Goal: Task Accomplishment & Management: Manage account settings

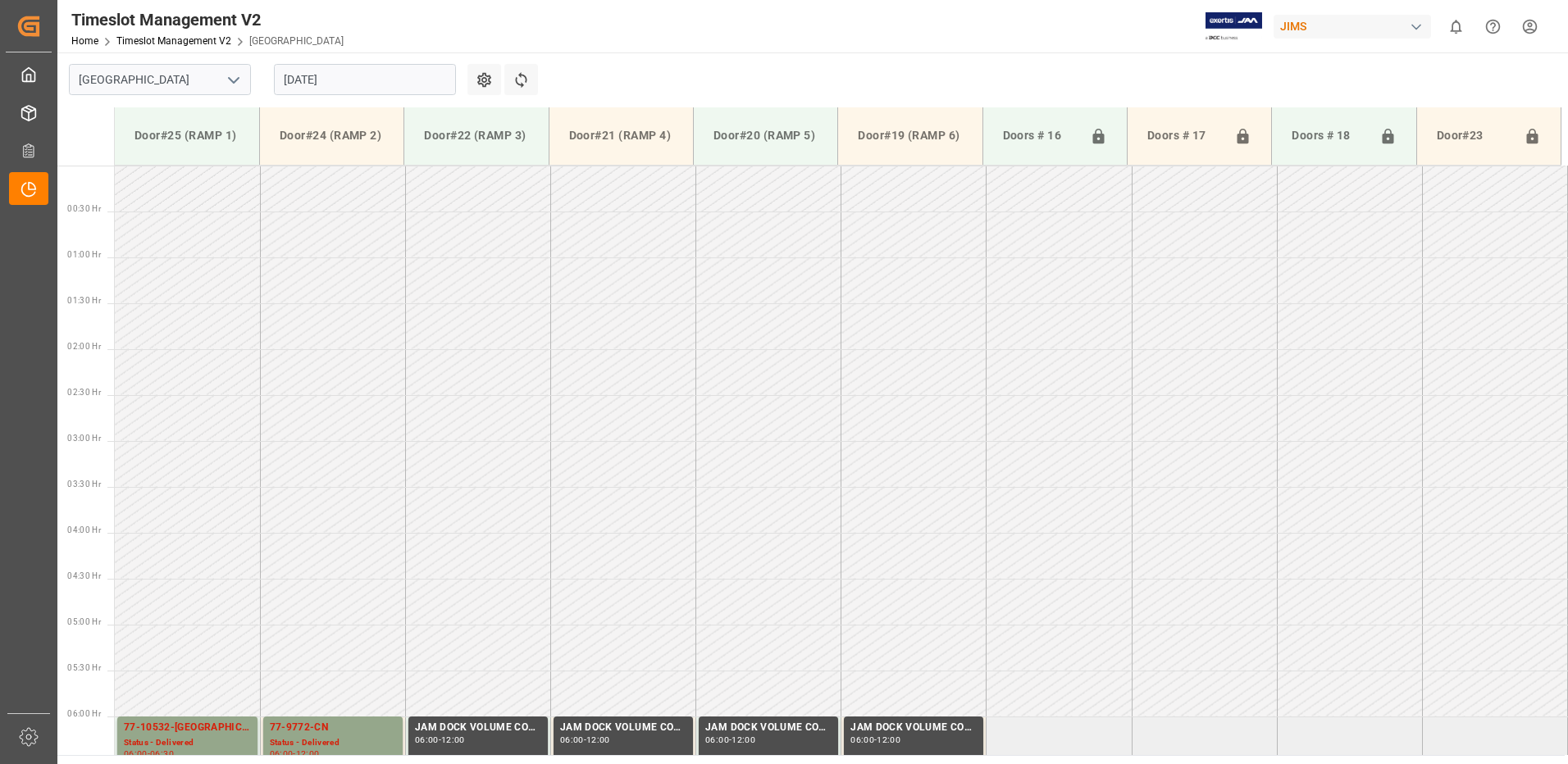
scroll to position [541, 0]
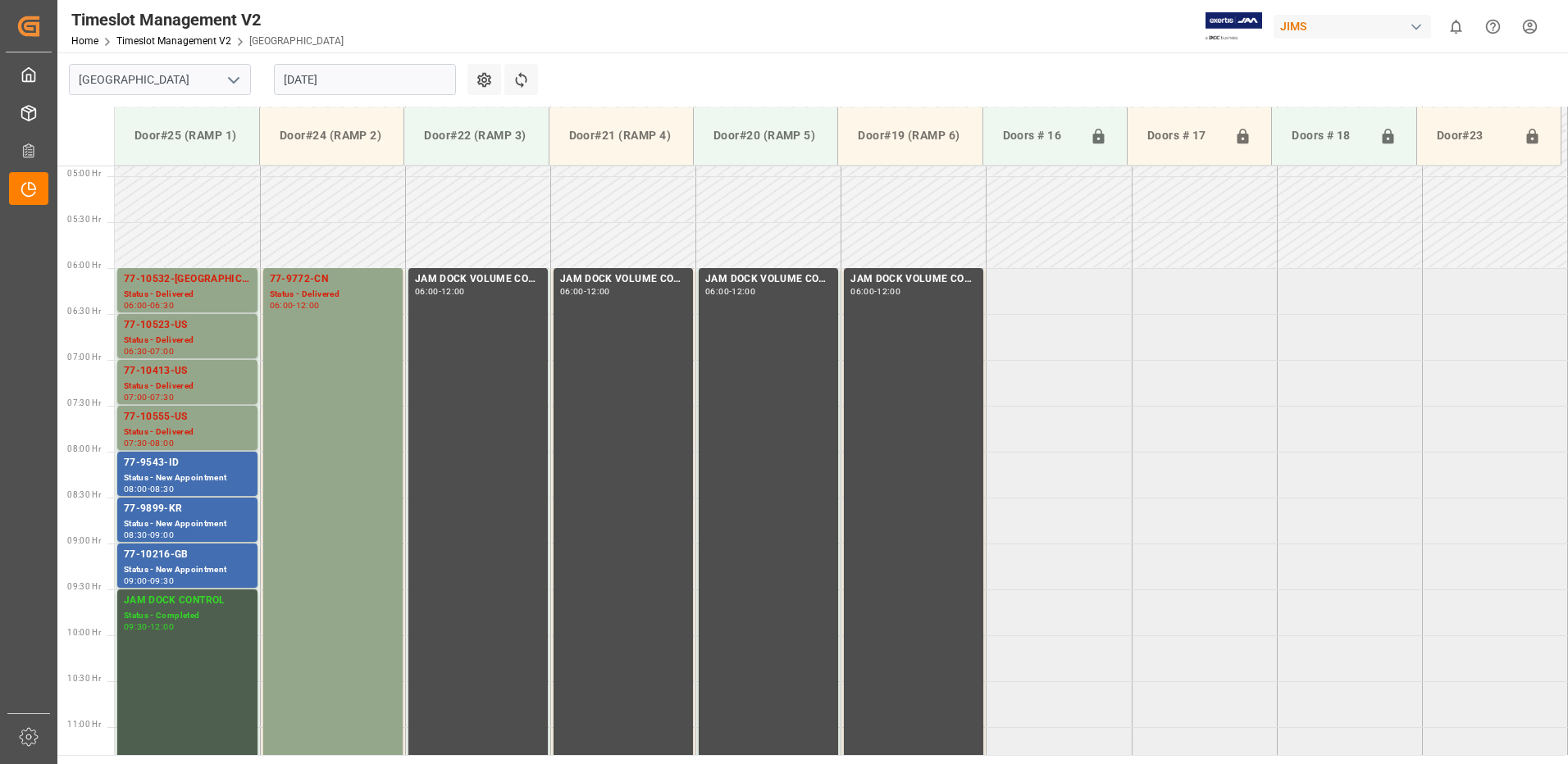
scroll to position [489, 0]
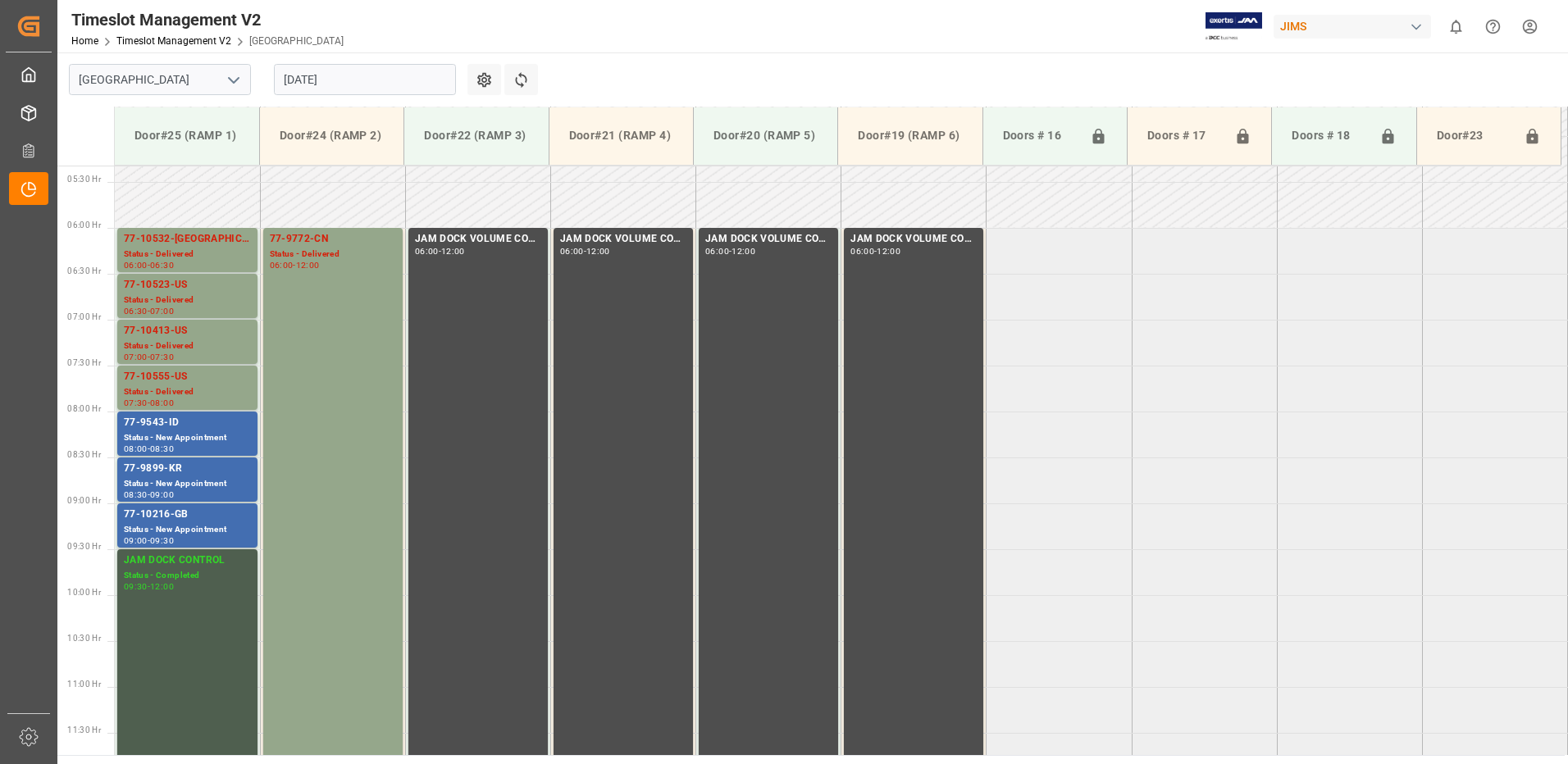
click at [360, 82] on input "[DATE]" at bounding box center [365, 79] width 182 height 31
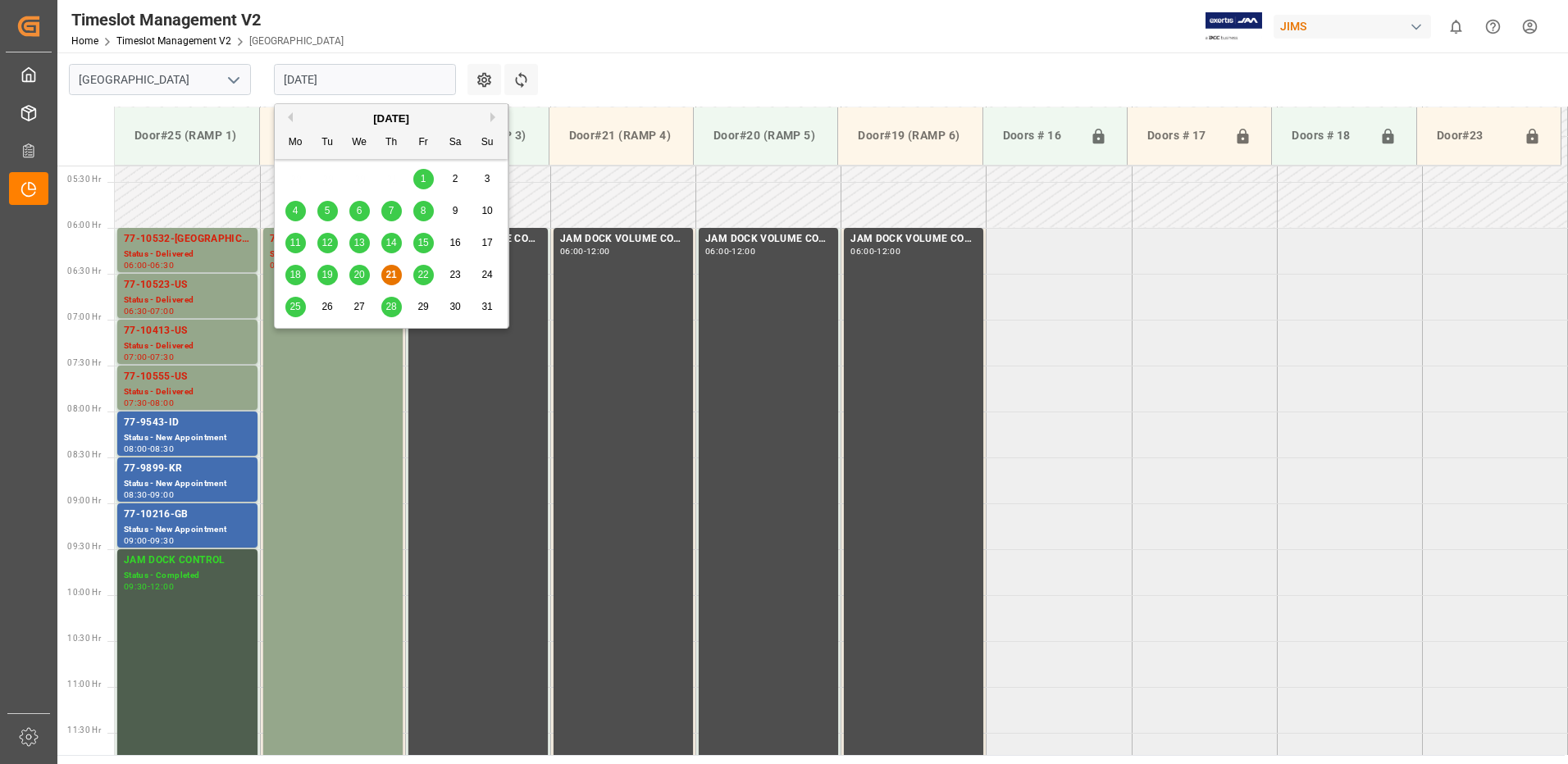
click at [424, 276] on span "22" at bounding box center [423, 274] width 11 height 12
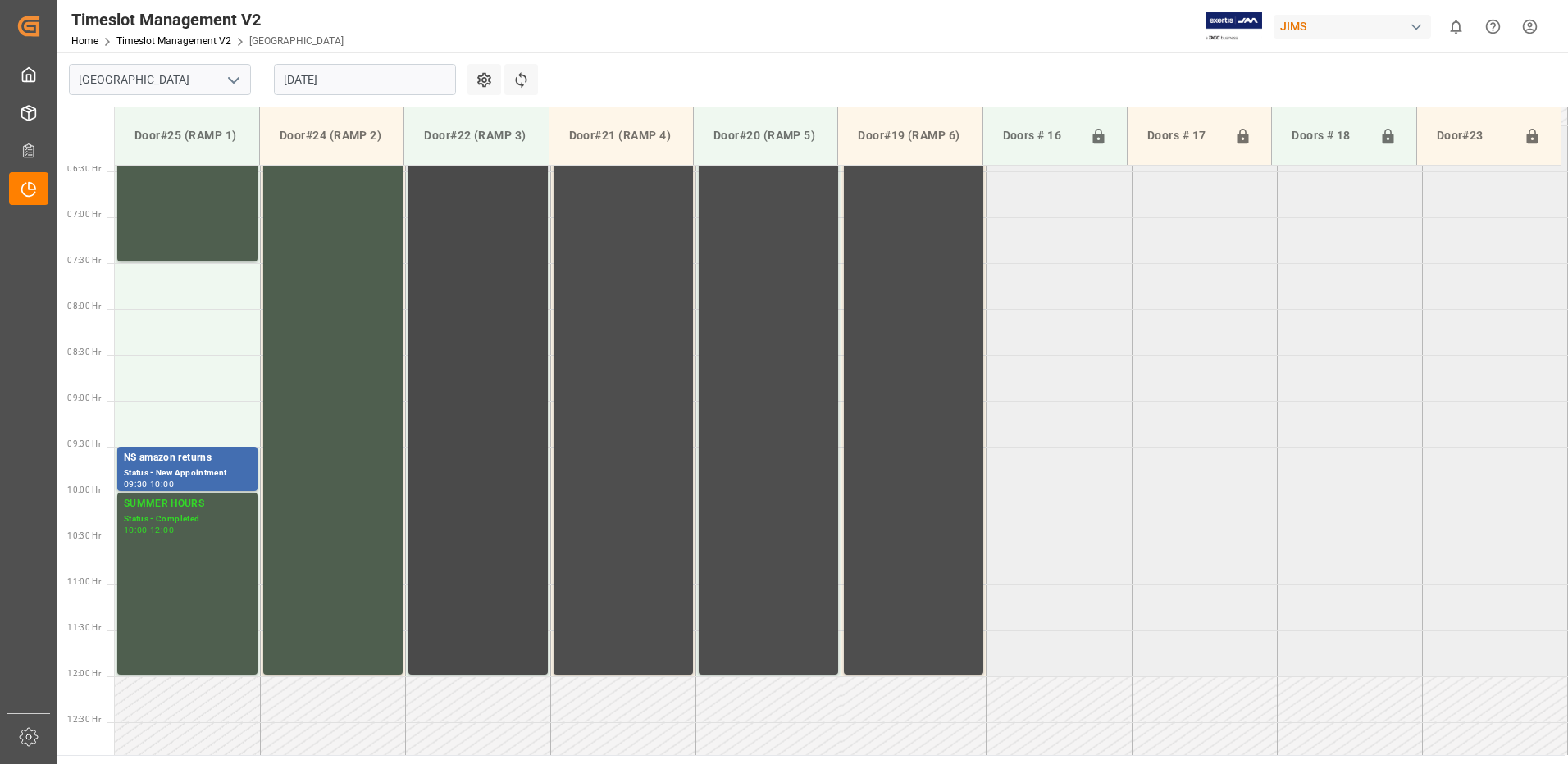
scroll to position [571, 0]
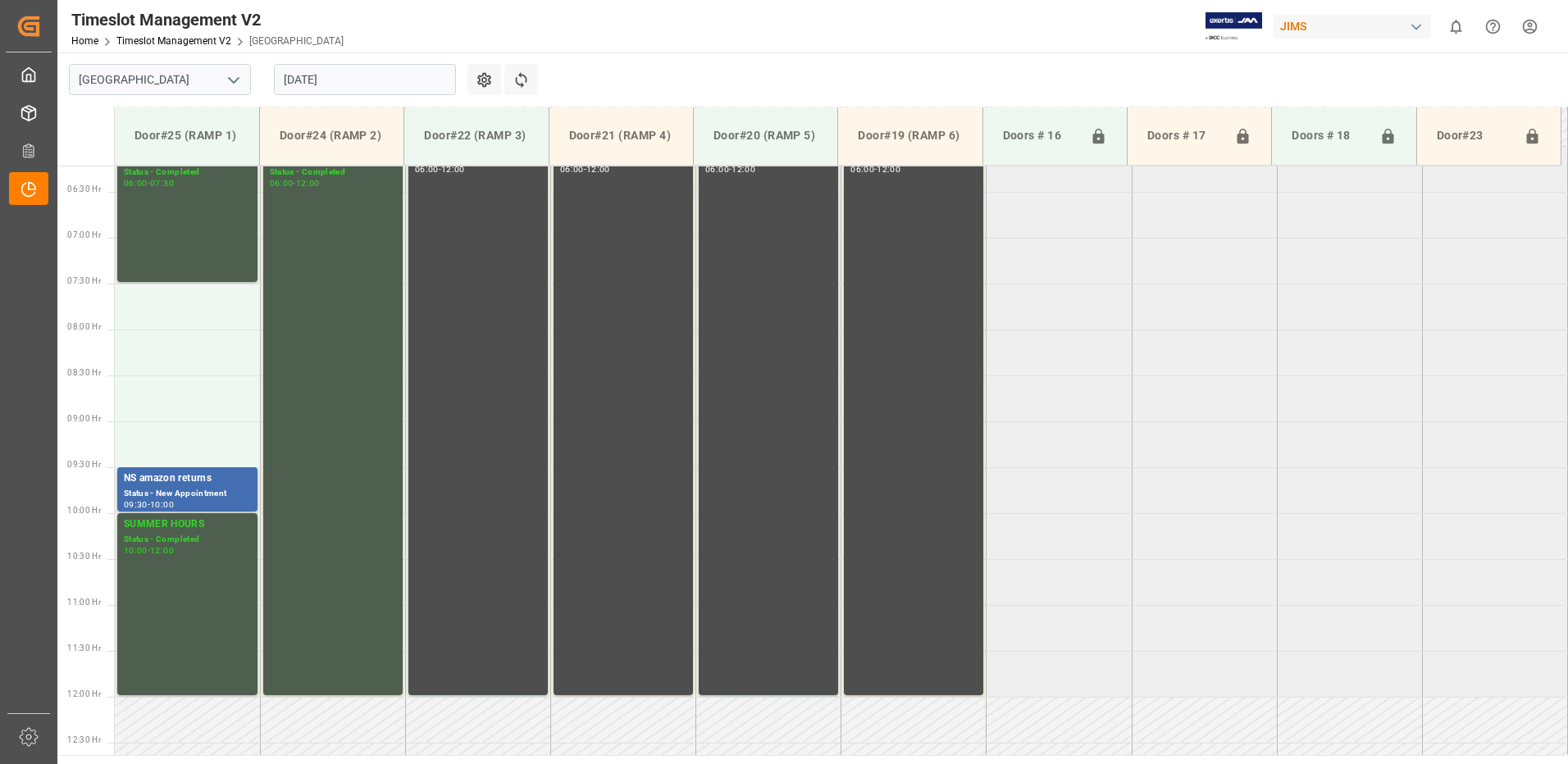
click at [361, 80] on input "[DATE]" at bounding box center [365, 79] width 182 height 31
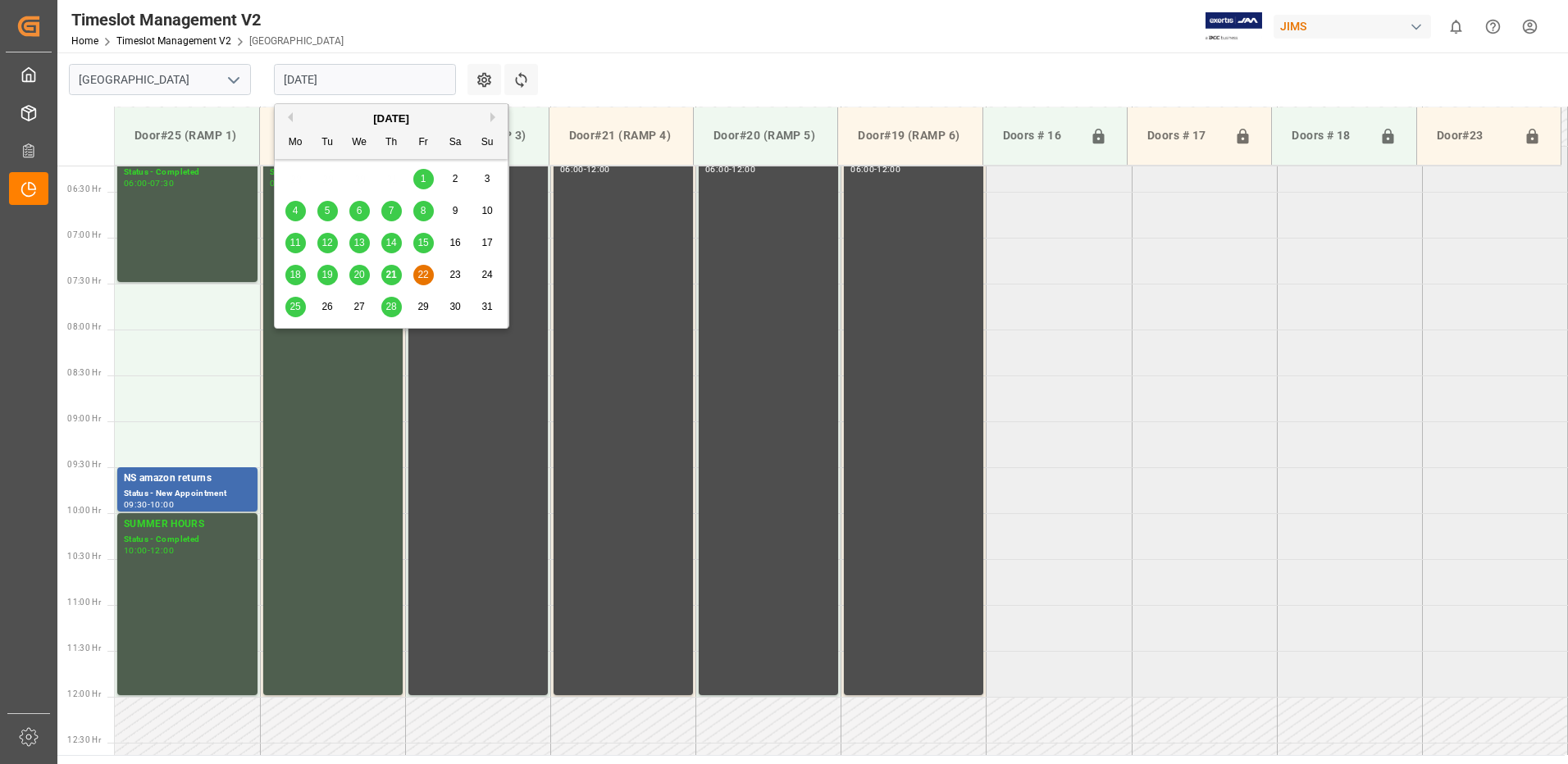
click at [292, 305] on span "25" at bounding box center [295, 306] width 11 height 12
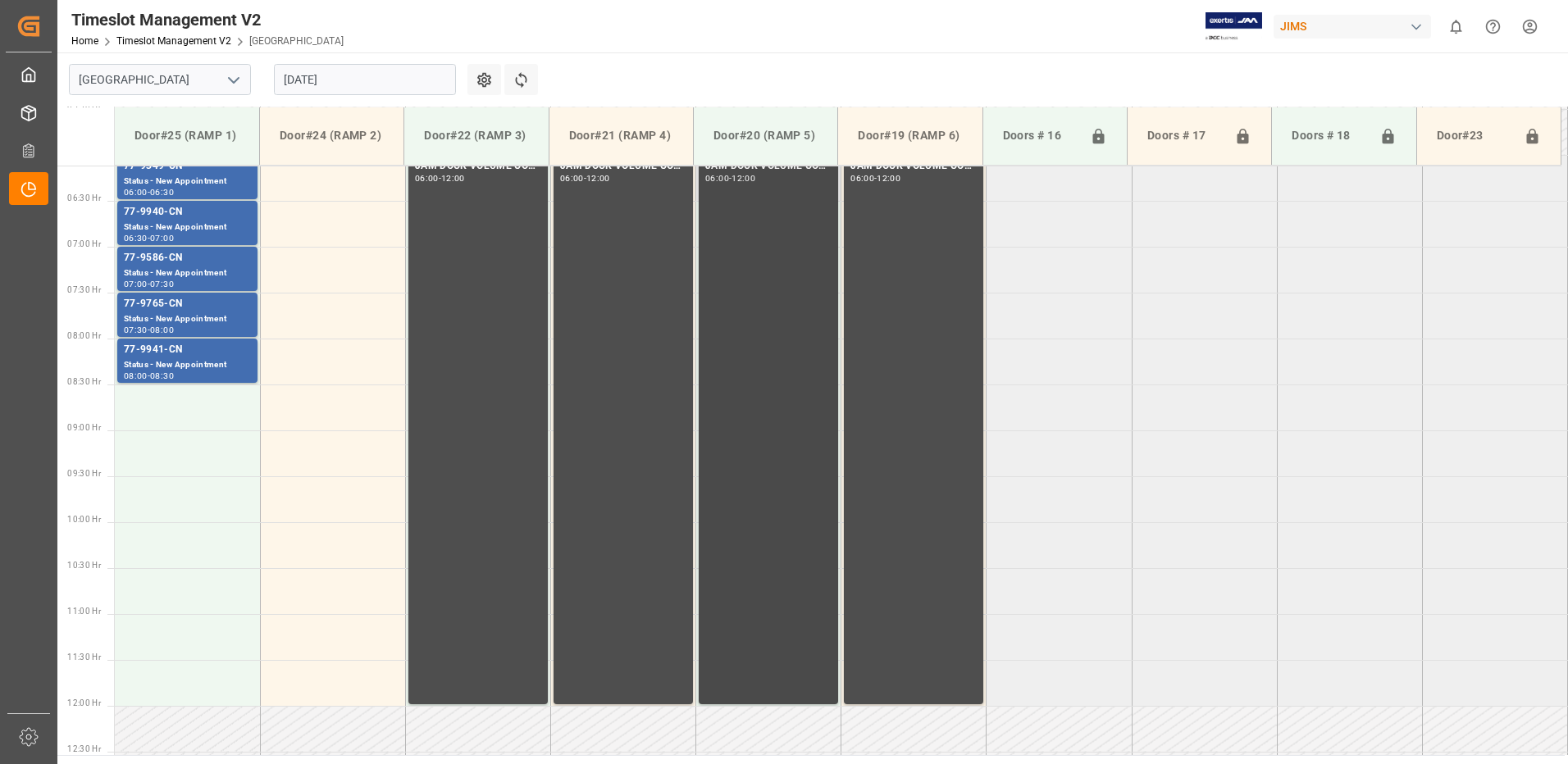
scroll to position [489, 0]
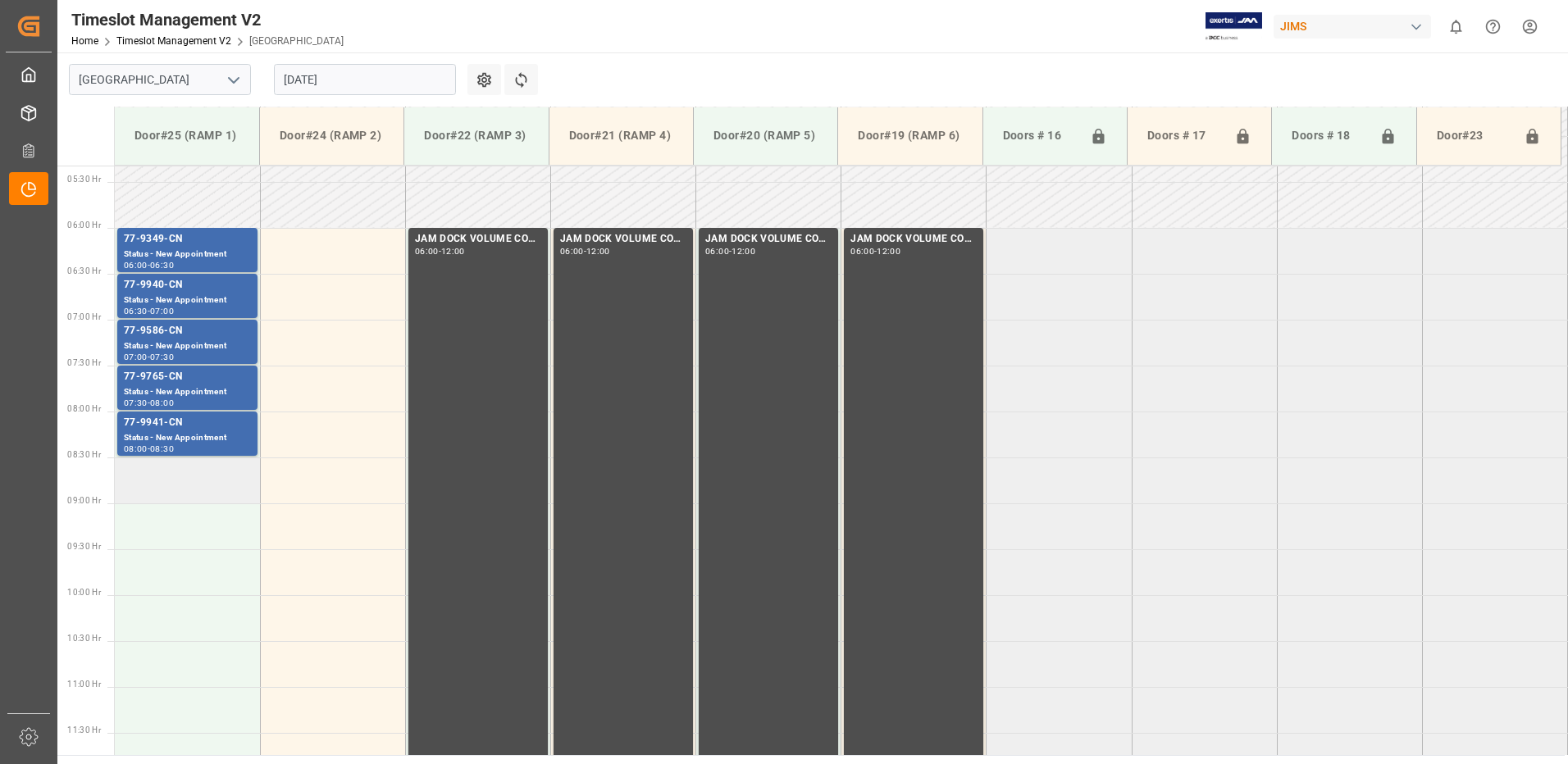
click at [176, 480] on td at bounding box center [187, 480] width 145 height 46
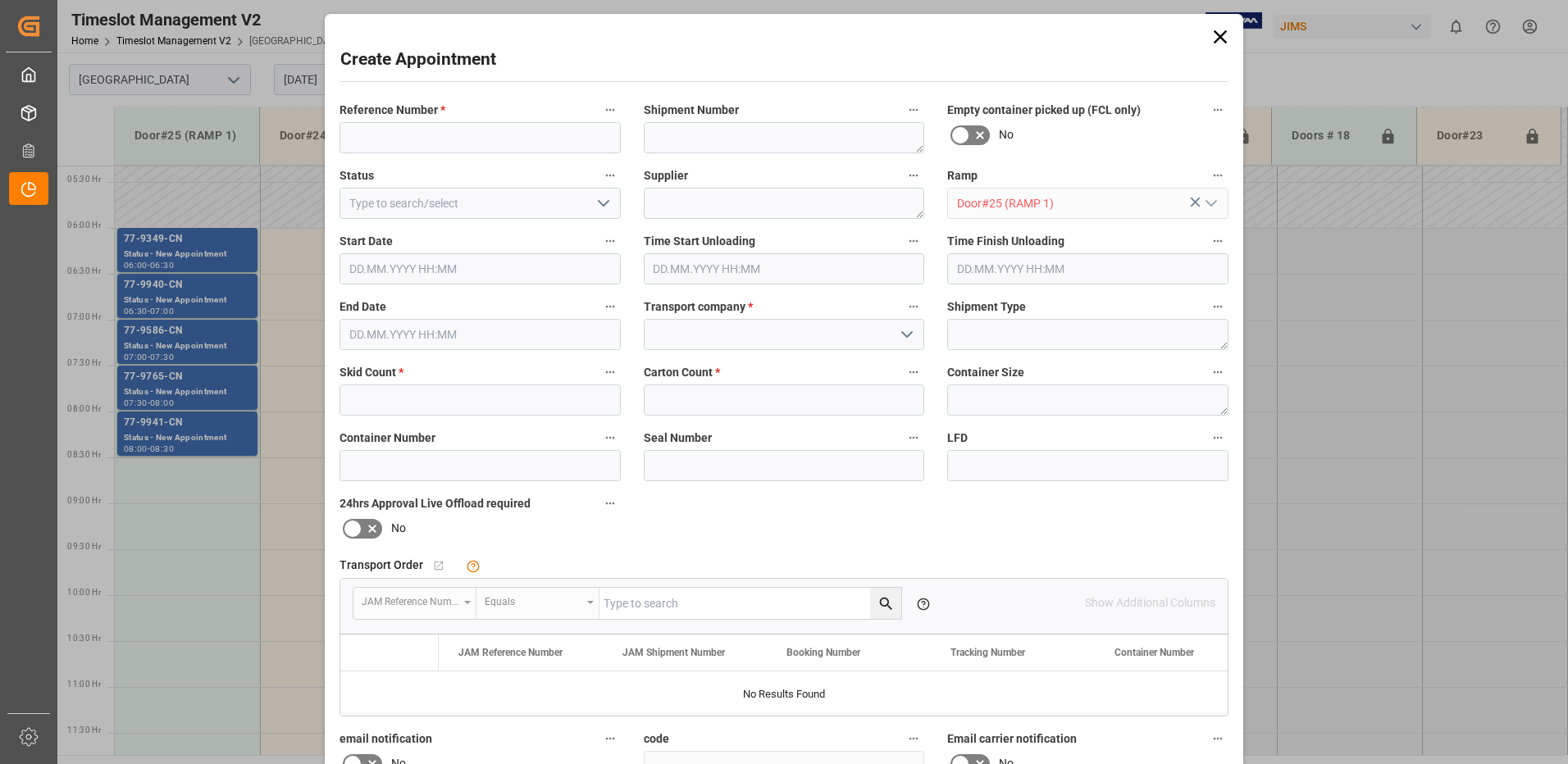
type input "[DATE] 08:30"
type input "[DATE] 09:00"
click at [428, 141] on input at bounding box center [480, 138] width 282 height 31
type input "77-"
click at [689, 206] on textarea at bounding box center [784, 203] width 282 height 31
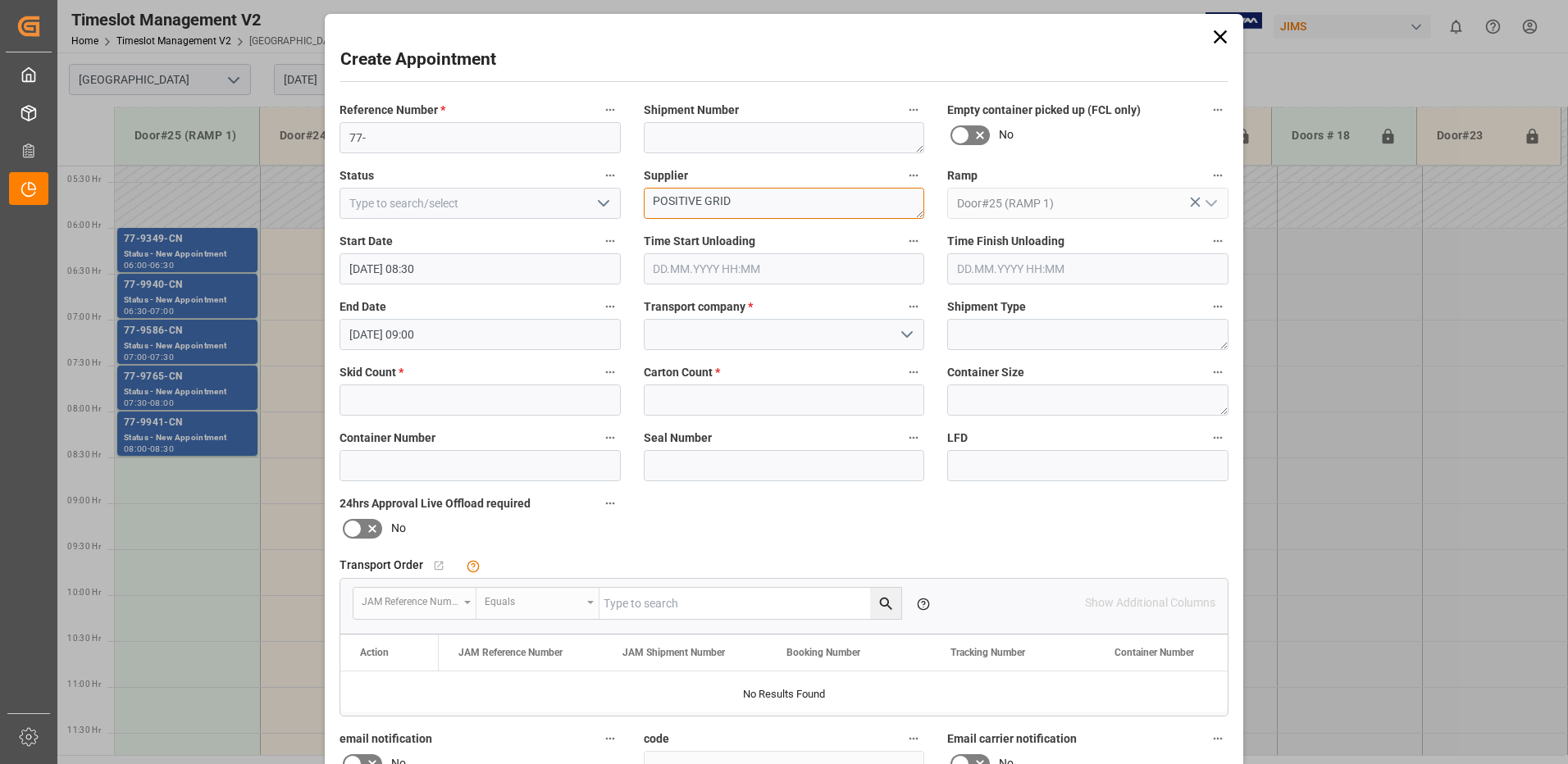
type textarea "POSITIVE GRID"
click at [503, 401] on input "text" at bounding box center [480, 400] width 282 height 31
type input "4"
click at [709, 398] on input "text" at bounding box center [784, 400] width 282 height 31
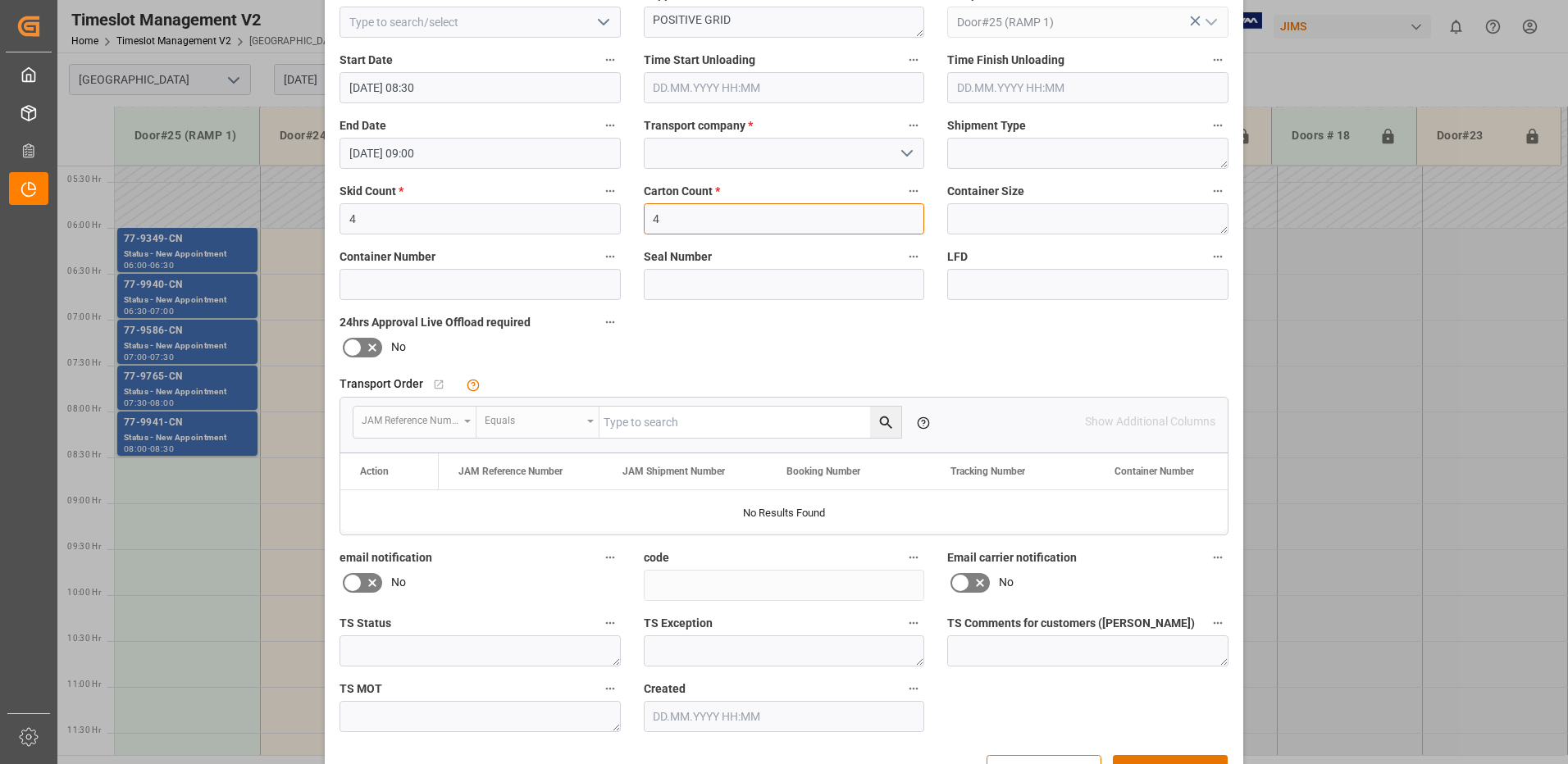
scroll to position [233, 0]
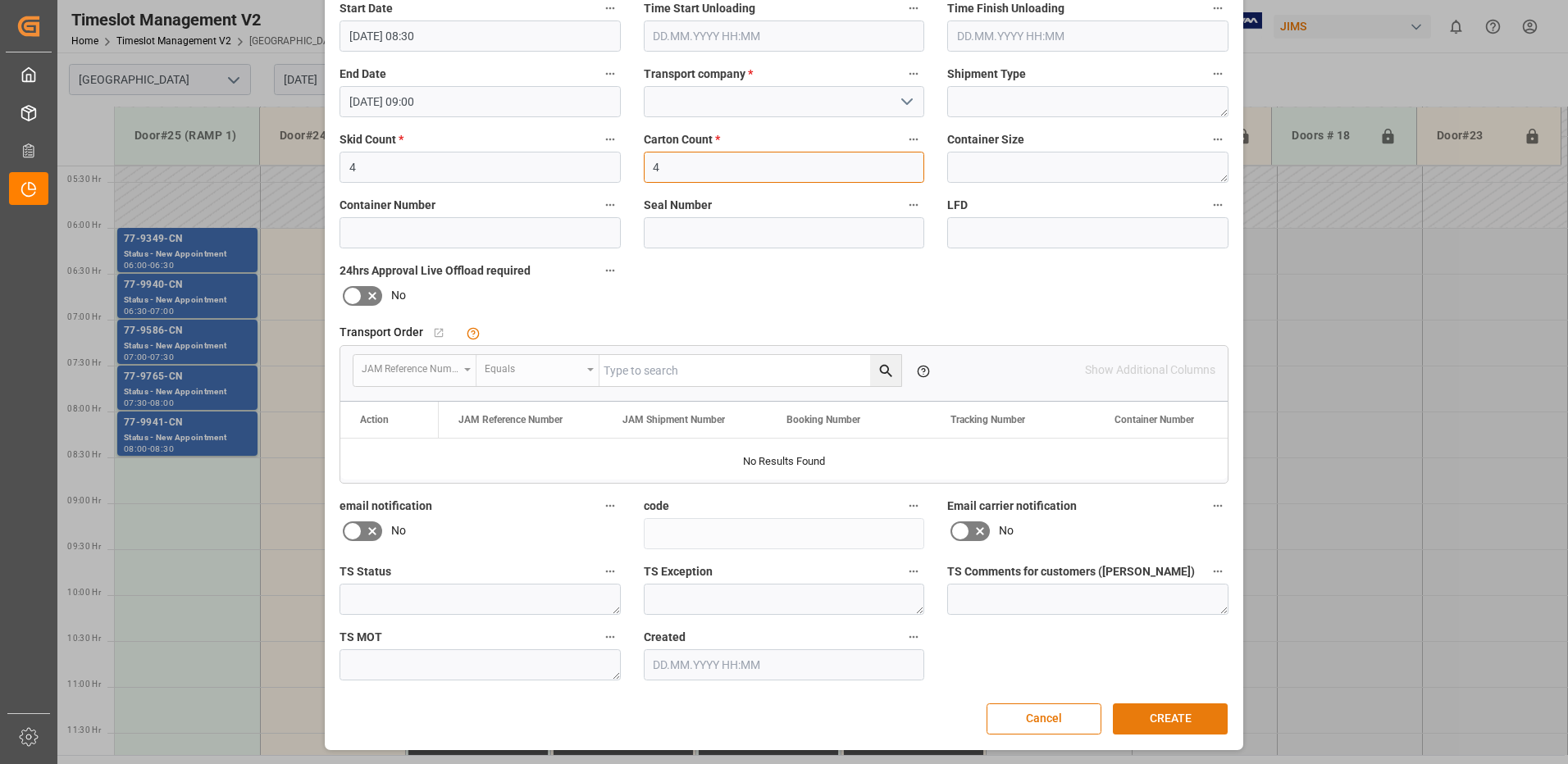
type input "4"
click at [1165, 716] on button "CREATE" at bounding box center [1171, 719] width 115 height 31
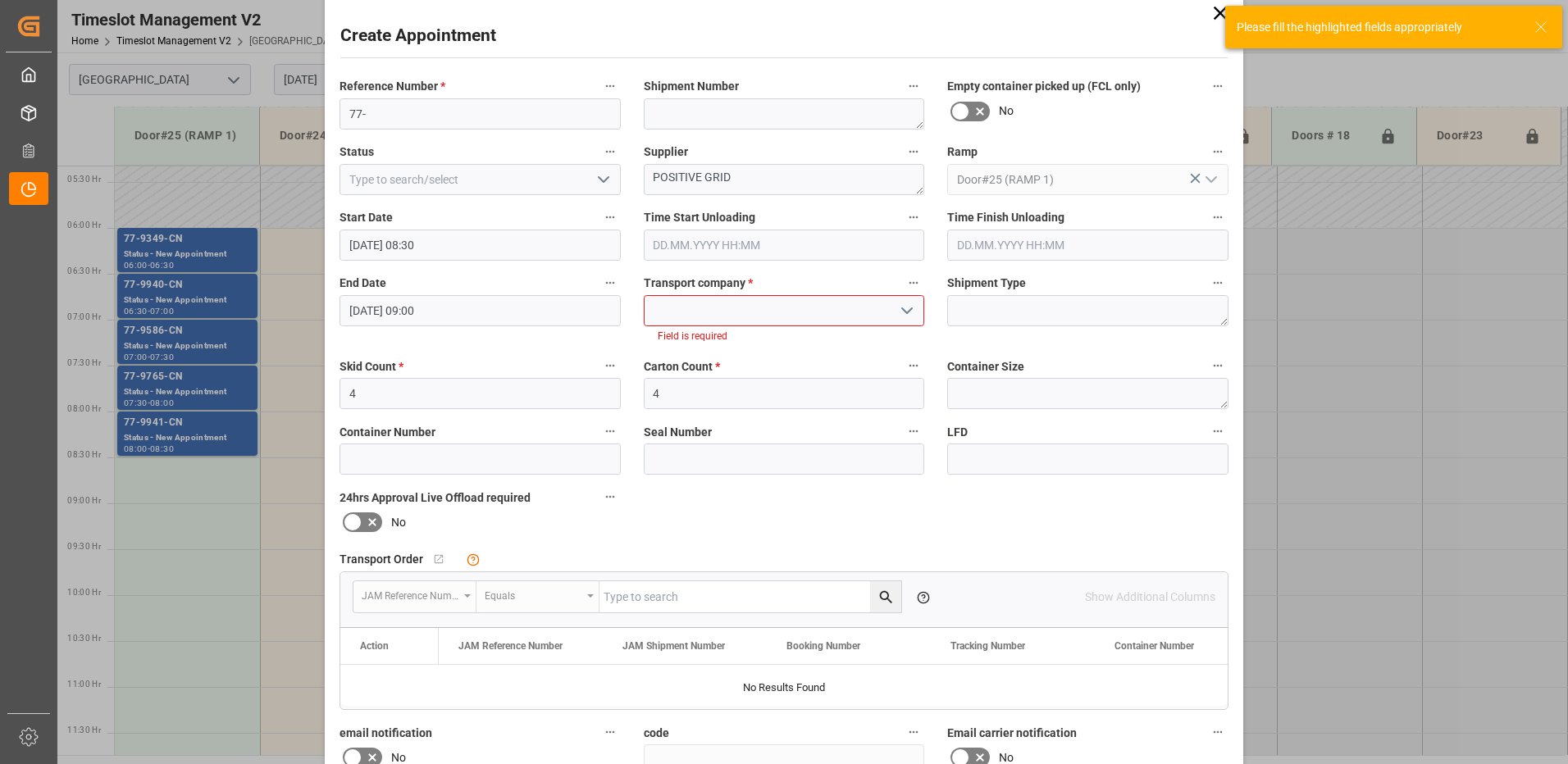
scroll to position [0, 0]
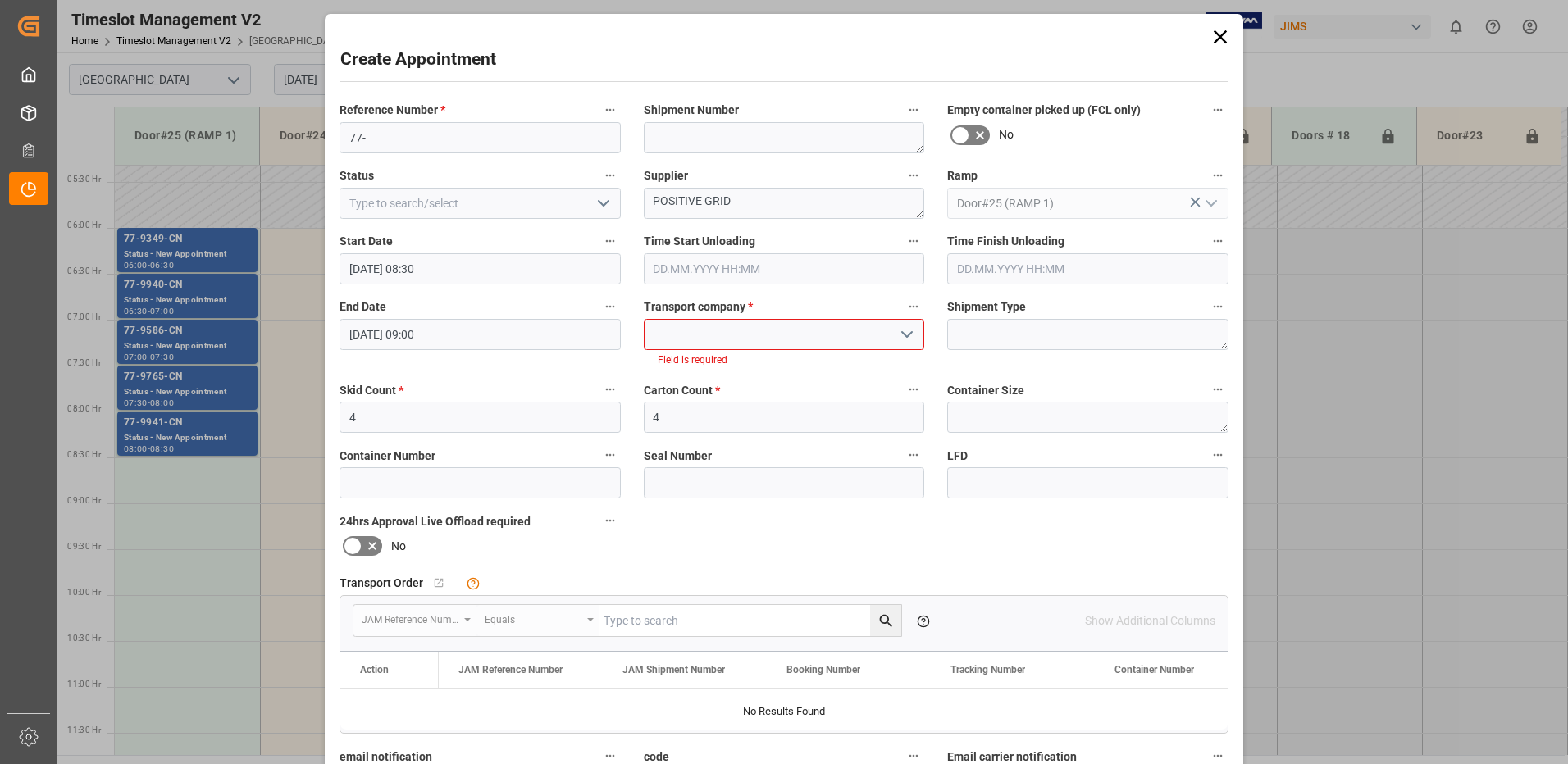
click at [843, 332] on input at bounding box center [784, 334] width 282 height 31
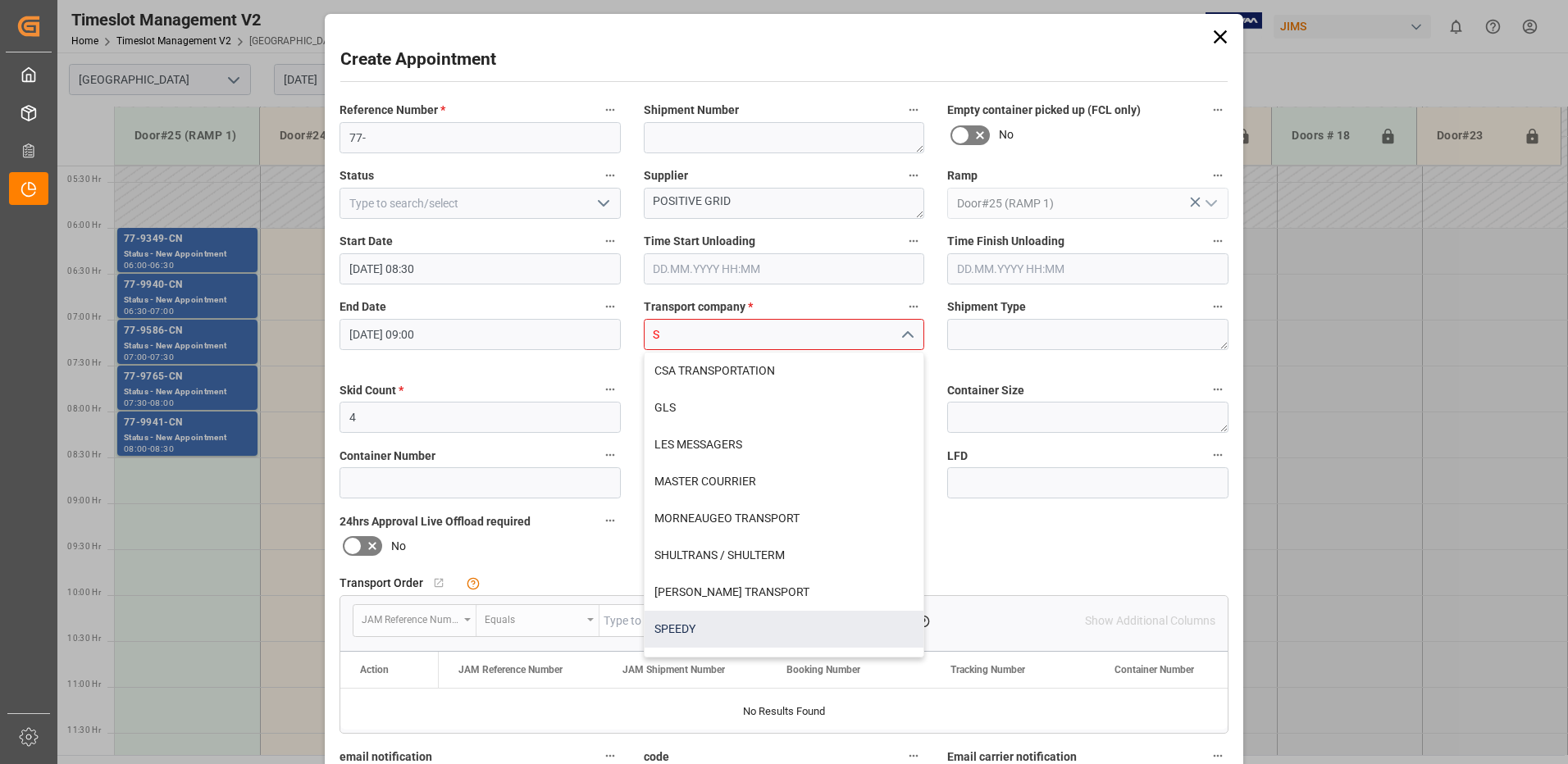
click at [691, 624] on div "SPEEDY" at bounding box center [784, 629] width 280 height 37
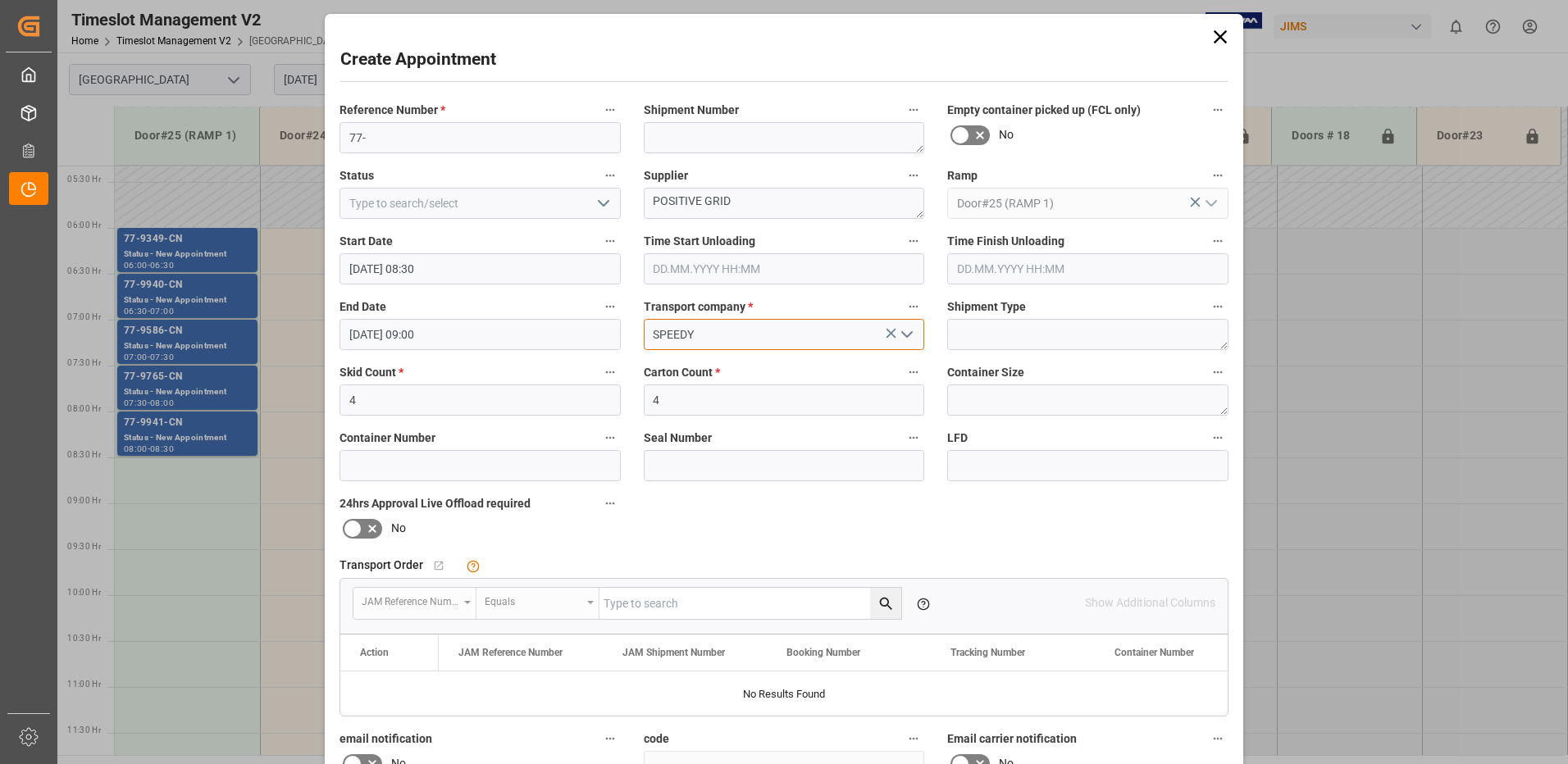
scroll to position [233, 0]
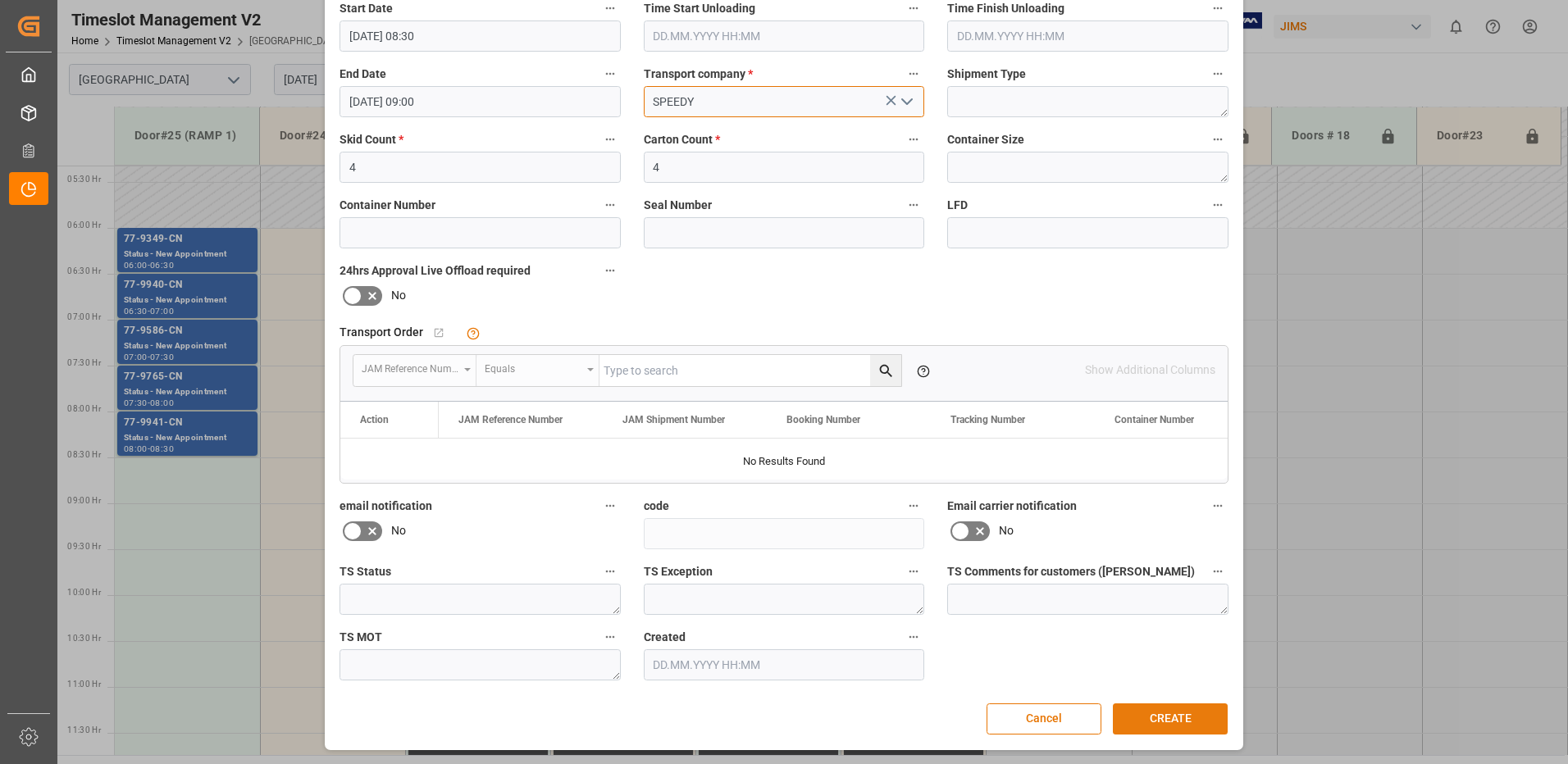
type input "SPEEDY"
click at [1160, 714] on button "CREATE" at bounding box center [1171, 719] width 115 height 31
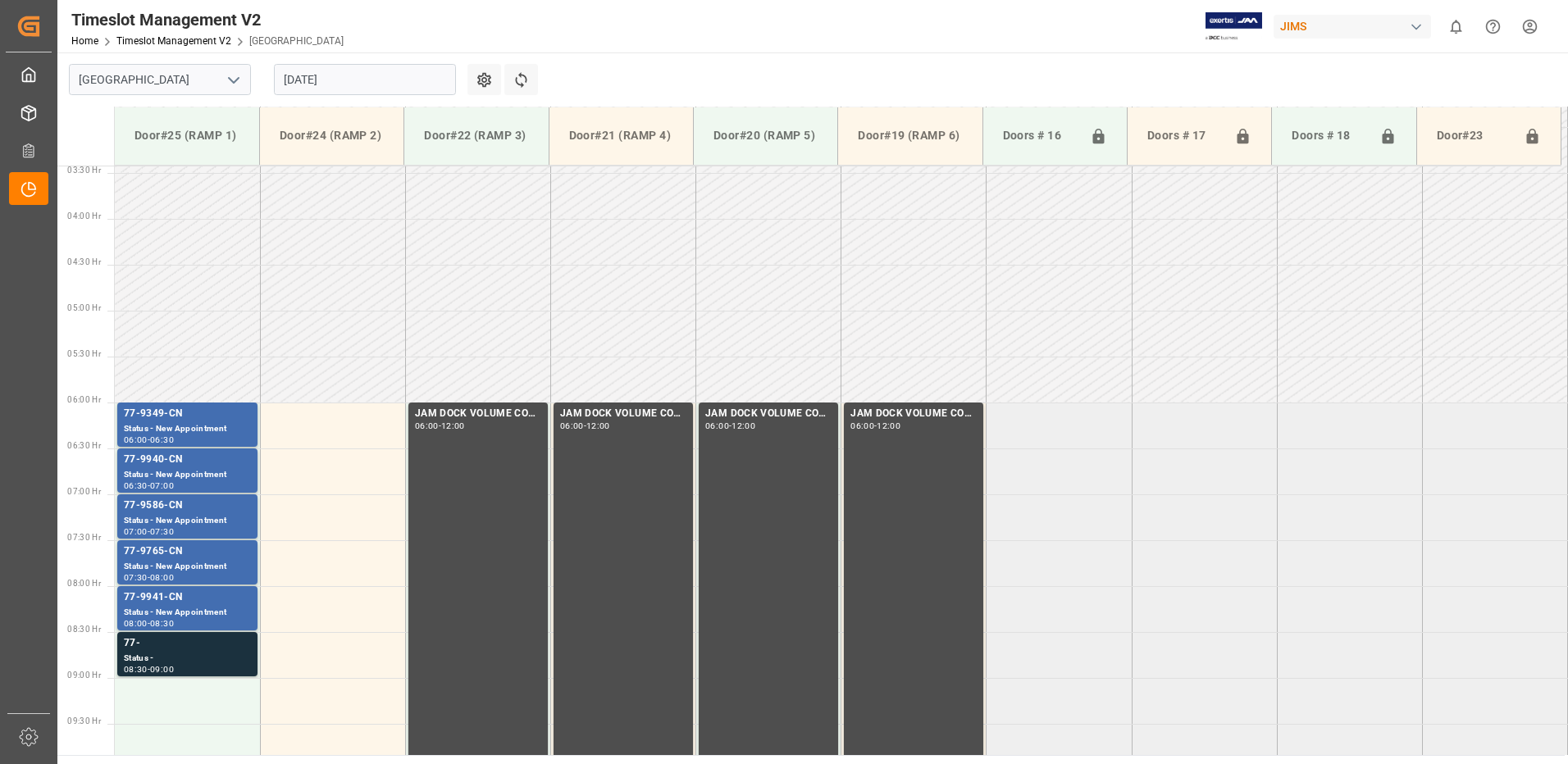
scroll to position [305, 0]
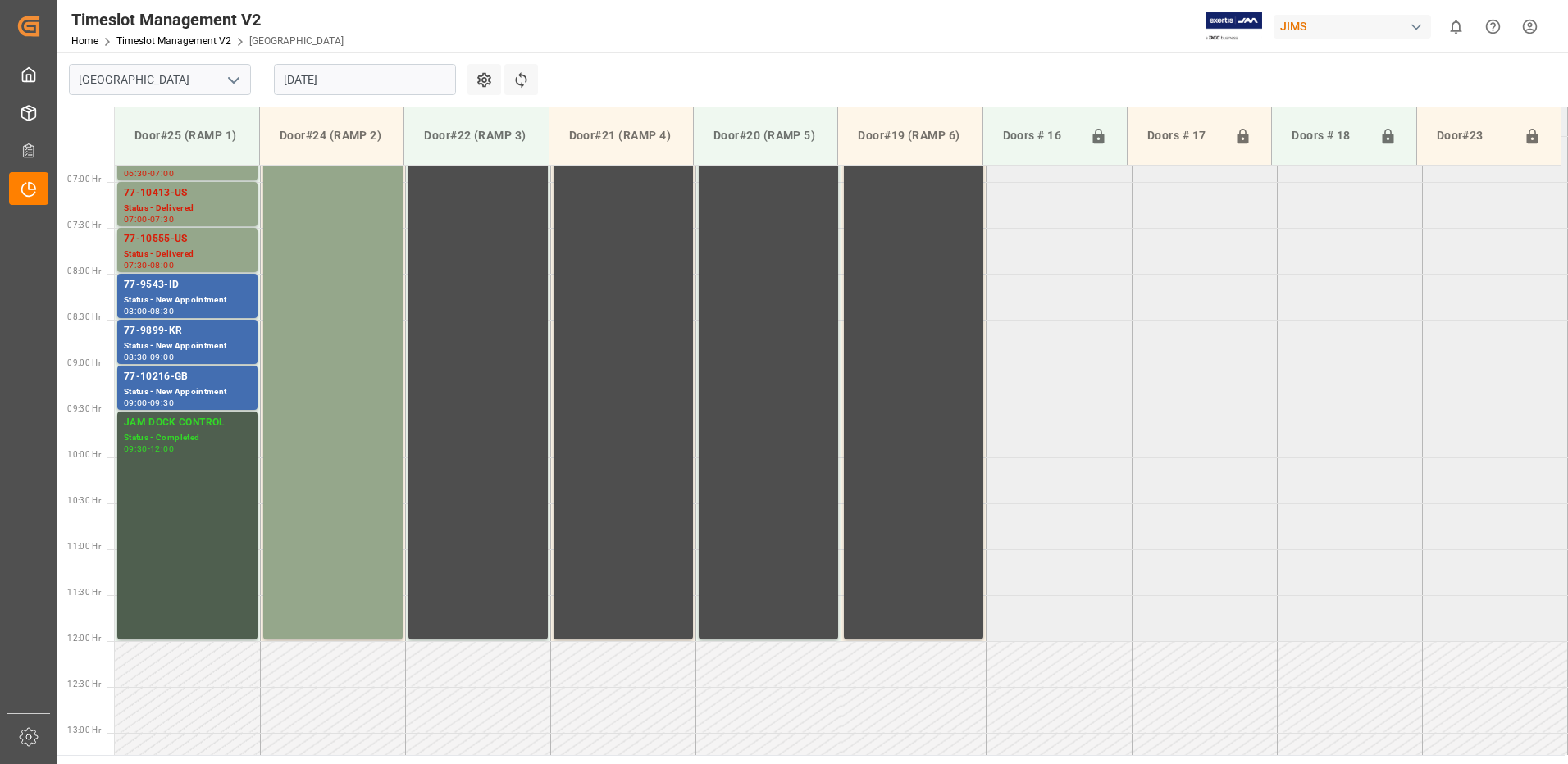
scroll to position [817, 0]
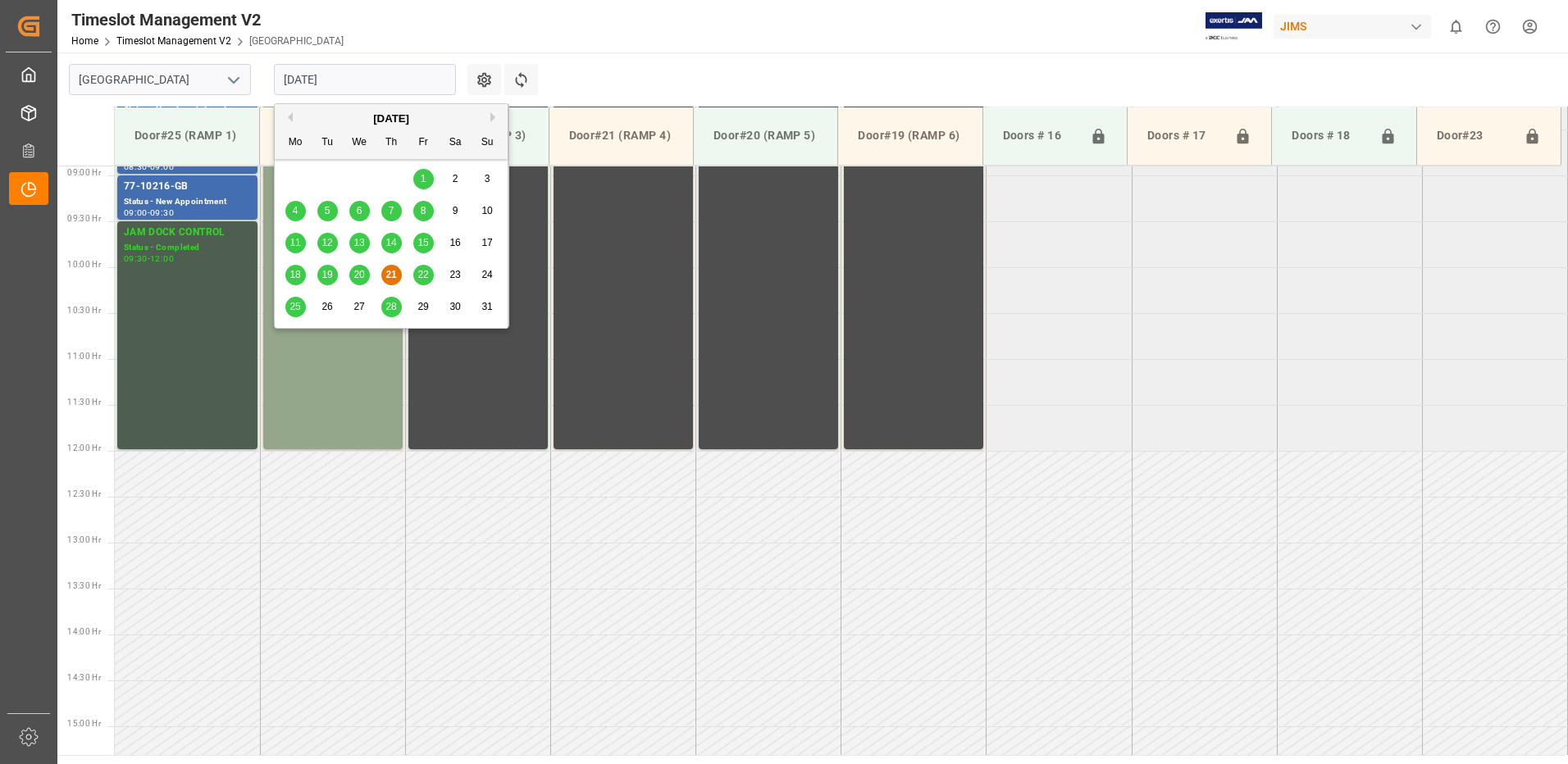
click at [369, 80] on input "[DATE]" at bounding box center [365, 79] width 182 height 31
click at [295, 308] on span "25" at bounding box center [295, 306] width 11 height 12
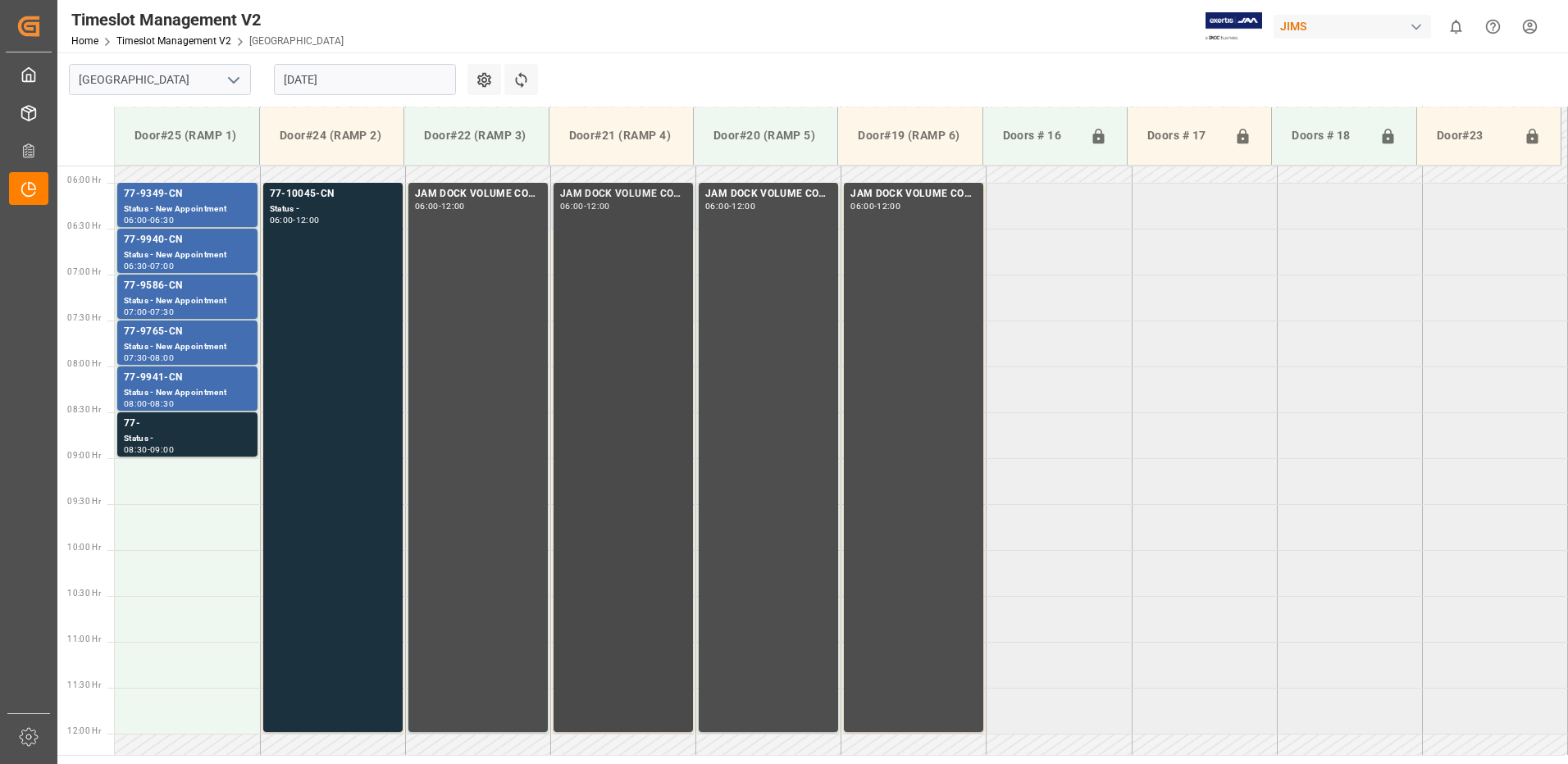
scroll to position [489, 0]
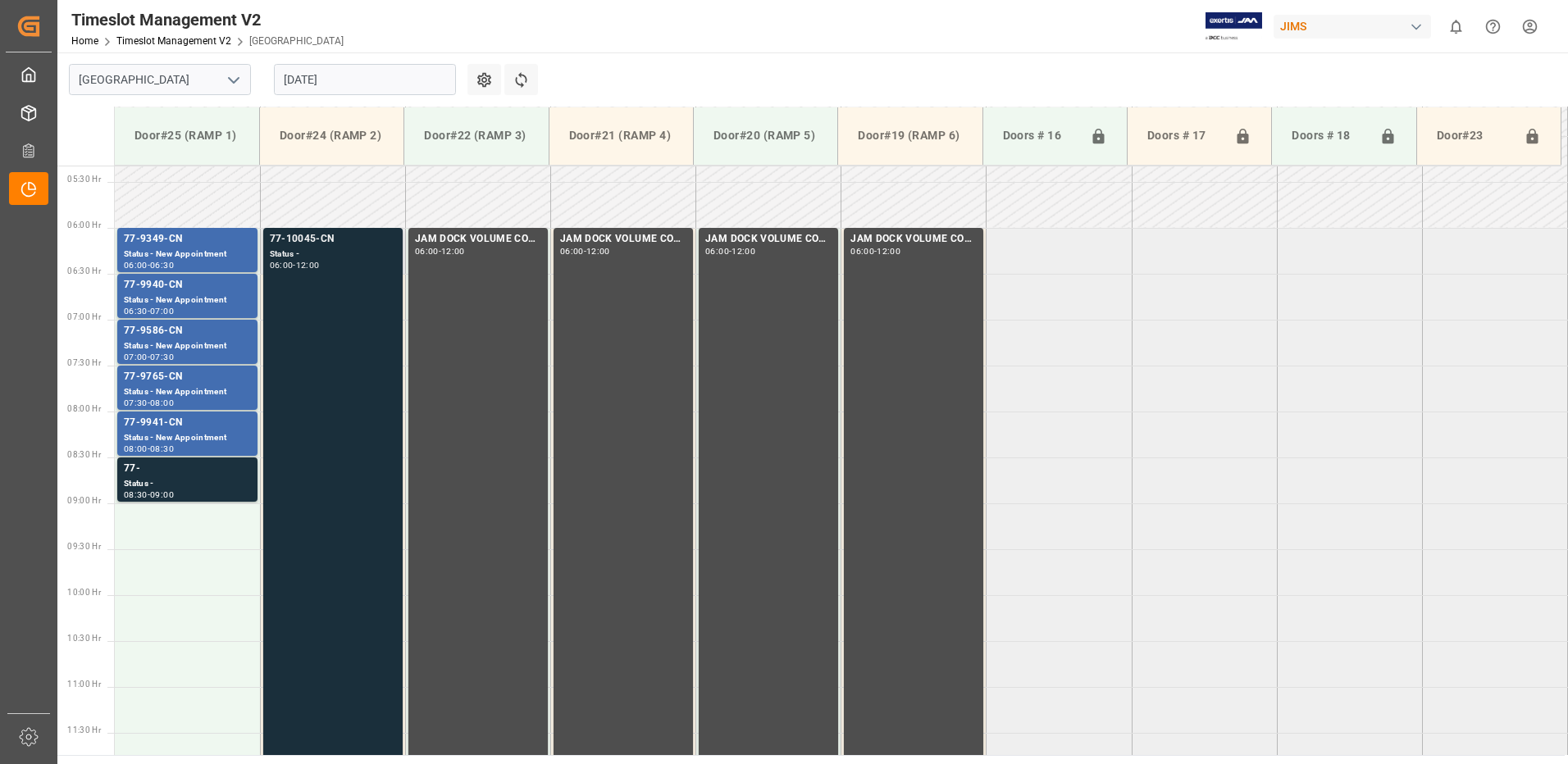
click at [342, 304] on div "77-10045-CN Status - 06:00 - 12:00" at bounding box center [333, 502] width 126 height 543
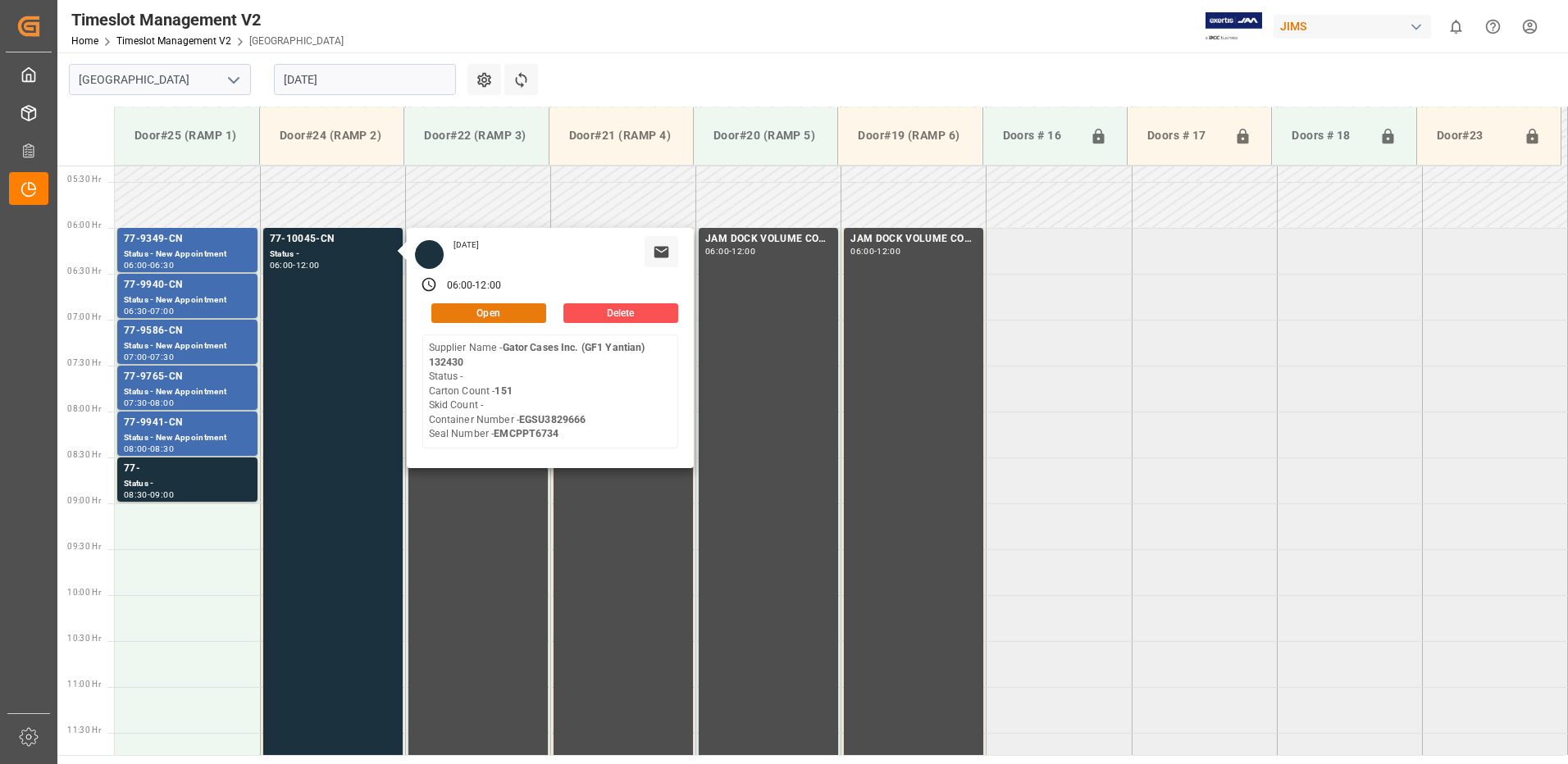
click at [519, 310] on button "Open" at bounding box center [489, 313] width 115 height 20
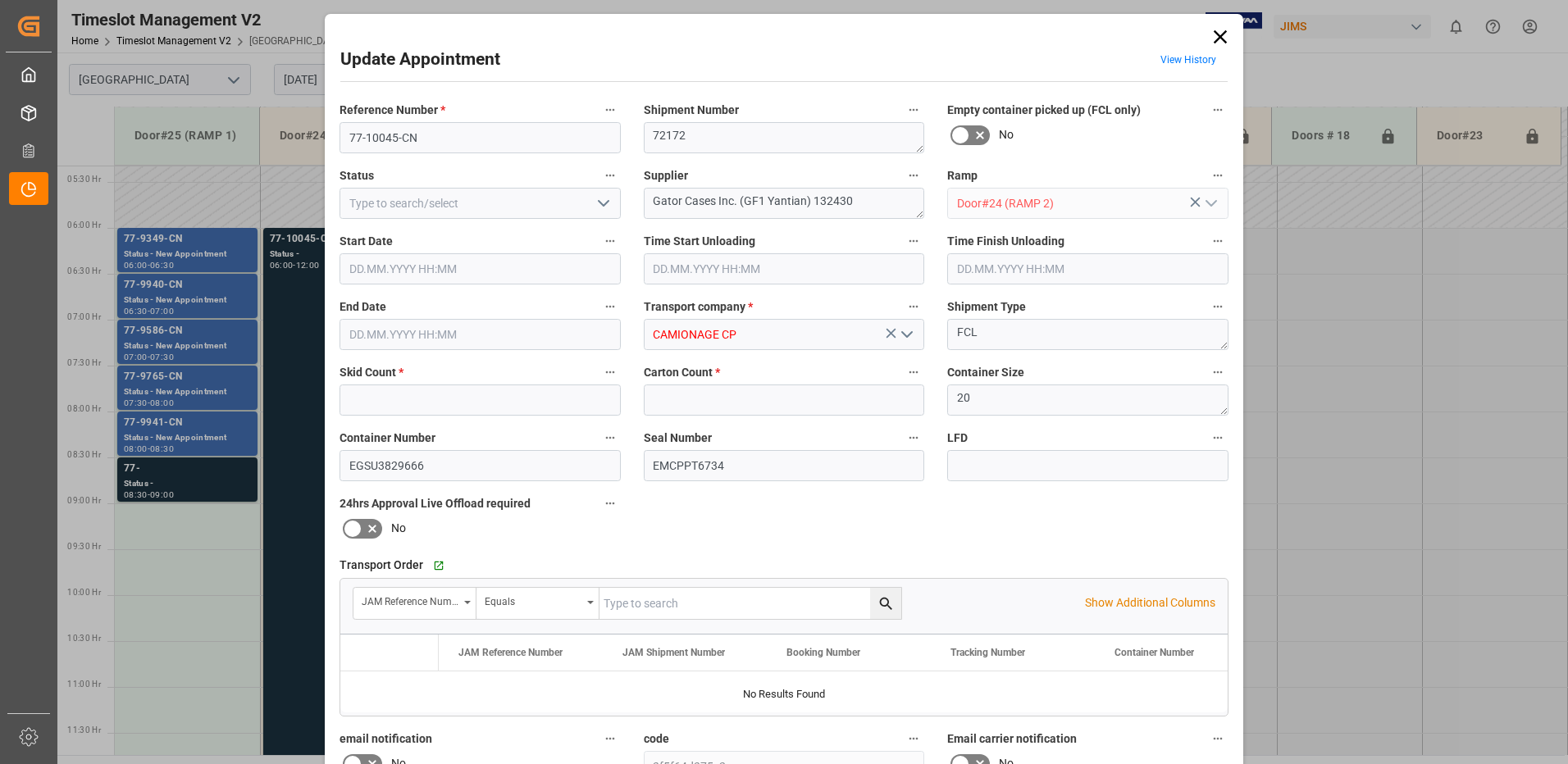
type input "0"
type input "151"
type input "25.08.2025 06:00"
type input "25.08.2025 12:00"
type input "21.08.2025 13:48"
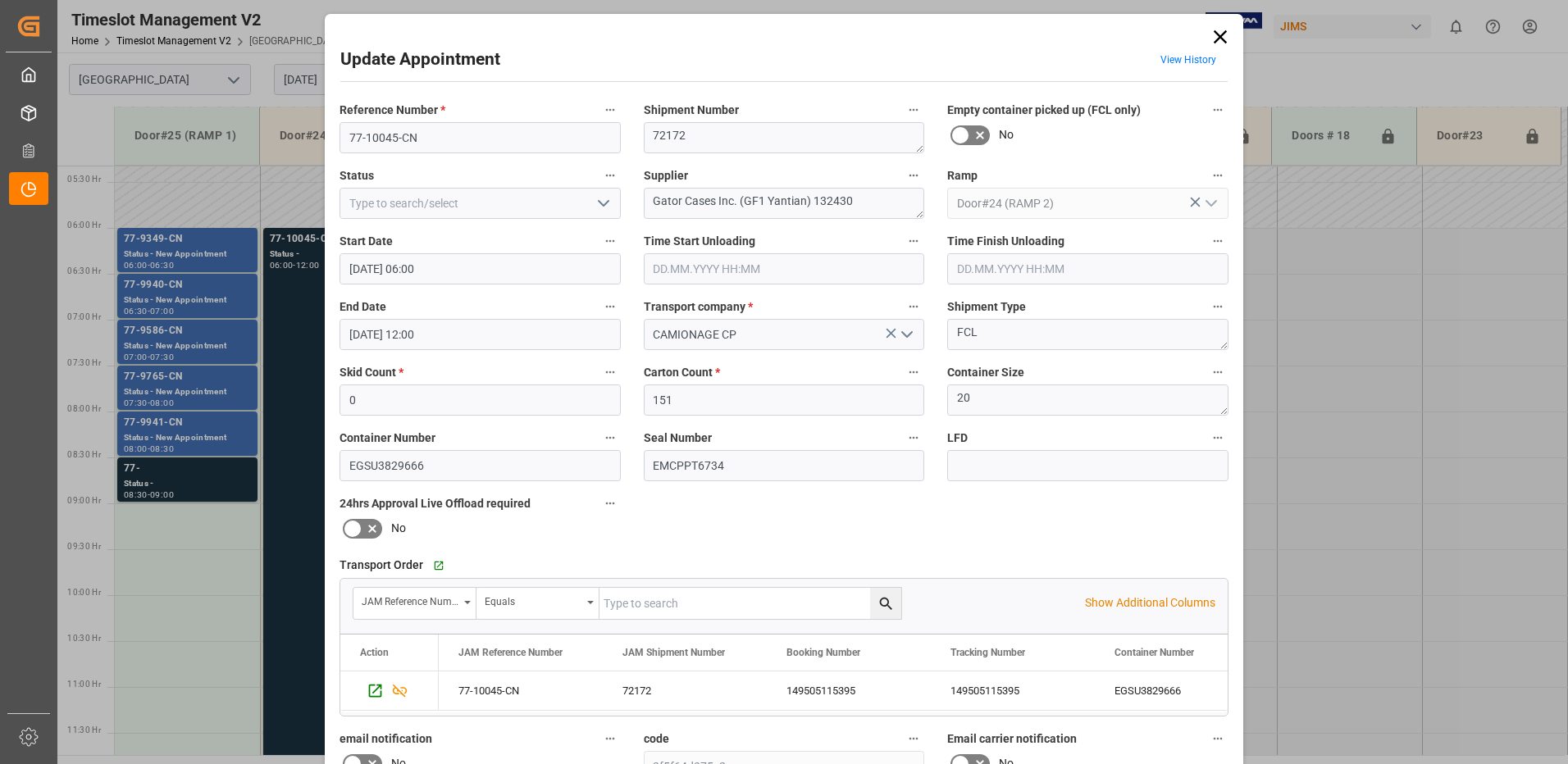
click at [1225, 38] on icon at bounding box center [1221, 37] width 23 height 23
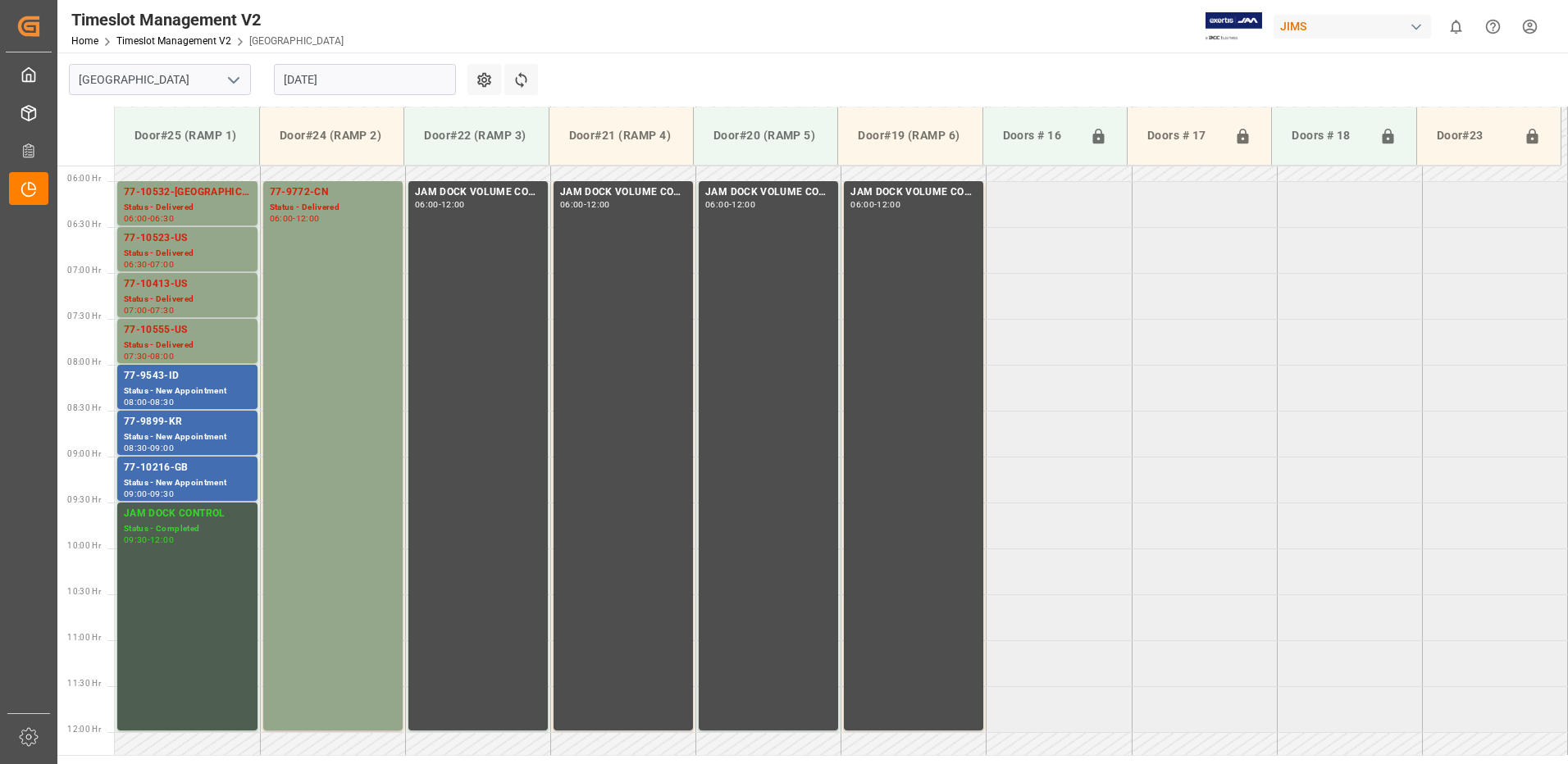
scroll to position [489, 0]
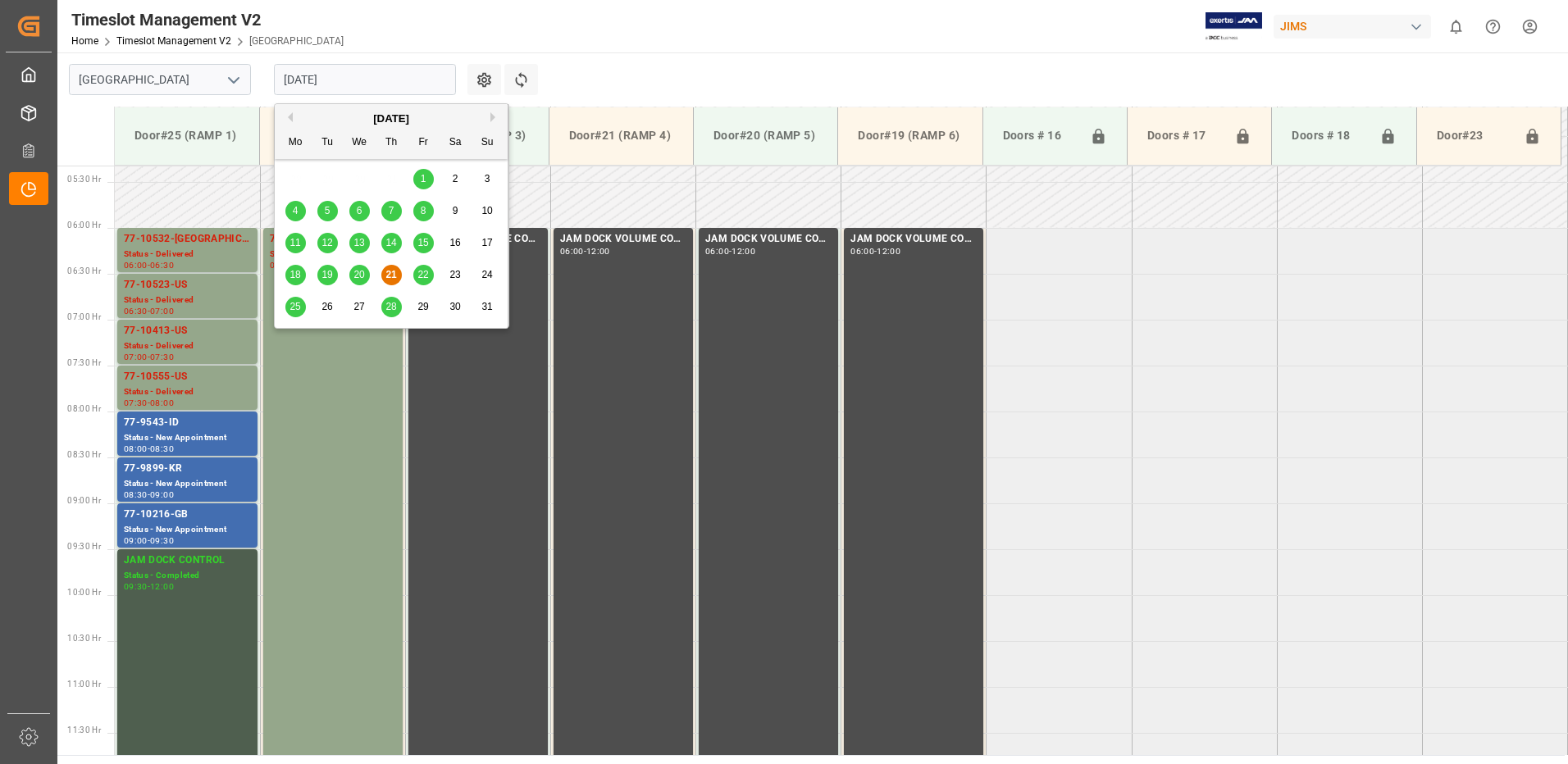
click at [352, 76] on input "[DATE]" at bounding box center [365, 79] width 182 height 31
click at [296, 305] on span "25" at bounding box center [295, 306] width 11 height 12
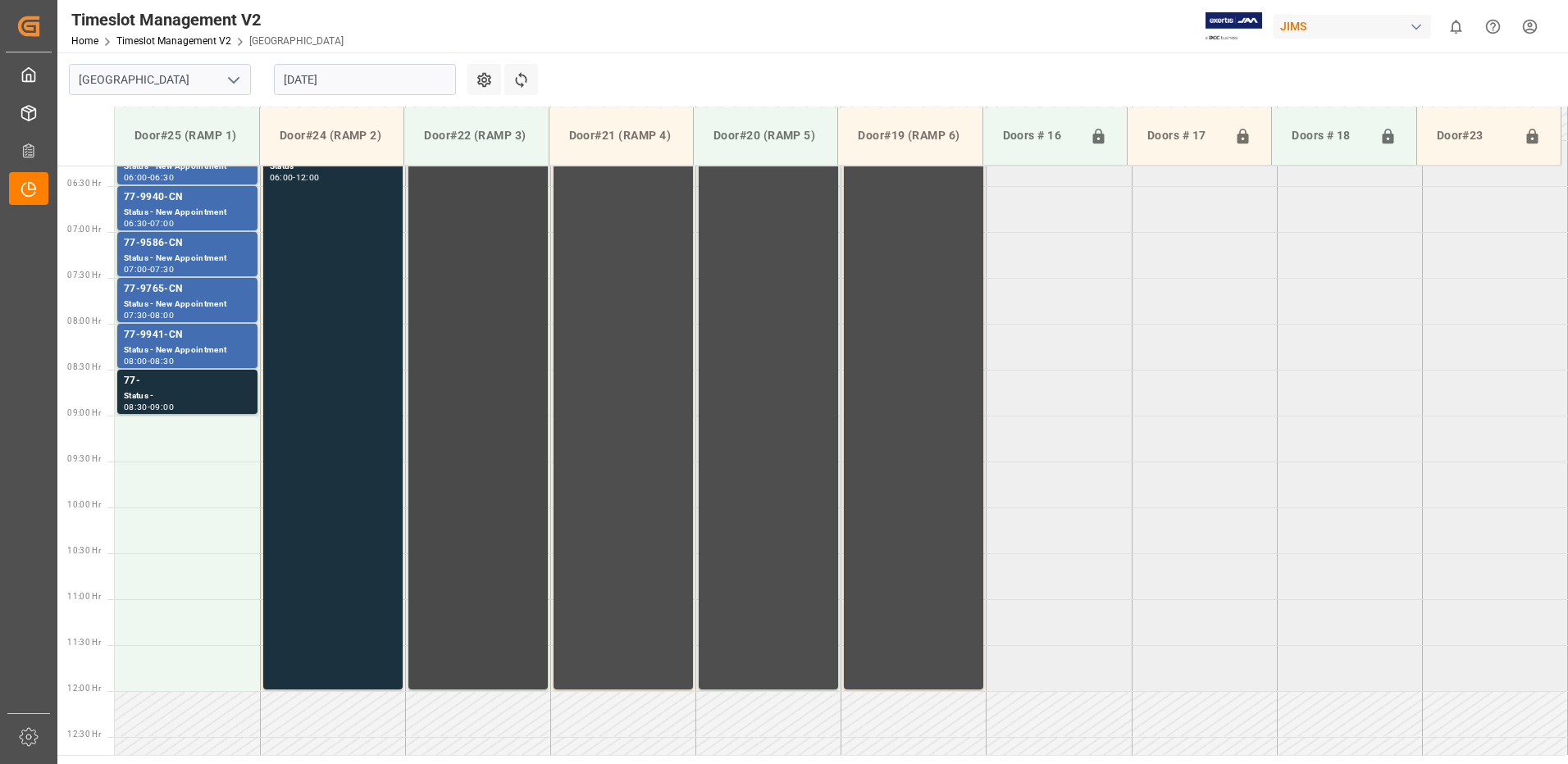
scroll to position [571, 0]
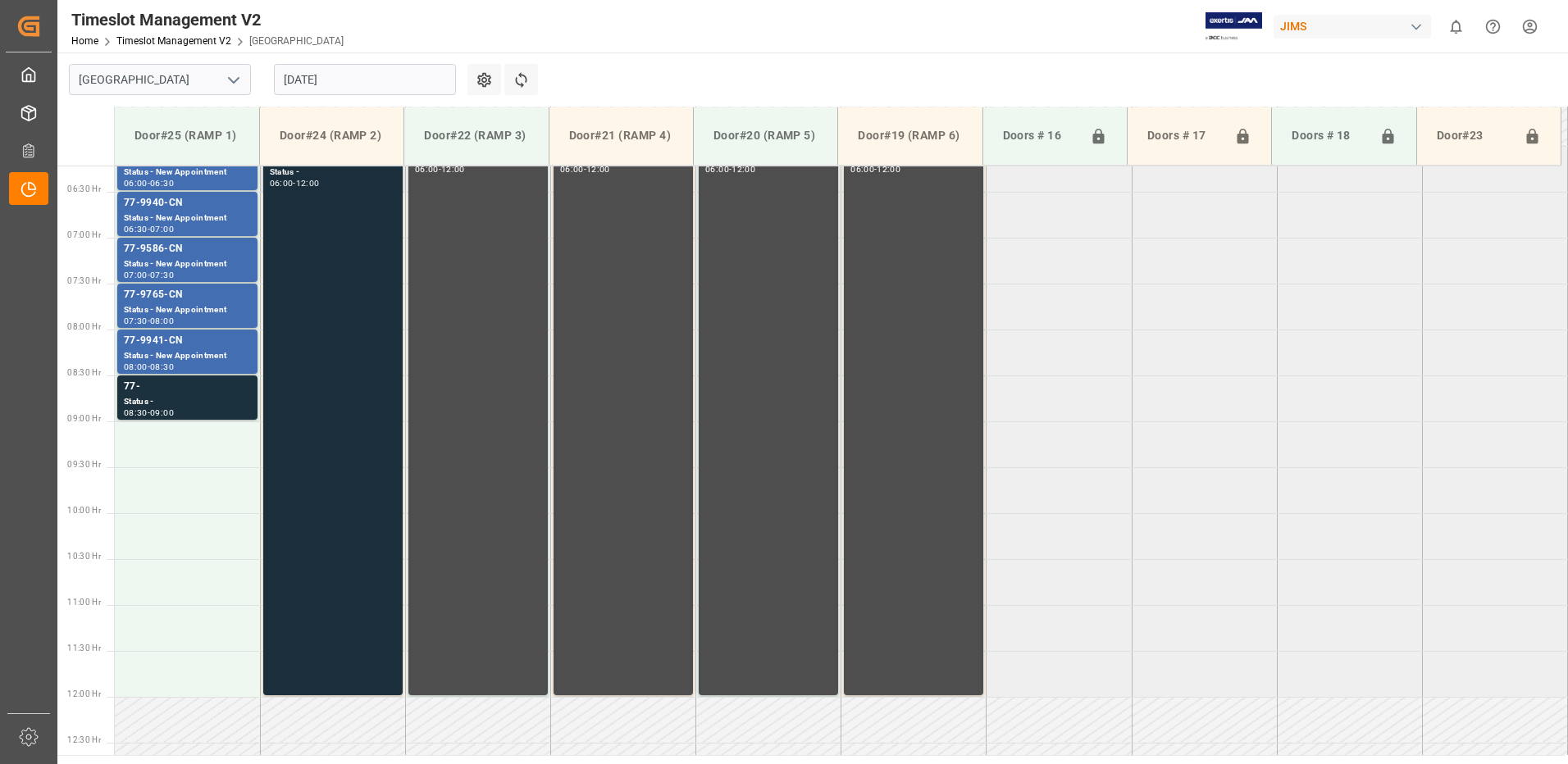
click at [329, 269] on div "77-10045-CN Status - 06:00 - 12:00" at bounding box center [333, 420] width 126 height 543
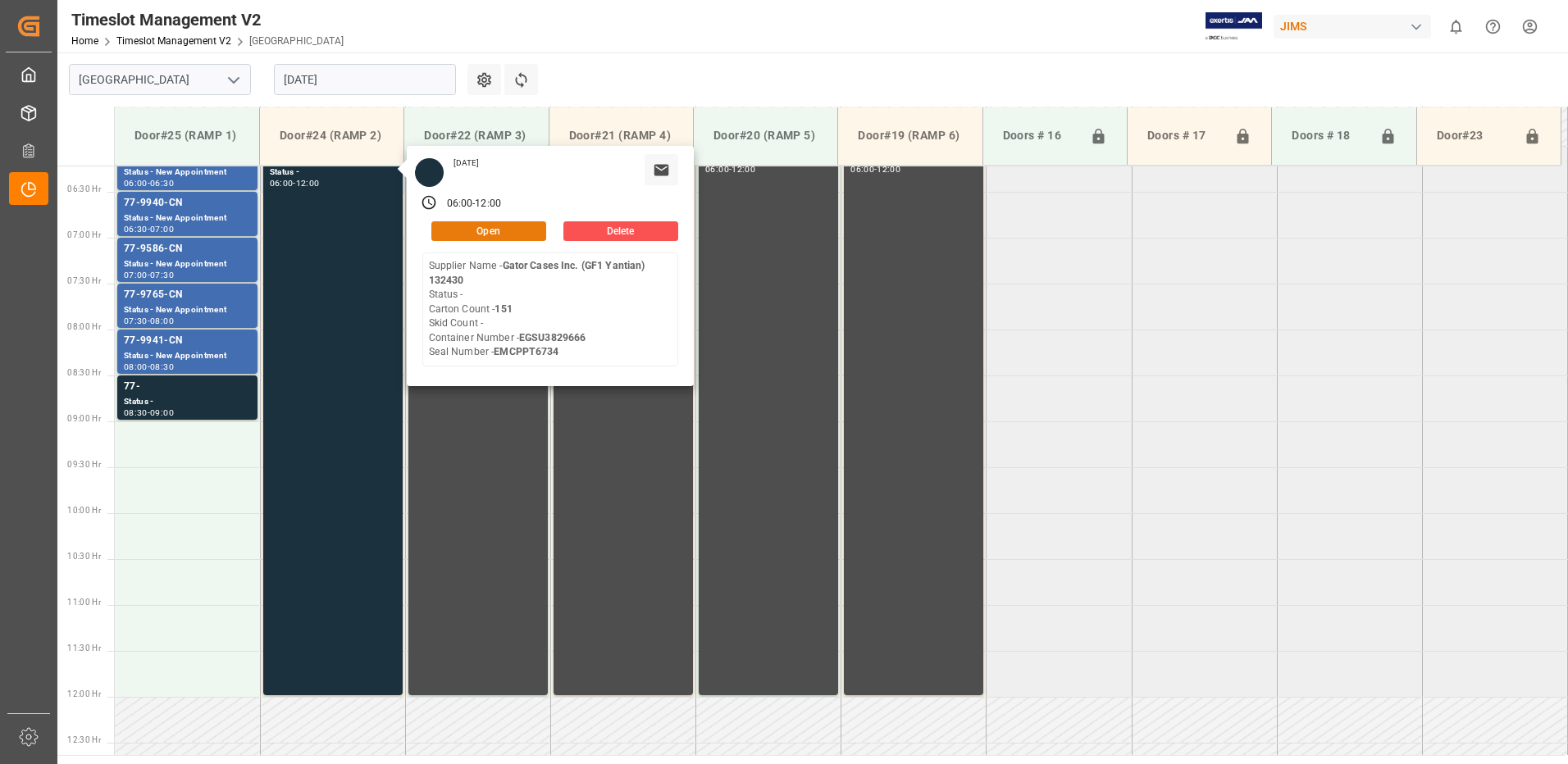
click at [513, 227] on button "Open" at bounding box center [489, 231] width 115 height 20
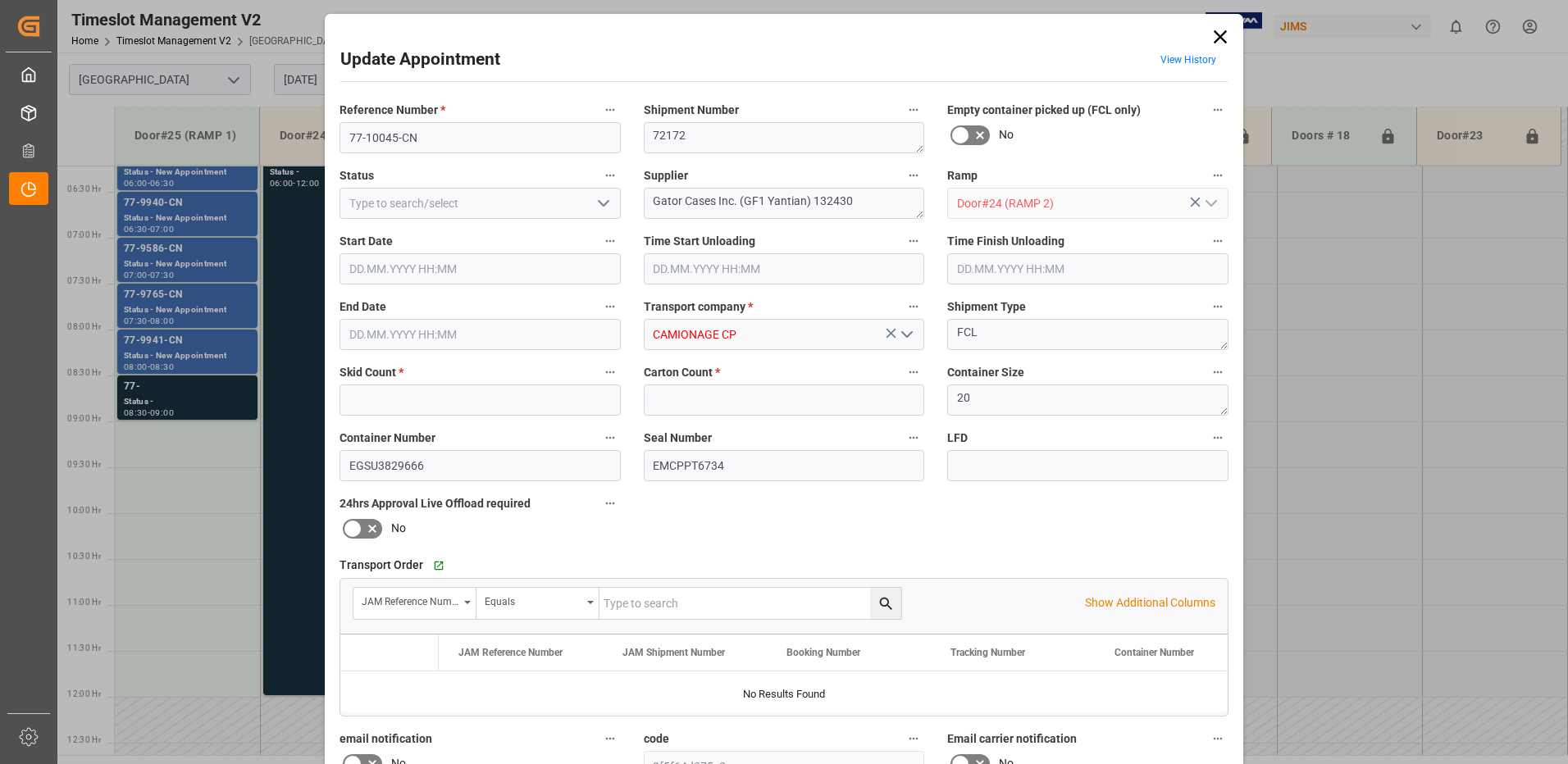
type input "0"
type input "151"
type input "25.08.2025 06:00"
type input "25.08.2025 12:00"
type input "21.08.2025 13:48"
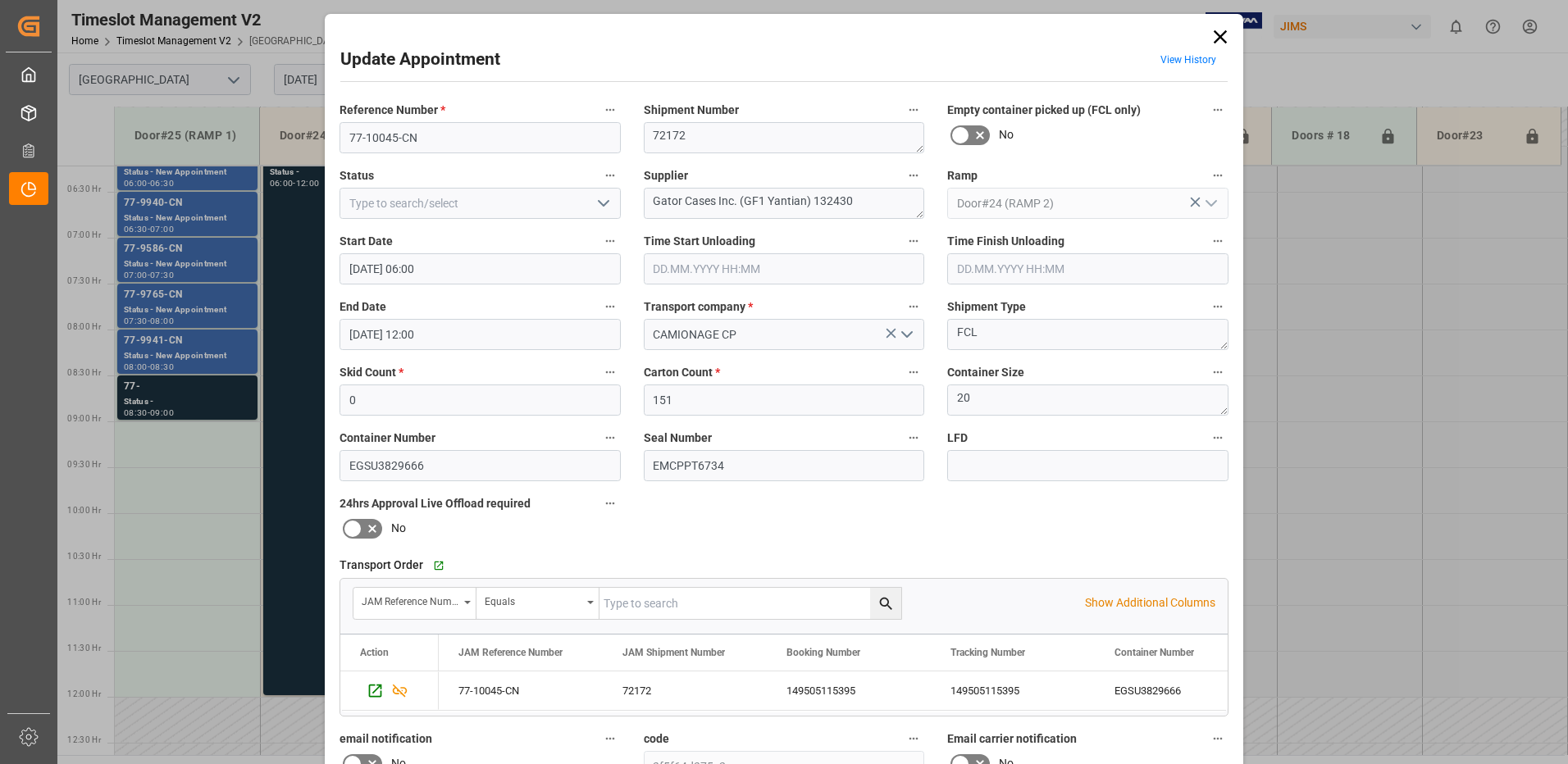
click at [599, 204] on polyline "open menu" at bounding box center [603, 202] width 10 height 4
click at [479, 350] on div "New Appointment" at bounding box center [480, 350] width 280 height 37
type input "New Appointment"
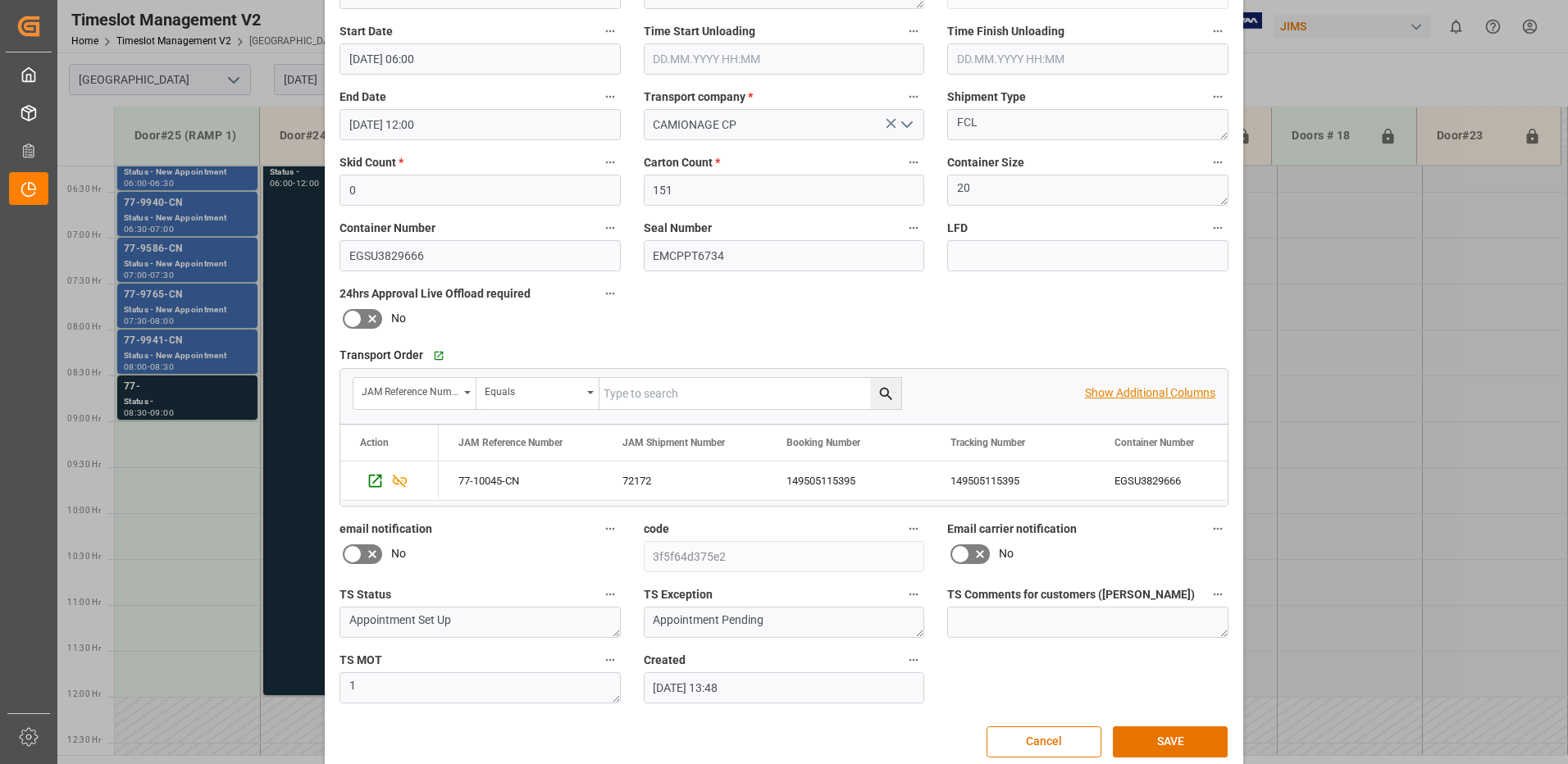
scroll to position [233, 0]
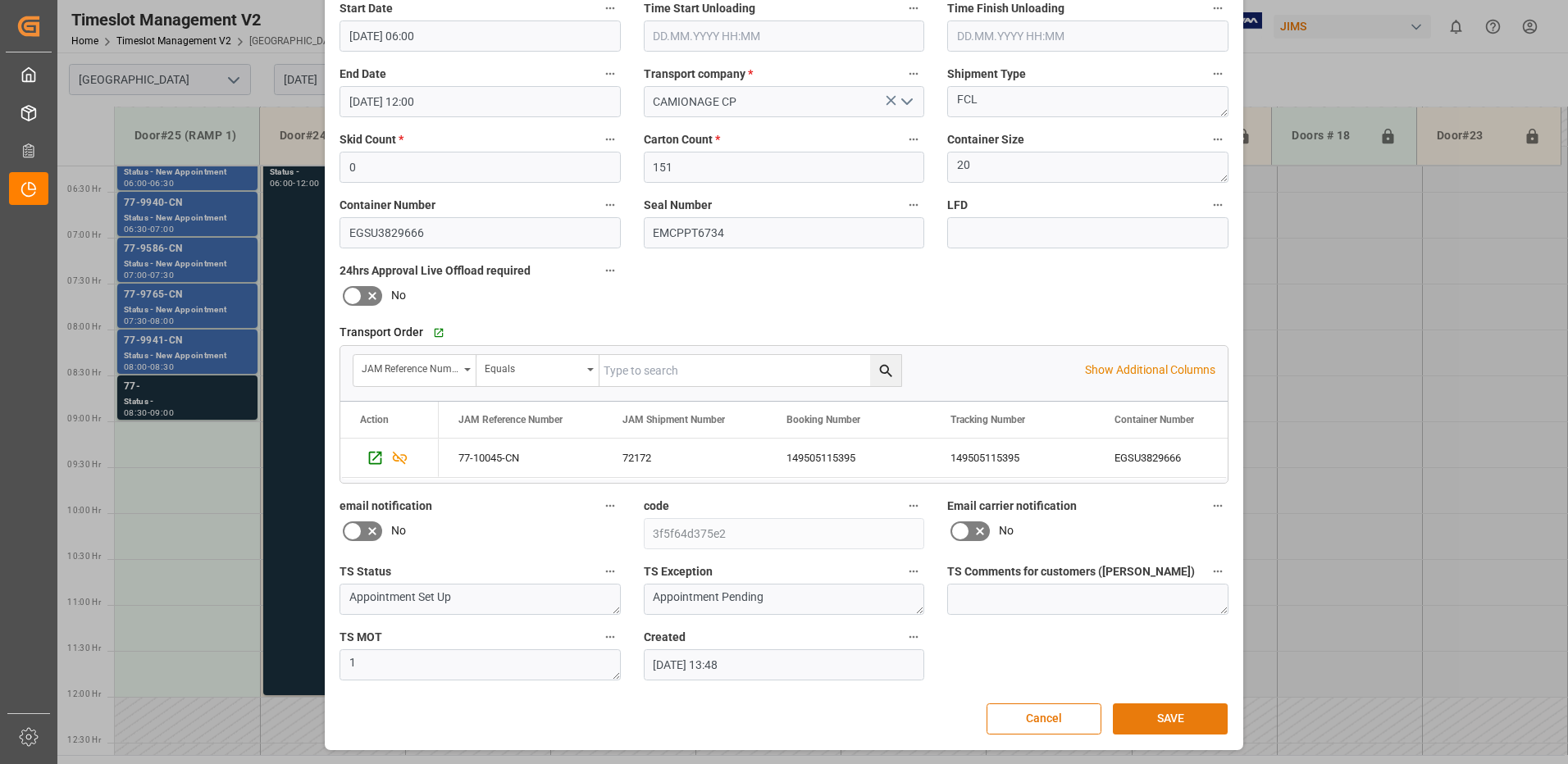
click at [1169, 717] on button "SAVE" at bounding box center [1171, 719] width 115 height 31
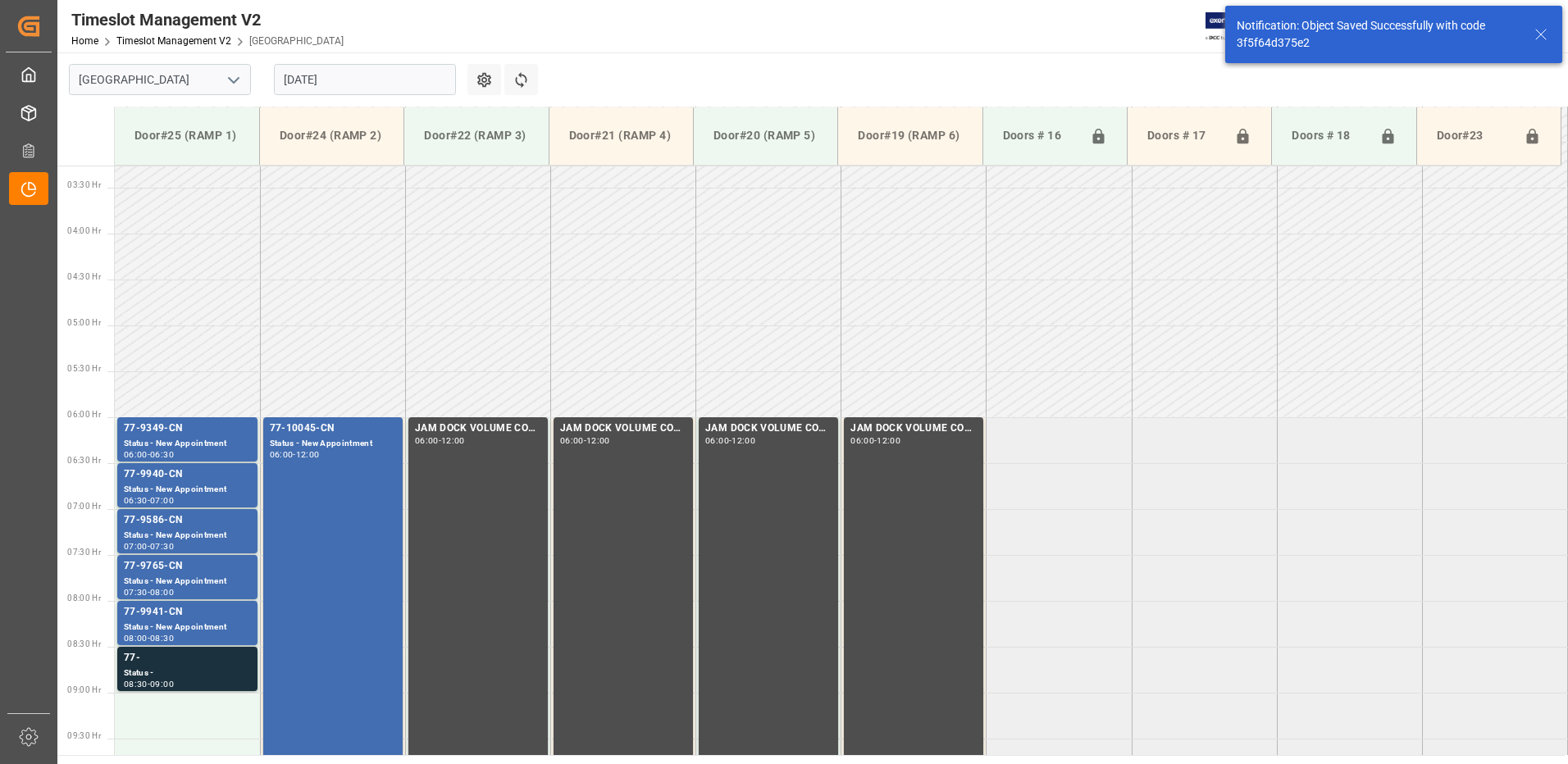
scroll to position [449, 0]
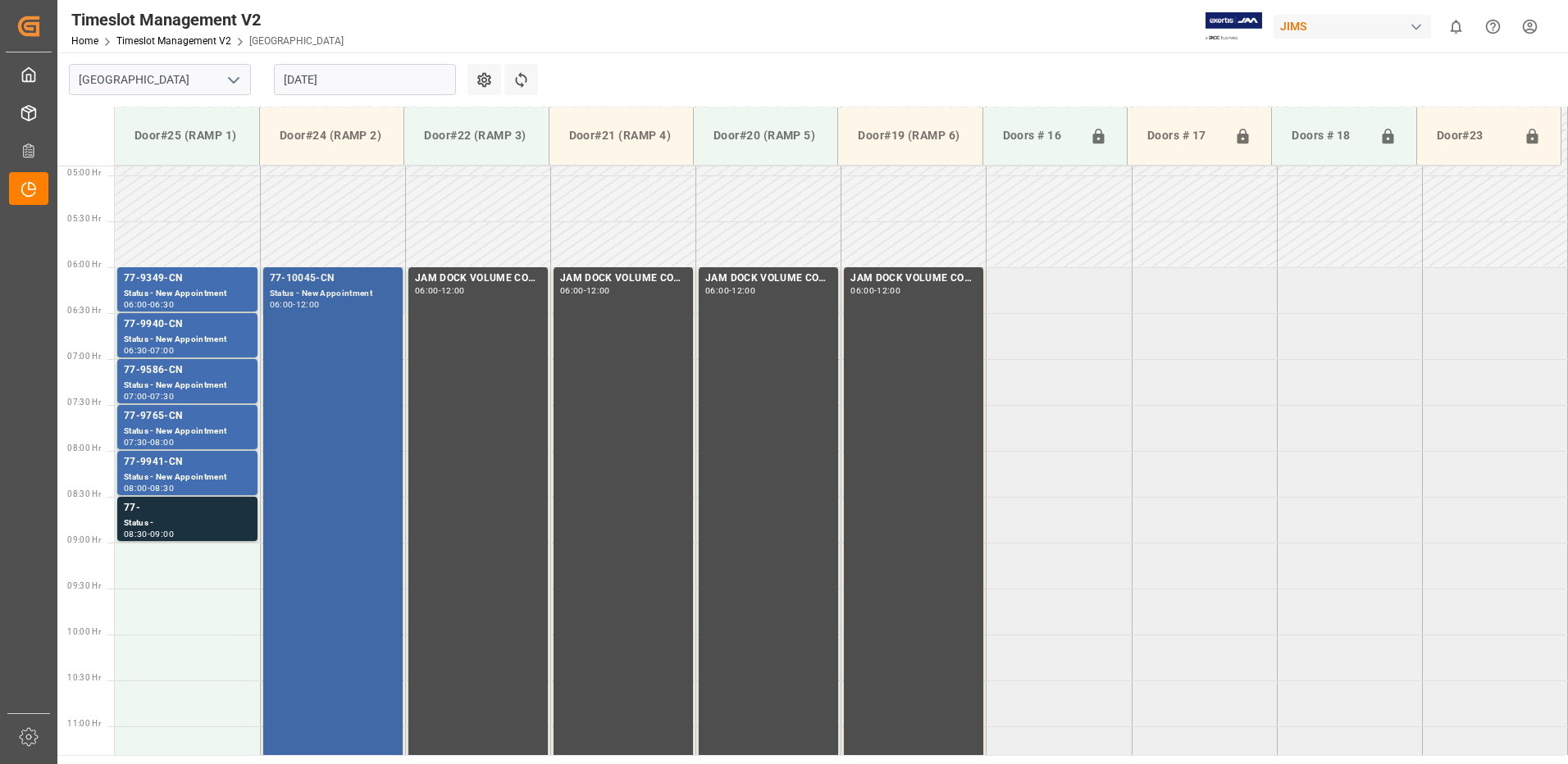
click at [338, 359] on div "77-10045-CN Status - New Appointment 06:00 - 12:00" at bounding box center [333, 542] width 126 height 543
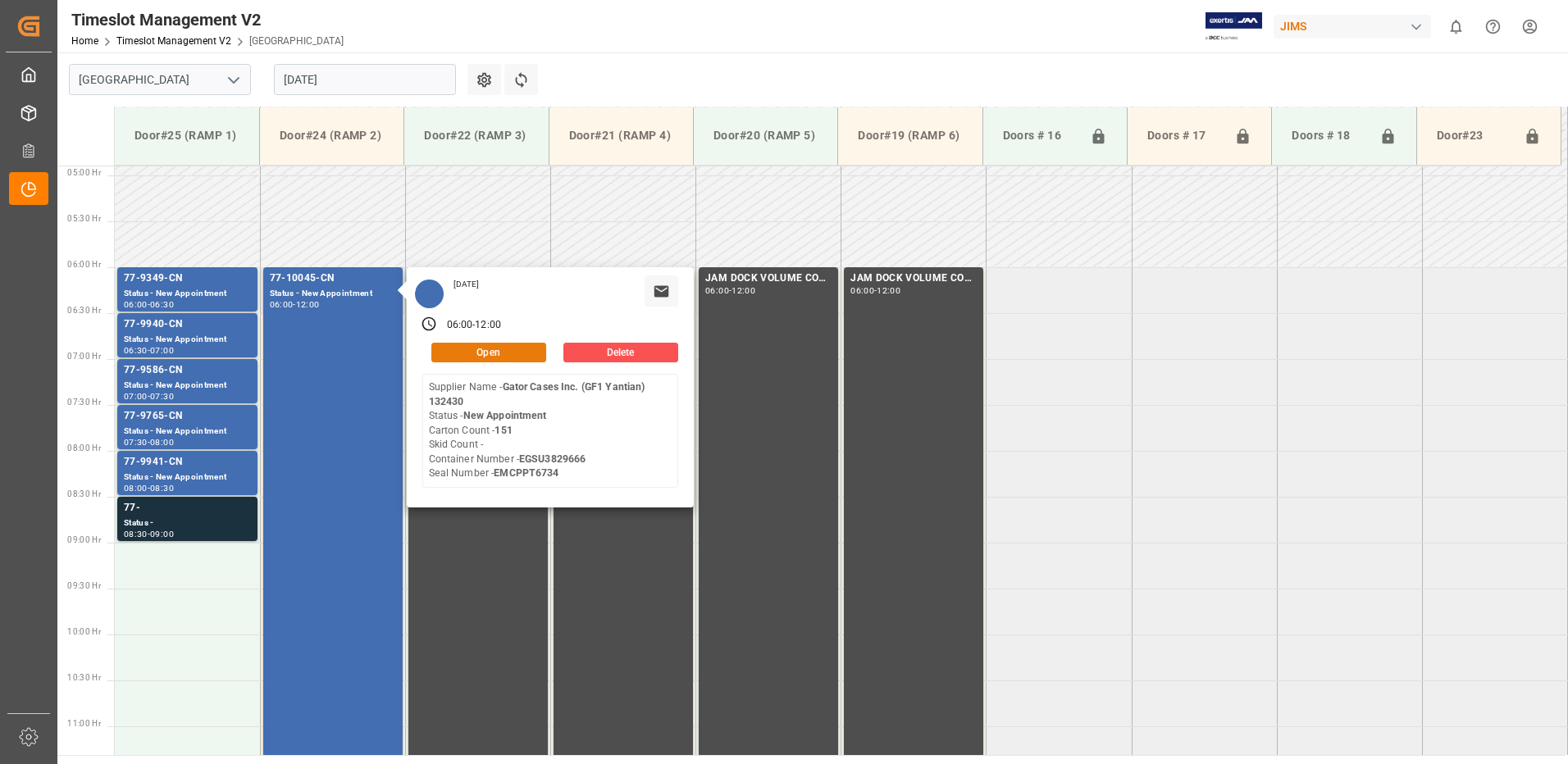
click at [511, 355] on button "Open" at bounding box center [489, 353] width 115 height 20
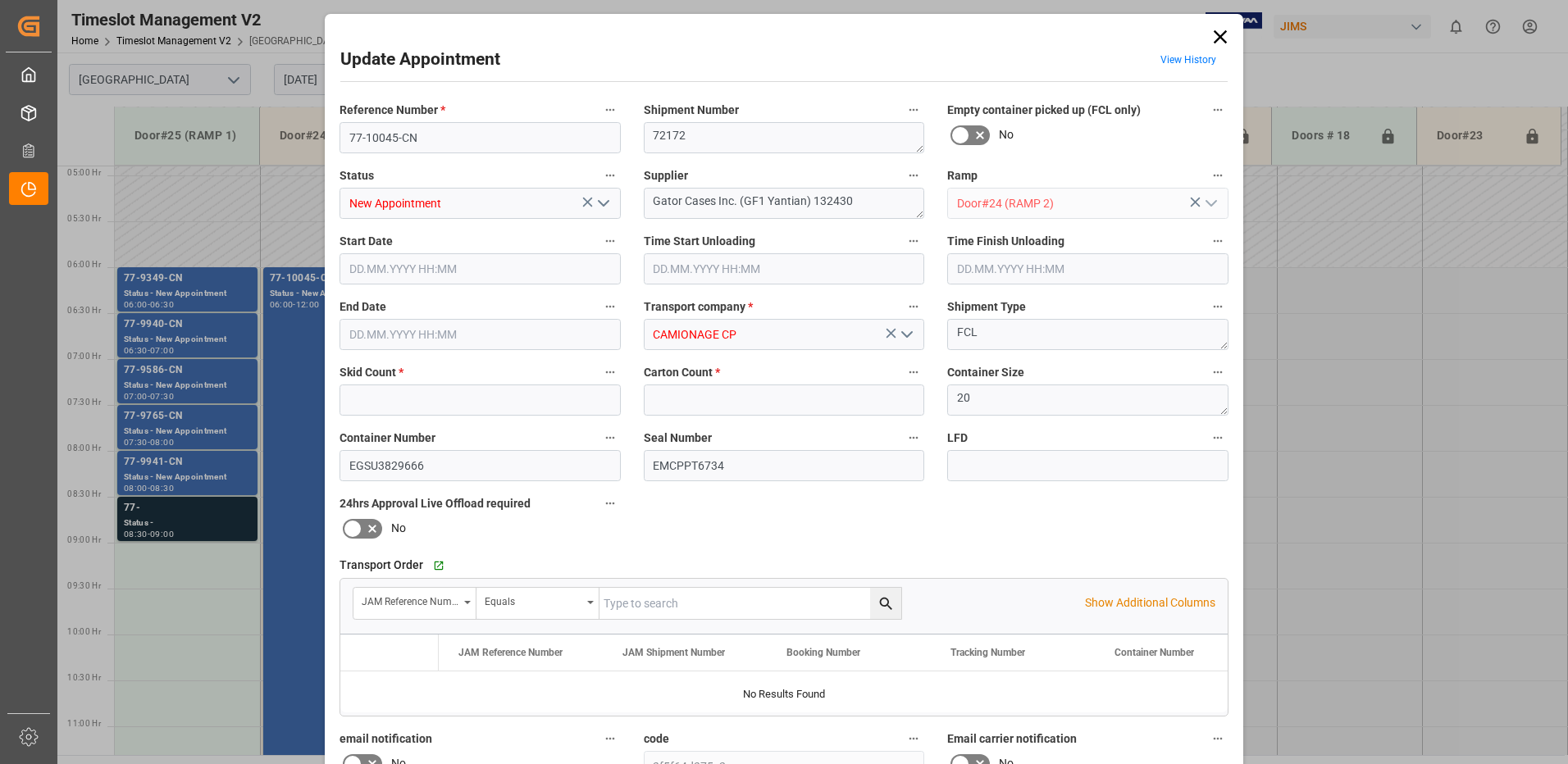
type input "0"
type input "151"
type input "25.08.2025 06:00"
type input "25.08.2025 12:00"
type input "21.08.2025 13:48"
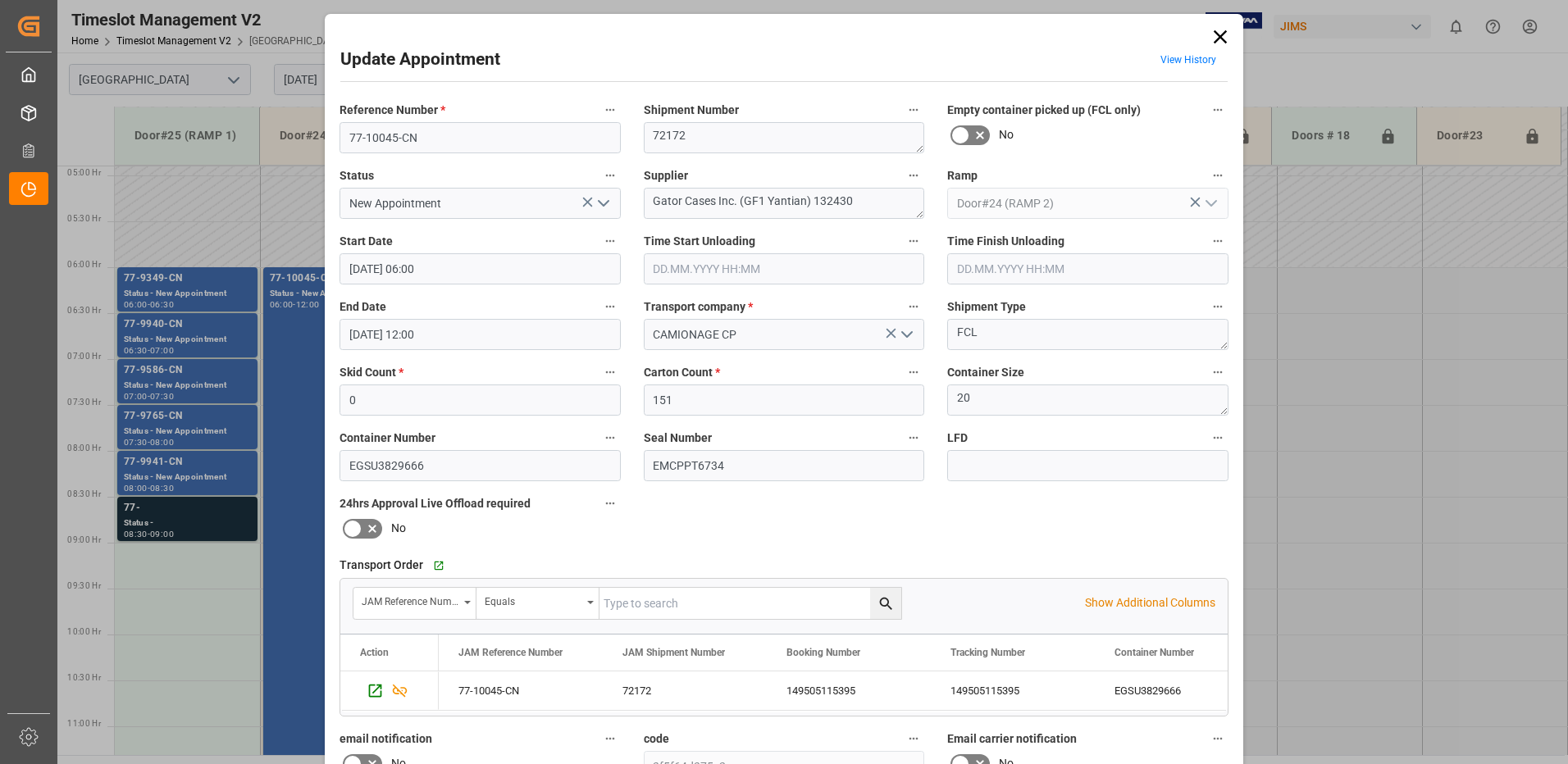
click at [1219, 39] on icon at bounding box center [1221, 37] width 14 height 13
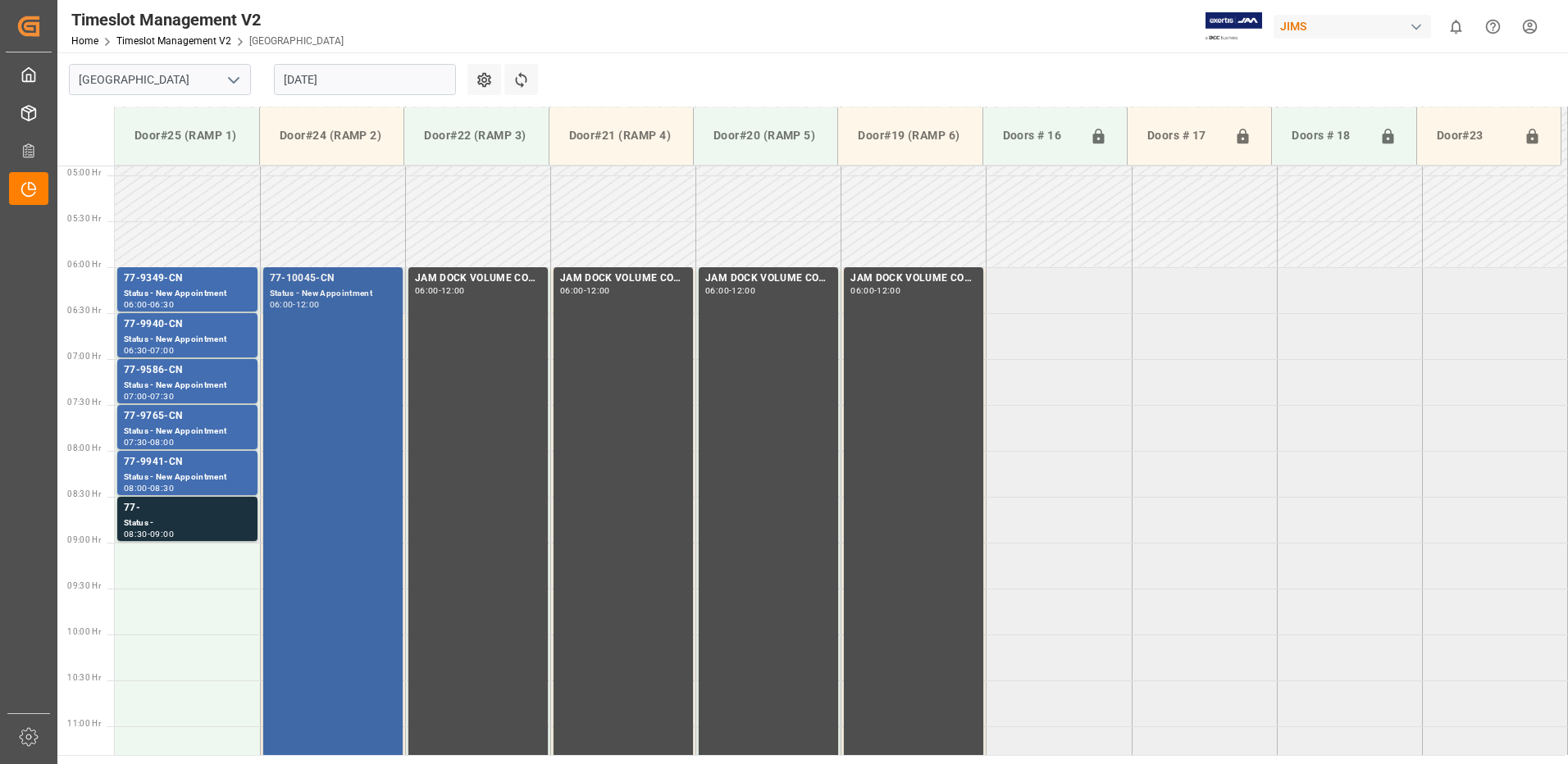
click at [321, 312] on div "77-10045-CN Status - New Appointment 06:00 - 12:00" at bounding box center [333, 542] width 126 height 543
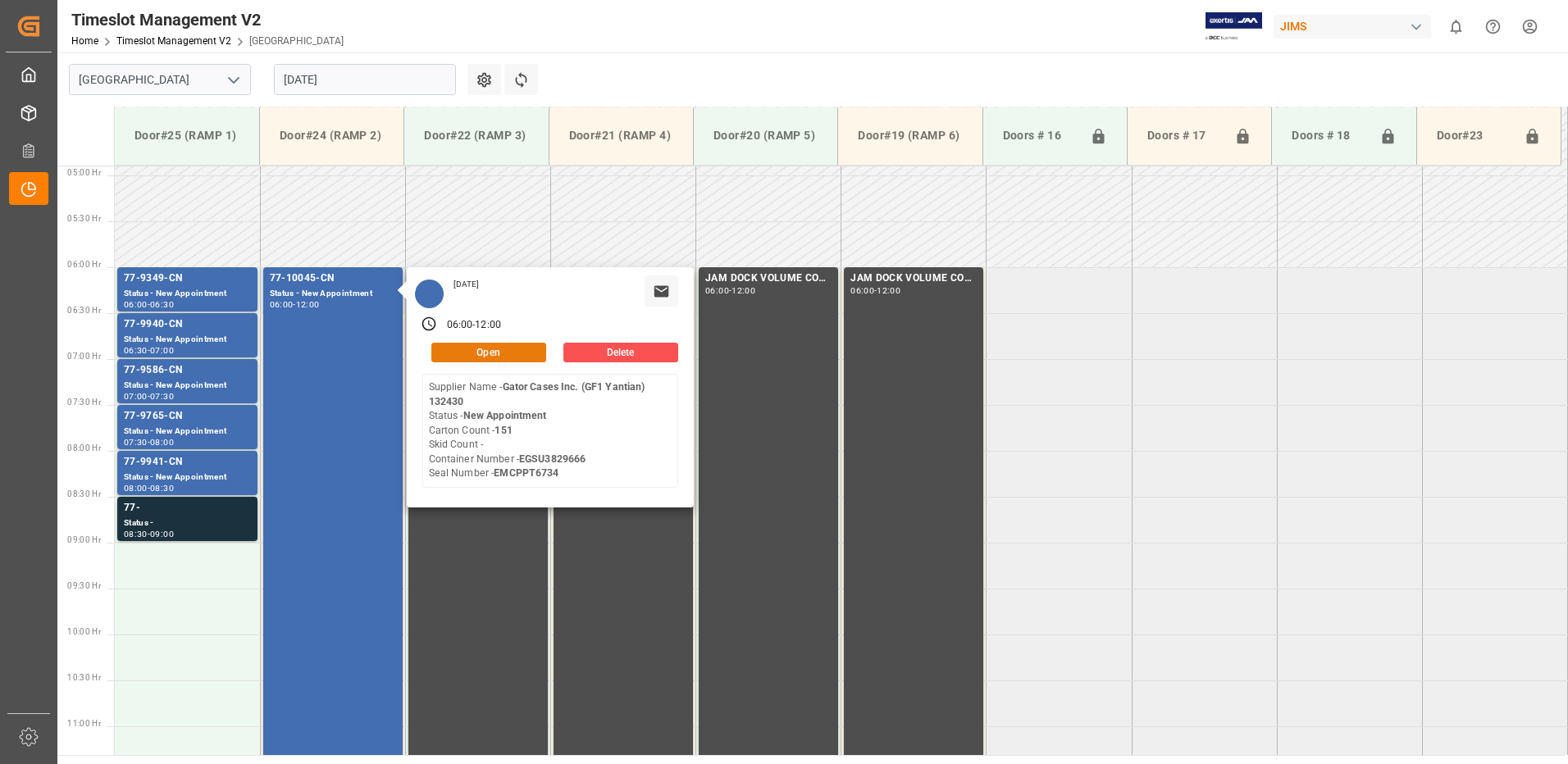
click at [499, 350] on button "Open" at bounding box center [489, 353] width 115 height 20
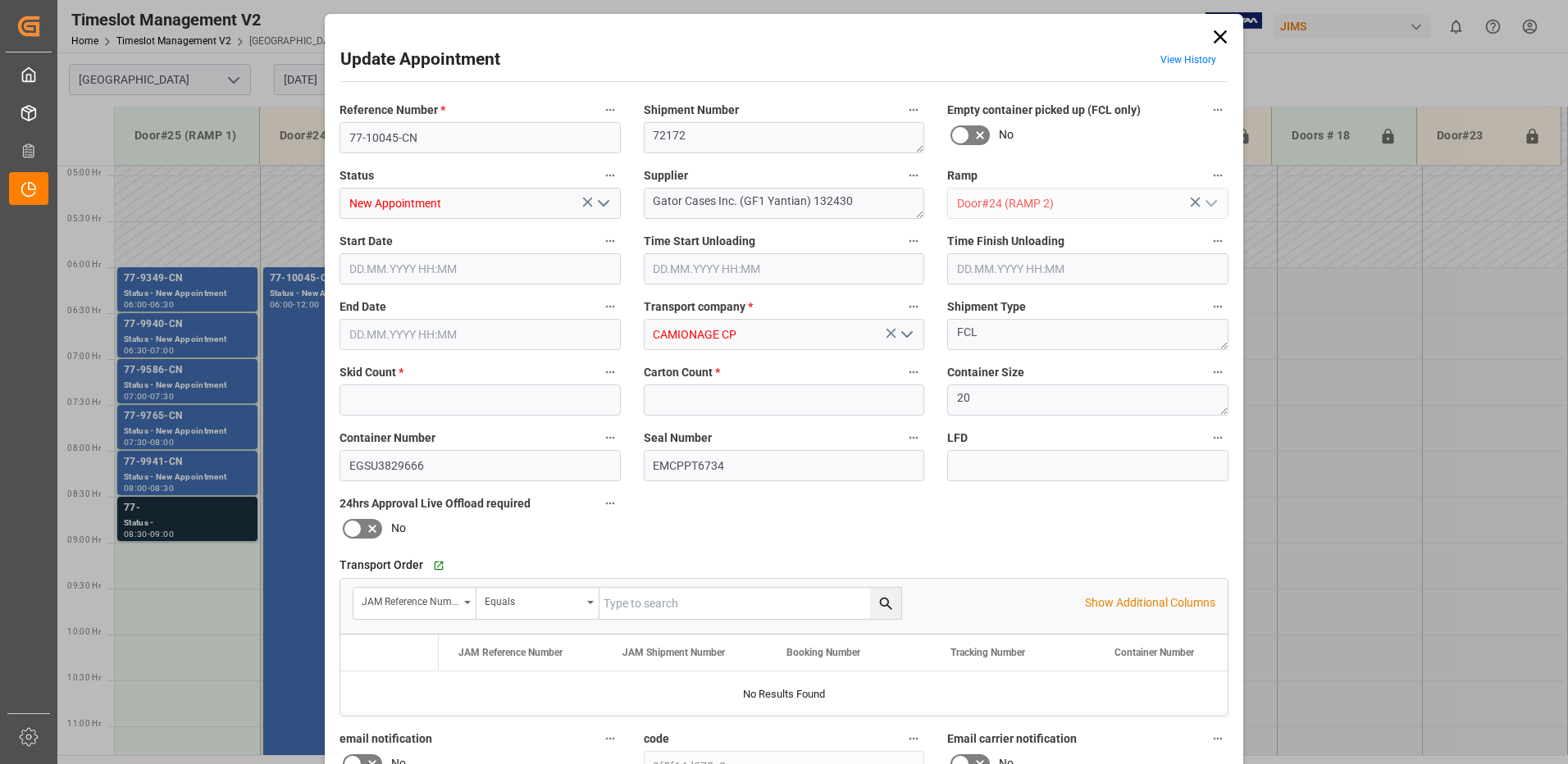
type input "0"
type input "151"
type input "25.08.2025 06:00"
type input "25.08.2025 12:00"
type input "21.08.2025 13:48"
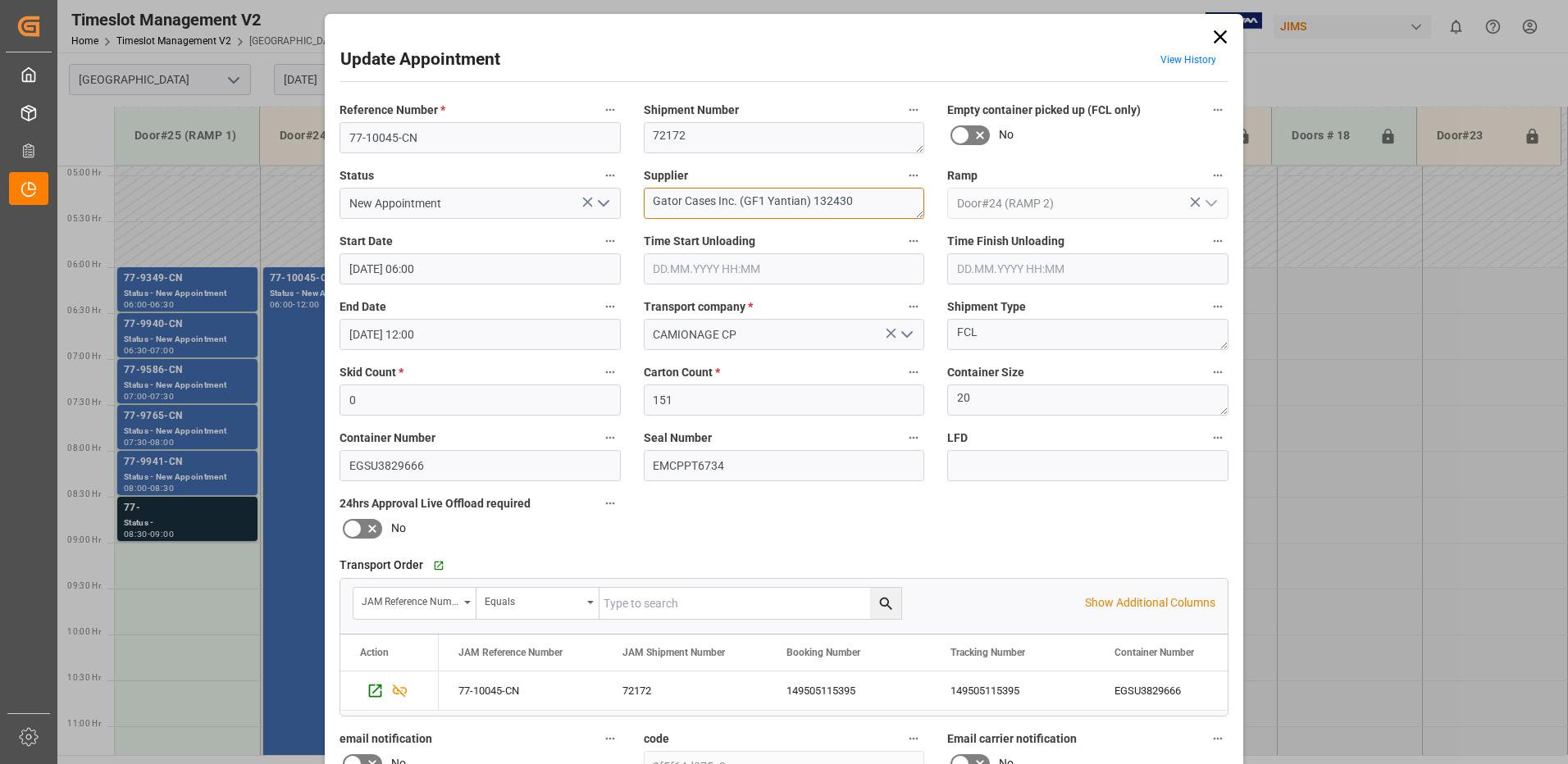
drag, startPoint x: 862, startPoint y: 202, endPoint x: 734, endPoint y: 200, distance: 128.0
click at [734, 200] on textarea "Gator Cases Inc. (GF1 Yantian) 132430" at bounding box center [784, 203] width 282 height 31
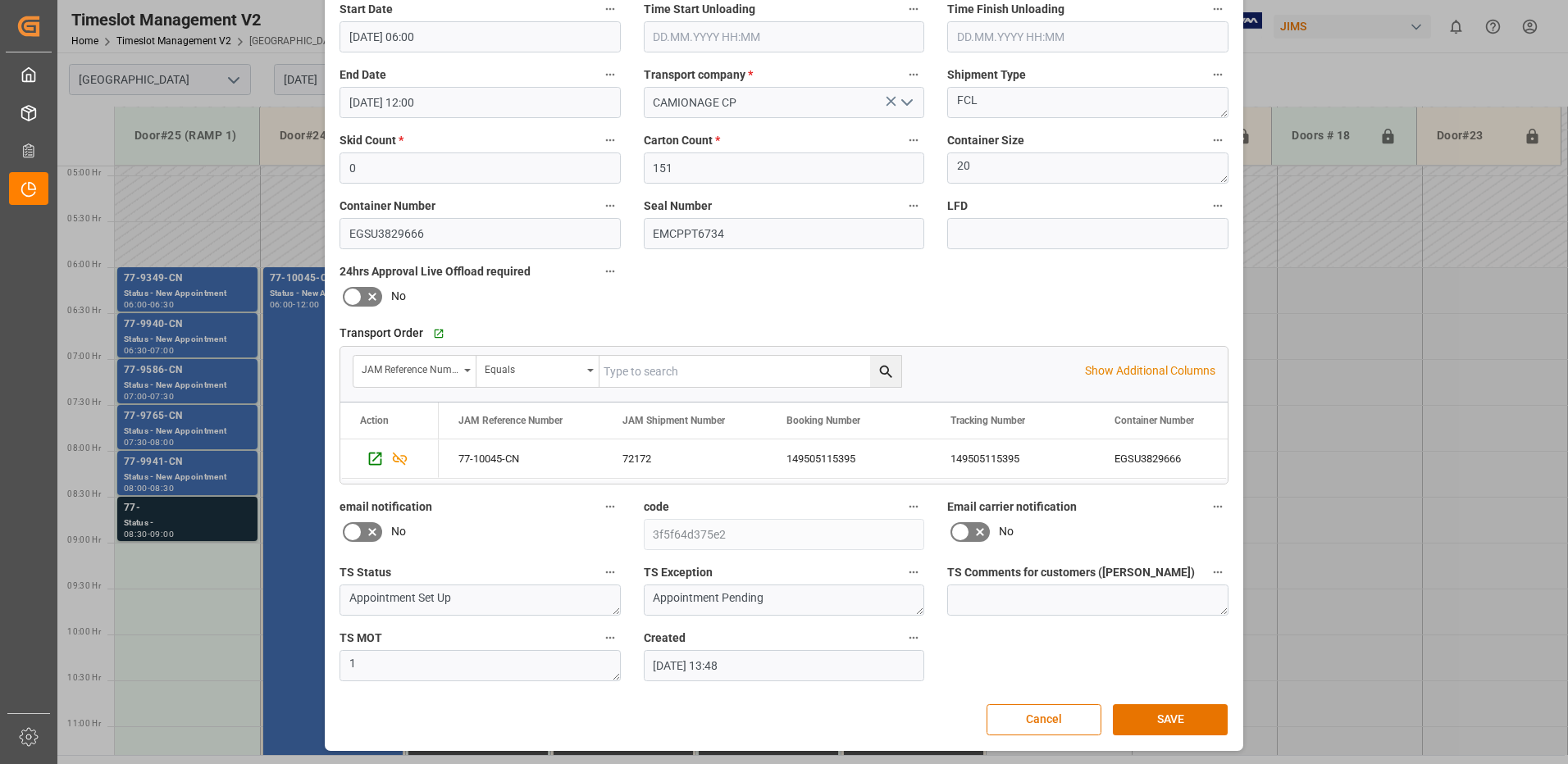
scroll to position [233, 0]
type textarea "Gator Cases Inc./ IN01(49)"
click at [1167, 718] on button "SAVE" at bounding box center [1171, 719] width 115 height 31
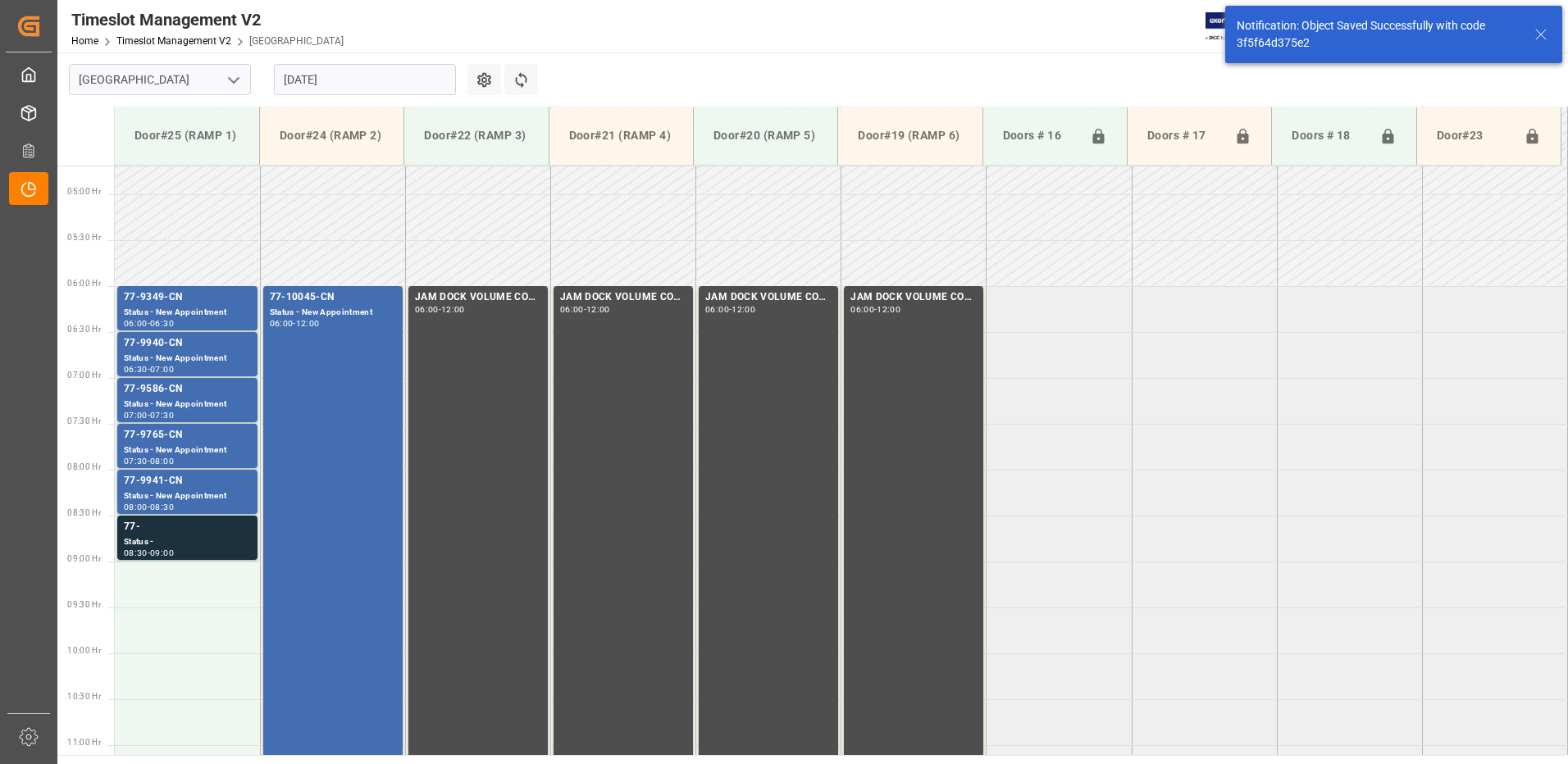
scroll to position [449, 0]
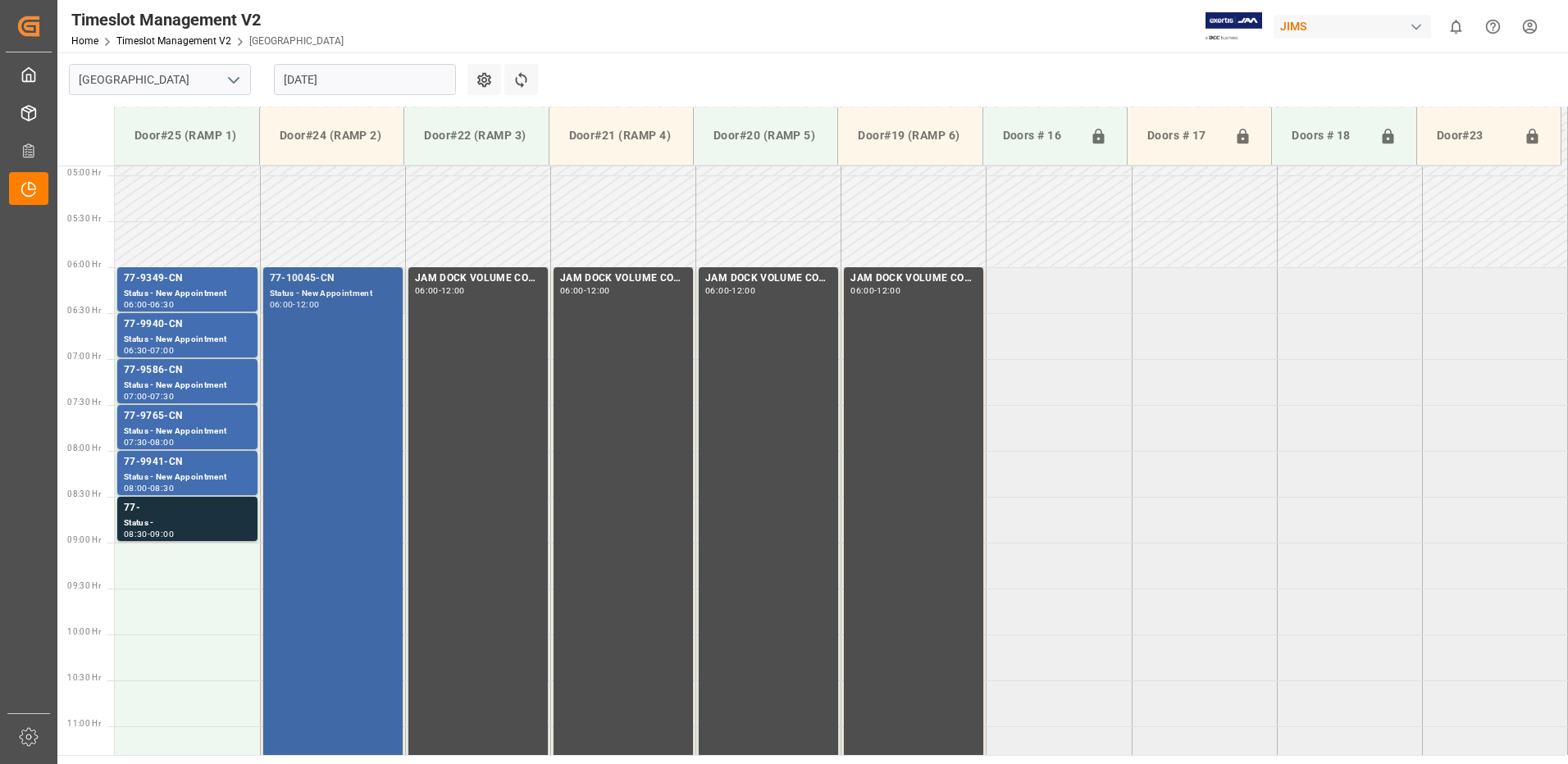
click at [322, 326] on div "77-10045-CN Status - New Appointment 06:00 - 12:00" at bounding box center [333, 542] width 126 height 543
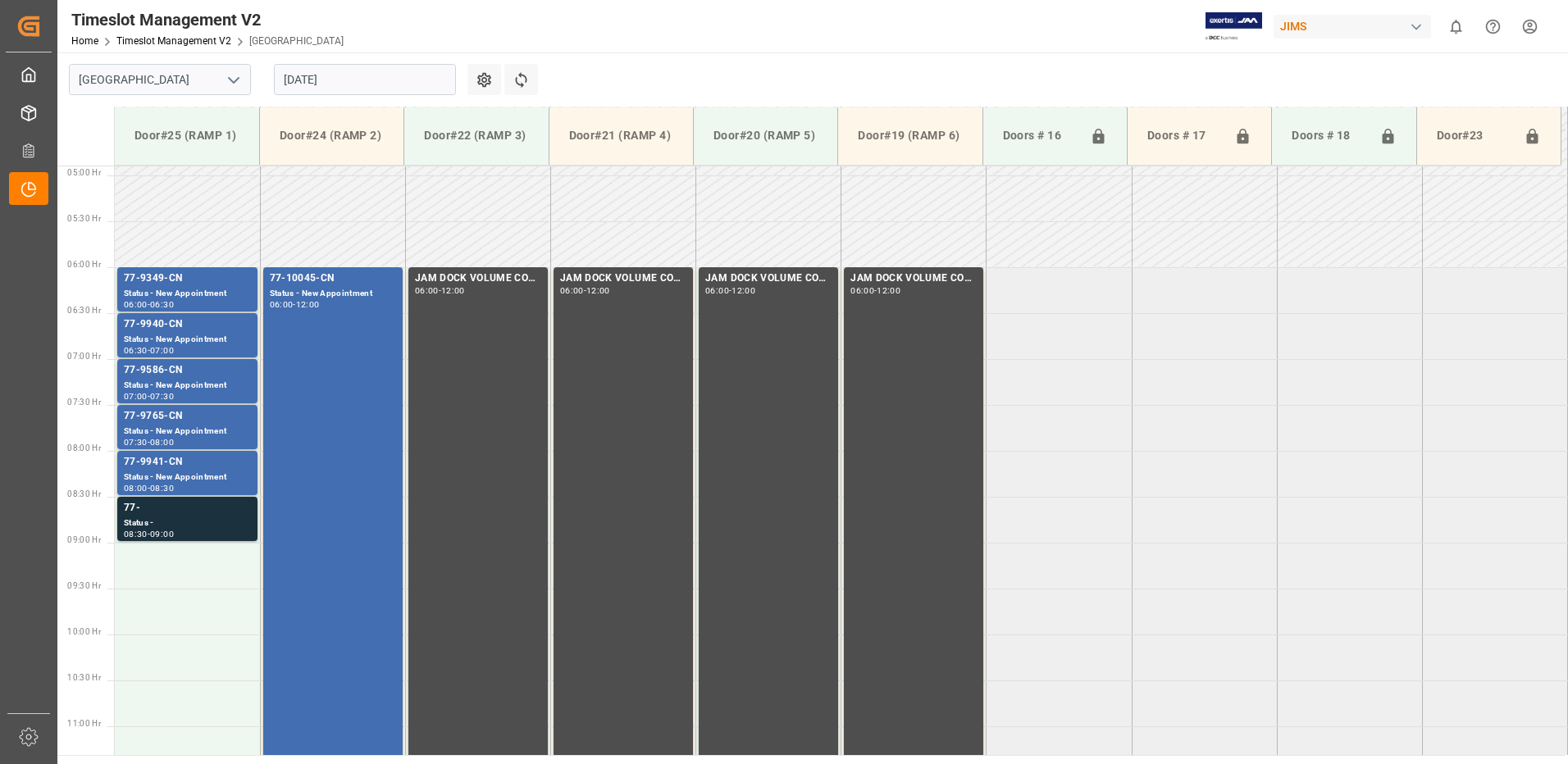
click at [373, 76] on input "[DATE]" at bounding box center [365, 79] width 182 height 31
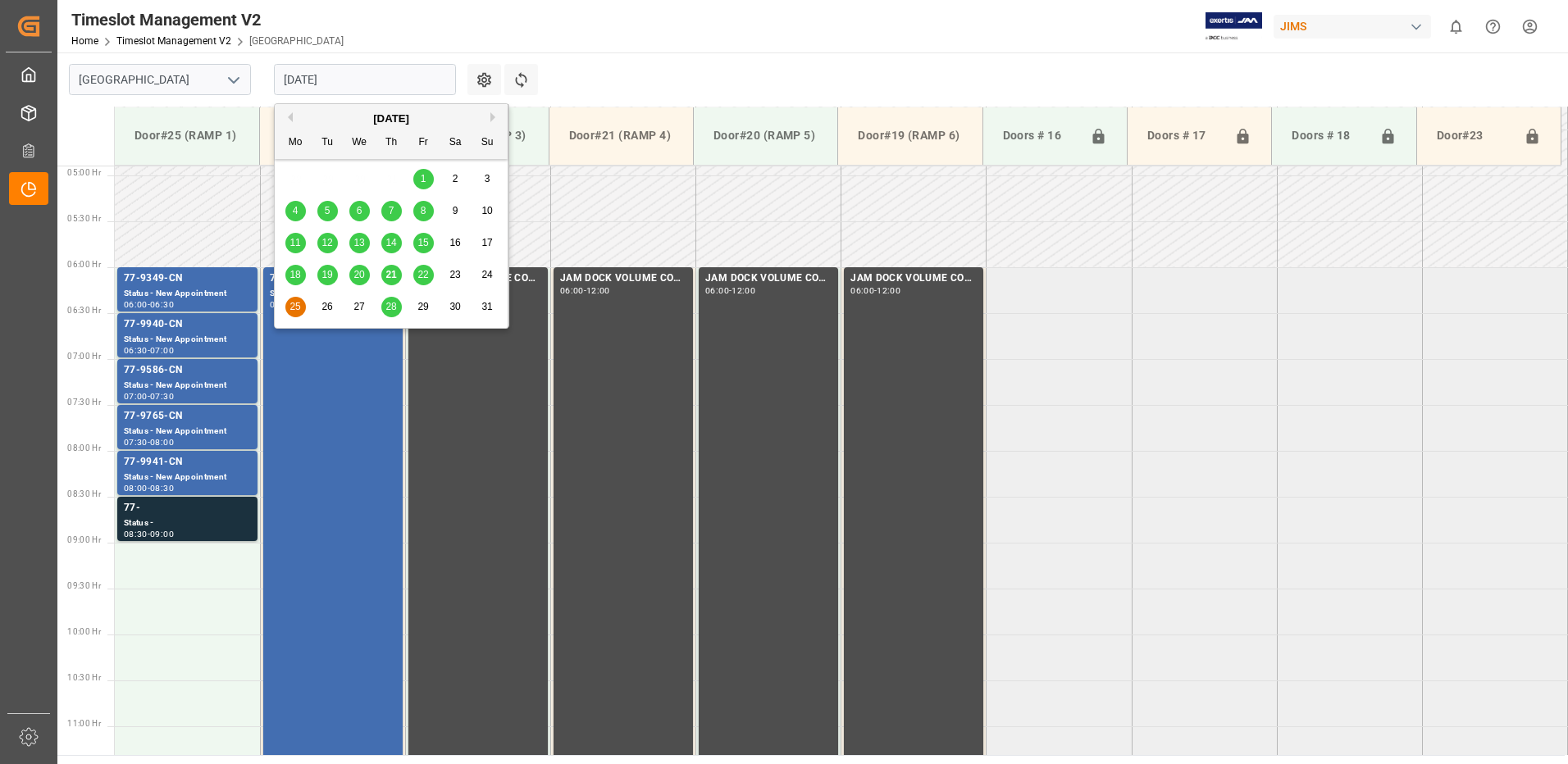
click at [360, 277] on span "20" at bounding box center [359, 274] width 11 height 12
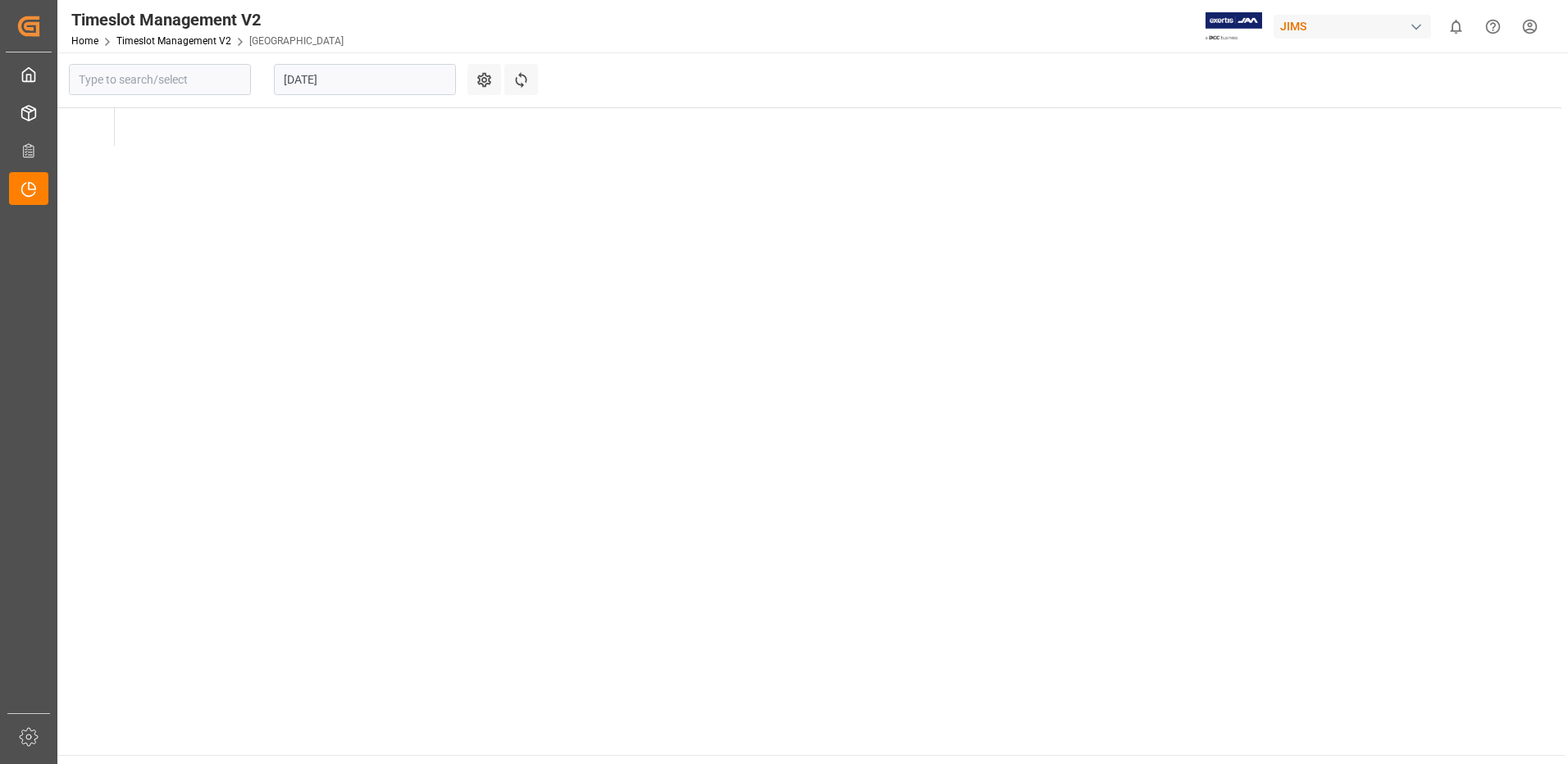
type input "[GEOGRAPHIC_DATA]"
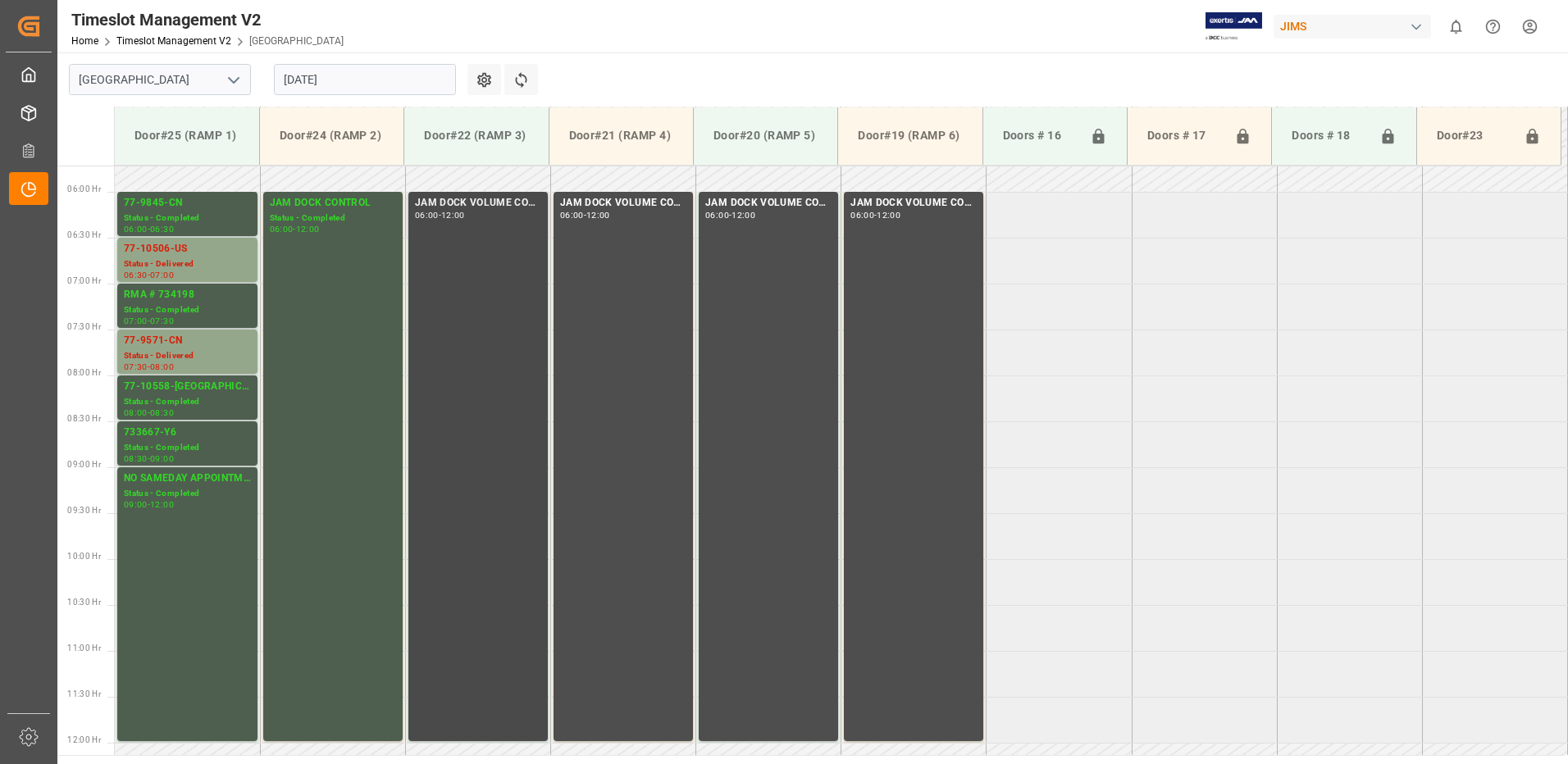
scroll to position [499, 0]
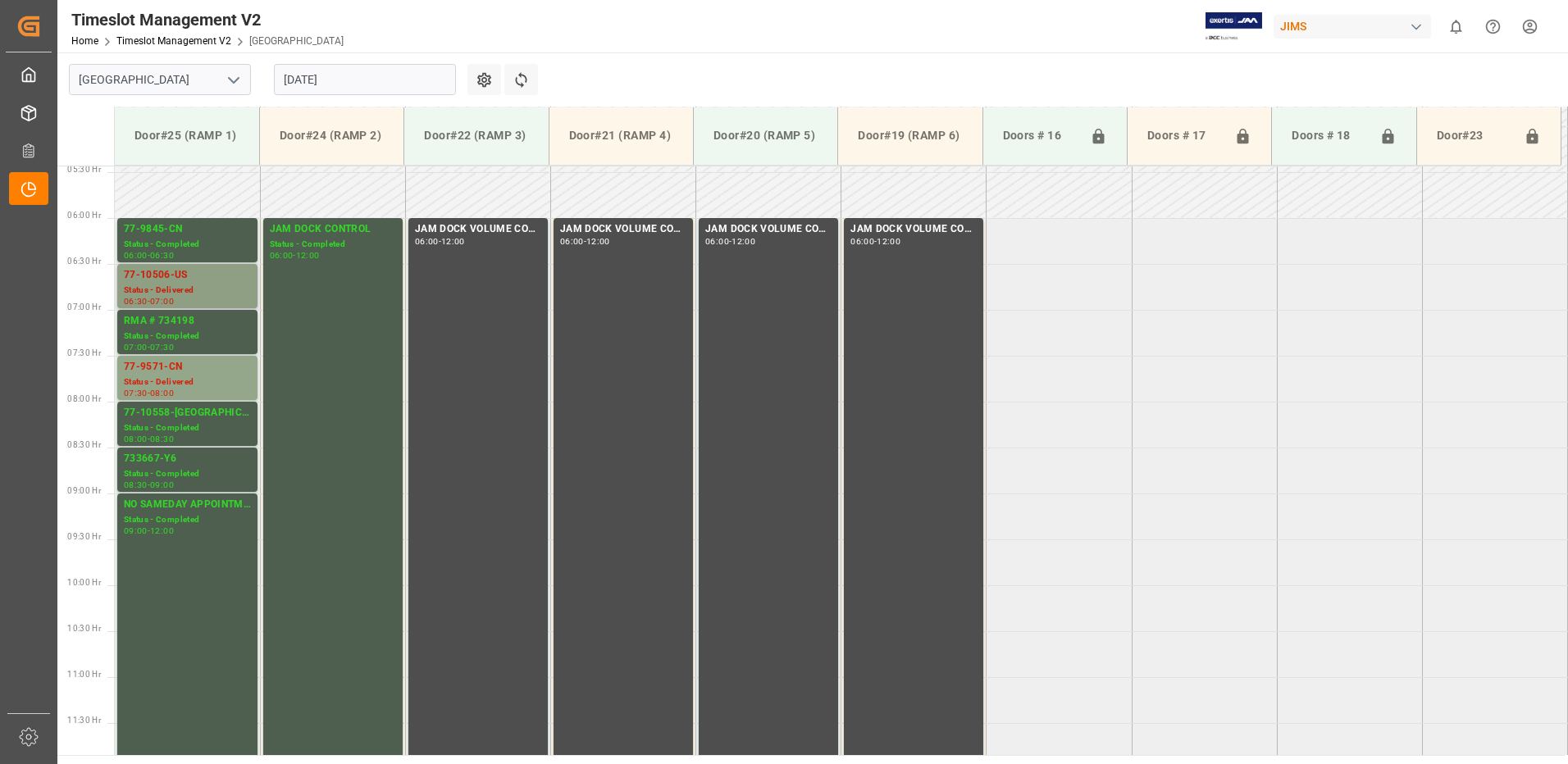
click at [180, 283] on div "Status - Delivered" at bounding box center [187, 290] width 127 height 13
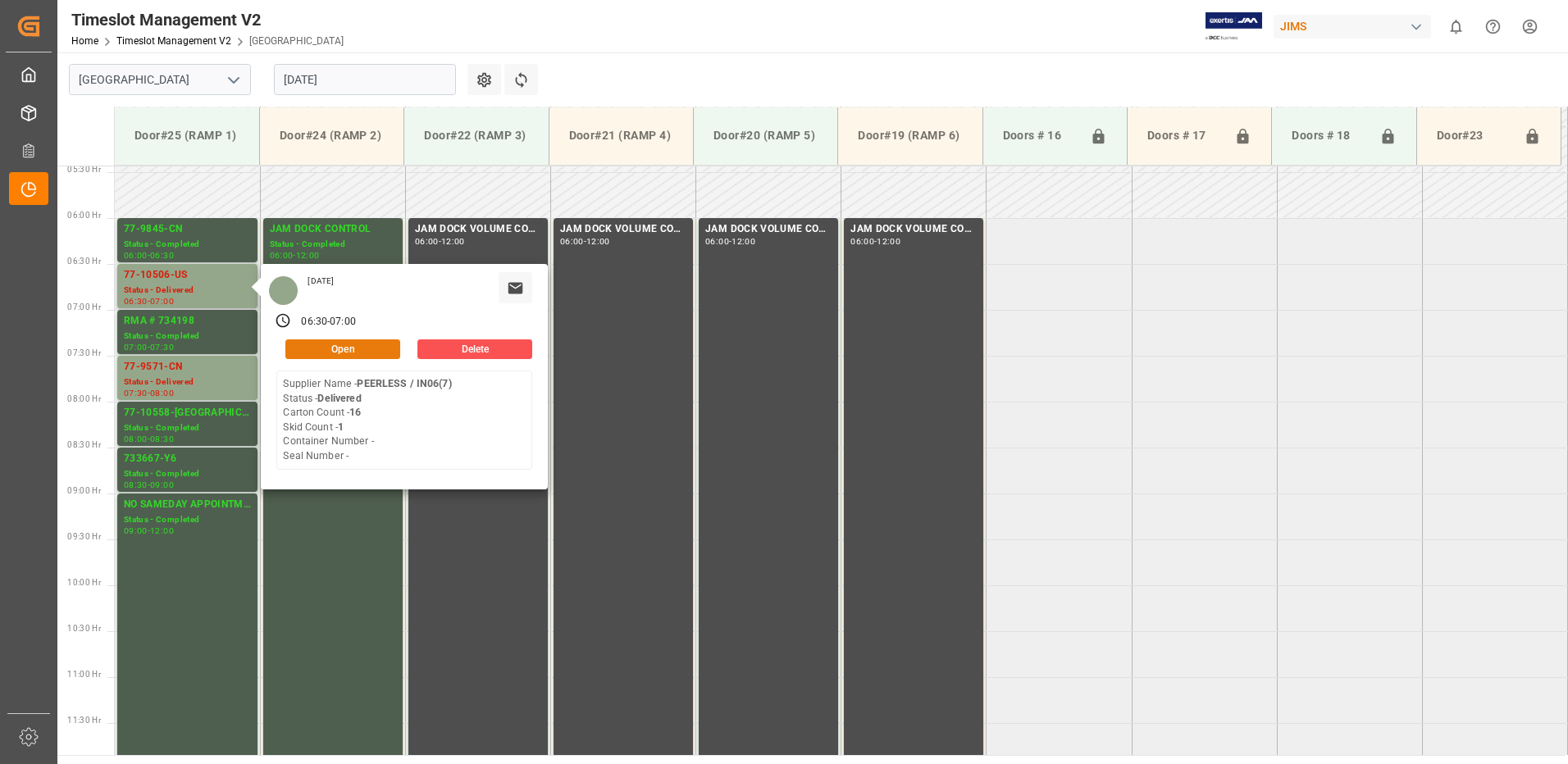
click at [362, 353] on button "Open" at bounding box center [343, 349] width 115 height 20
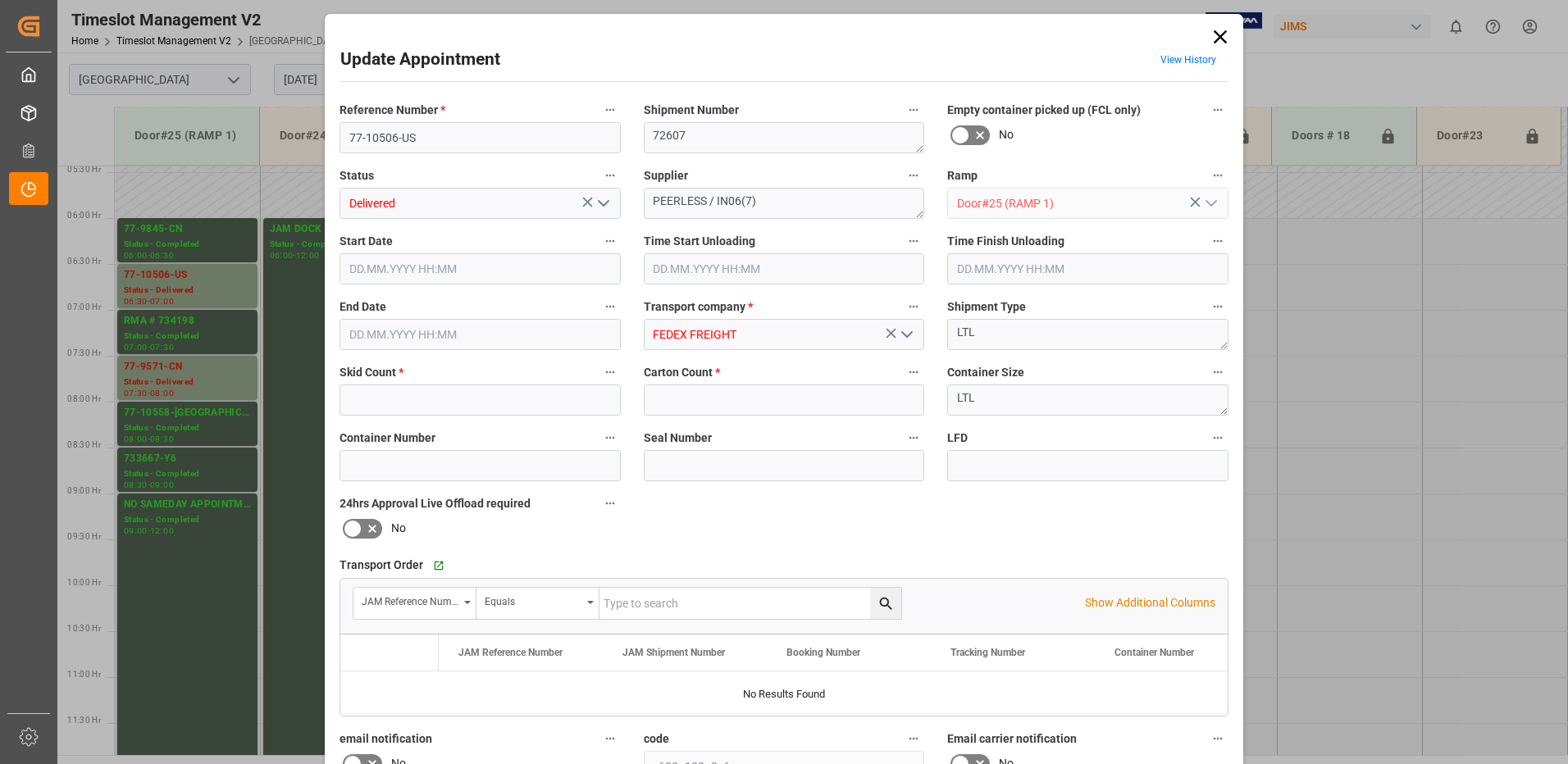
type input "1"
type input "16"
type input "20.08.2025 06:30"
type input "20.08.2025 10:45"
type input "20.08.2025 11:00"
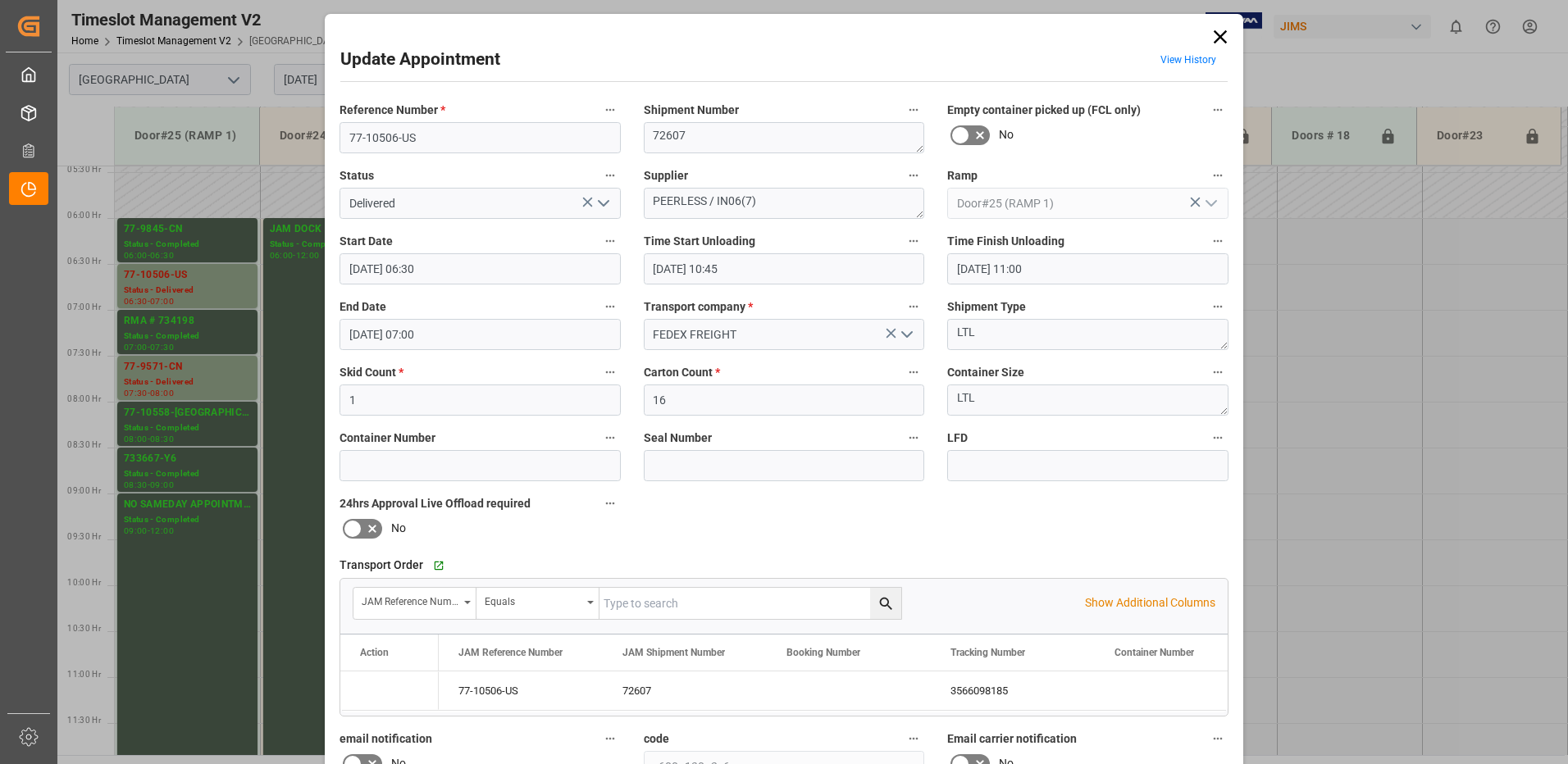
type input "20.08.2025 07:00"
type input "19.08.2025 12:51"
click at [599, 204] on polyline "open menu" at bounding box center [603, 202] width 10 height 4
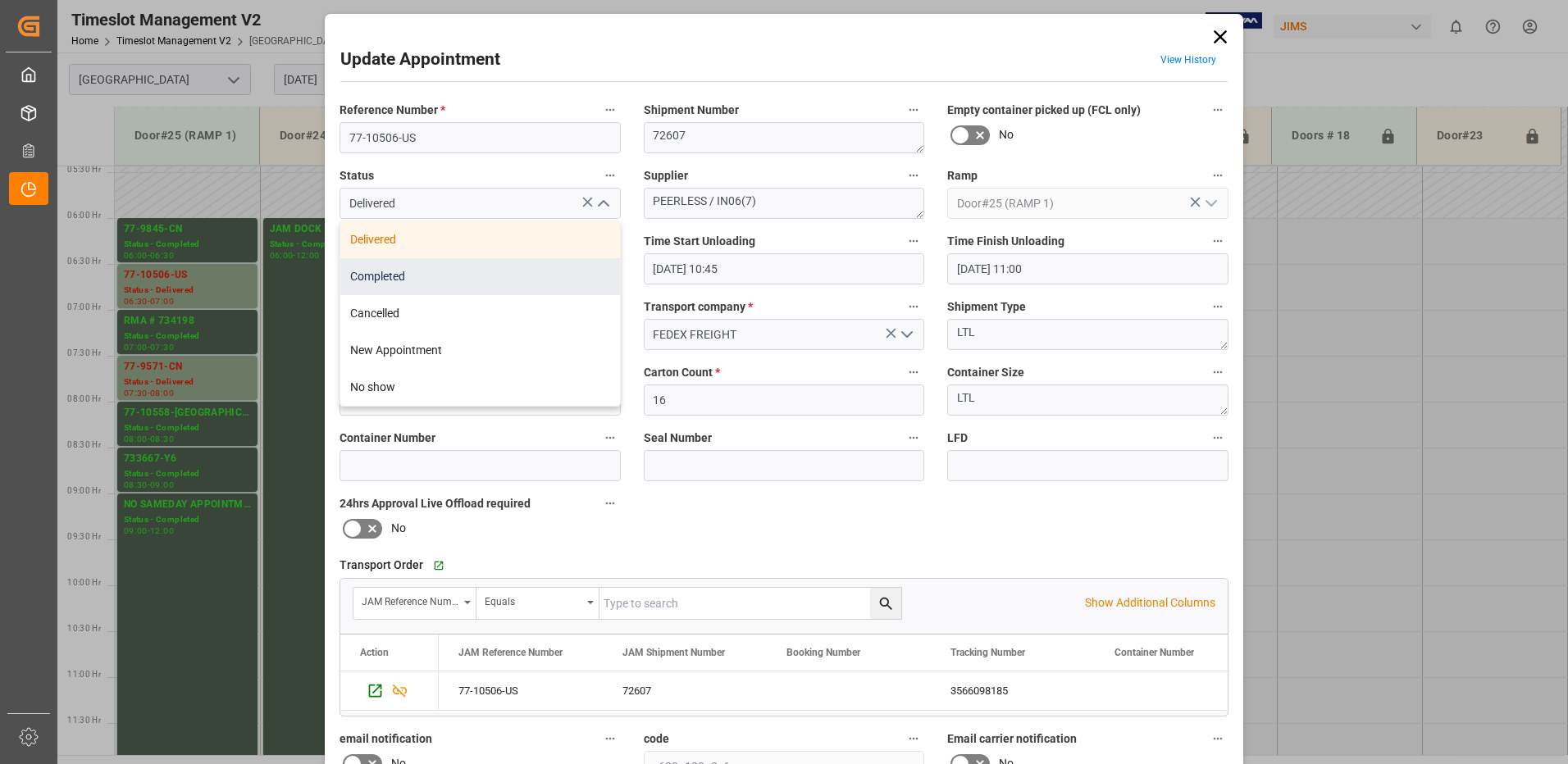
click at [512, 285] on div "Completed" at bounding box center [480, 276] width 280 height 37
type input "Completed"
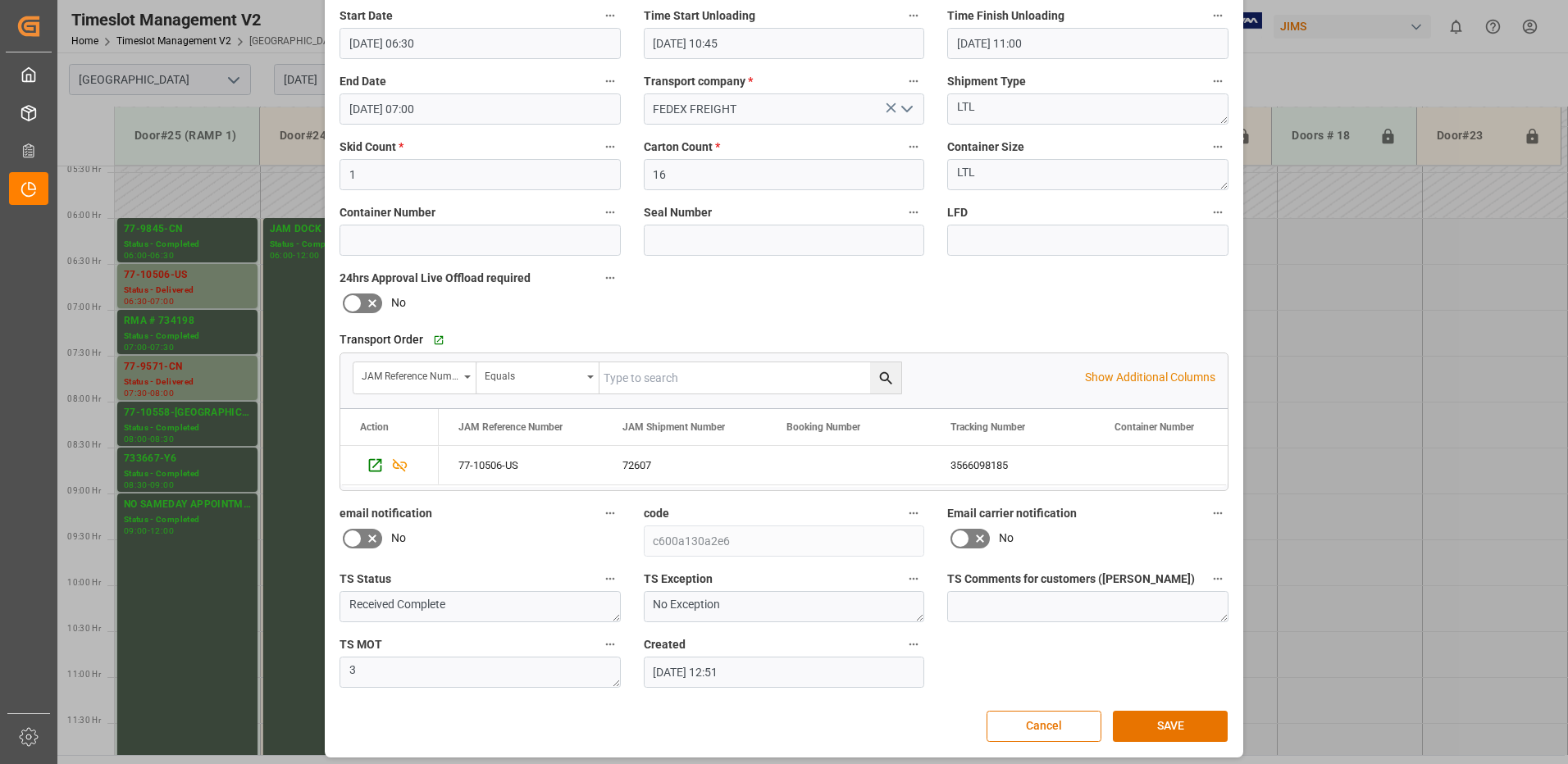
scroll to position [233, 0]
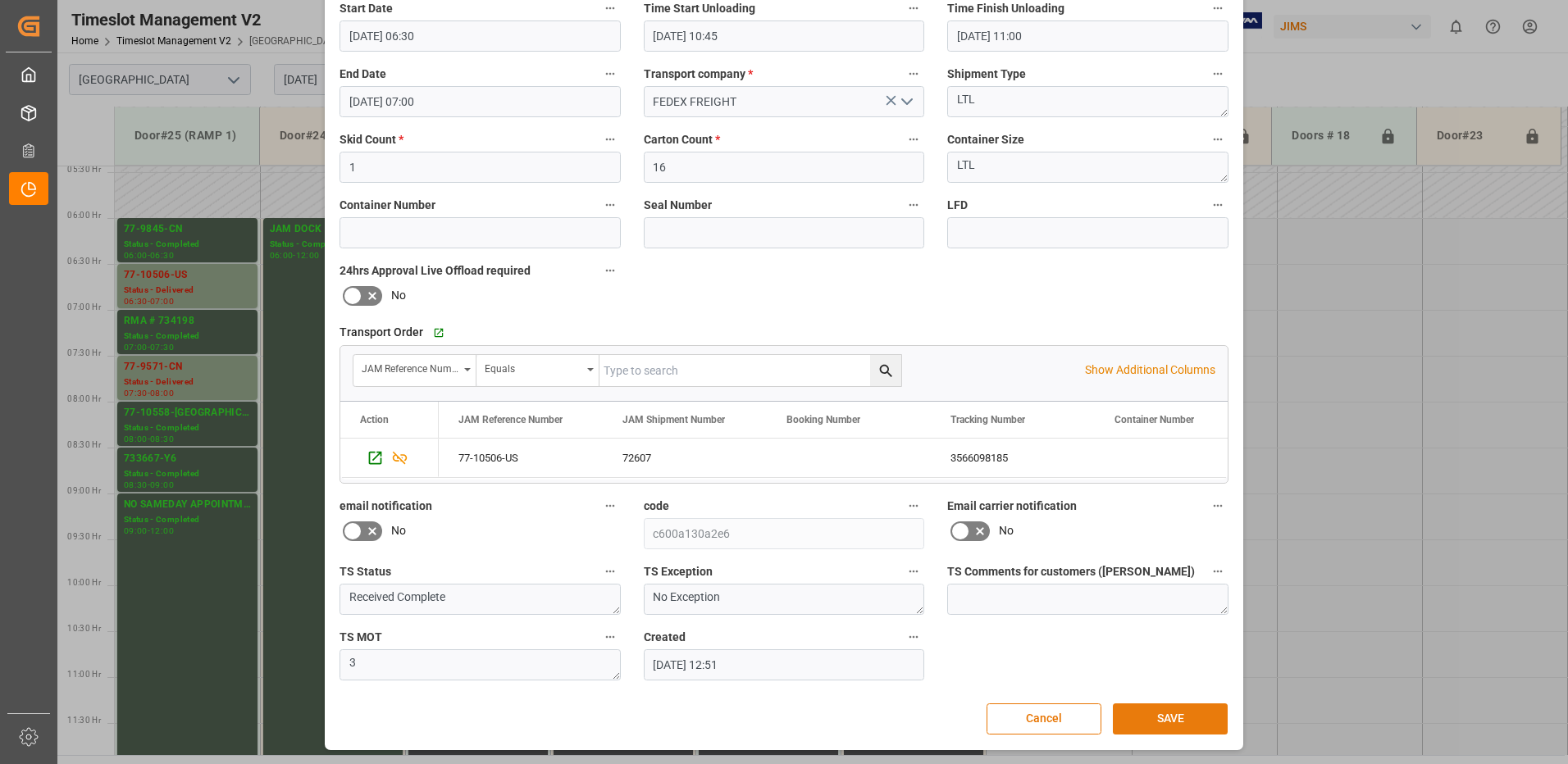
click at [1158, 724] on button "SAVE" at bounding box center [1171, 719] width 115 height 31
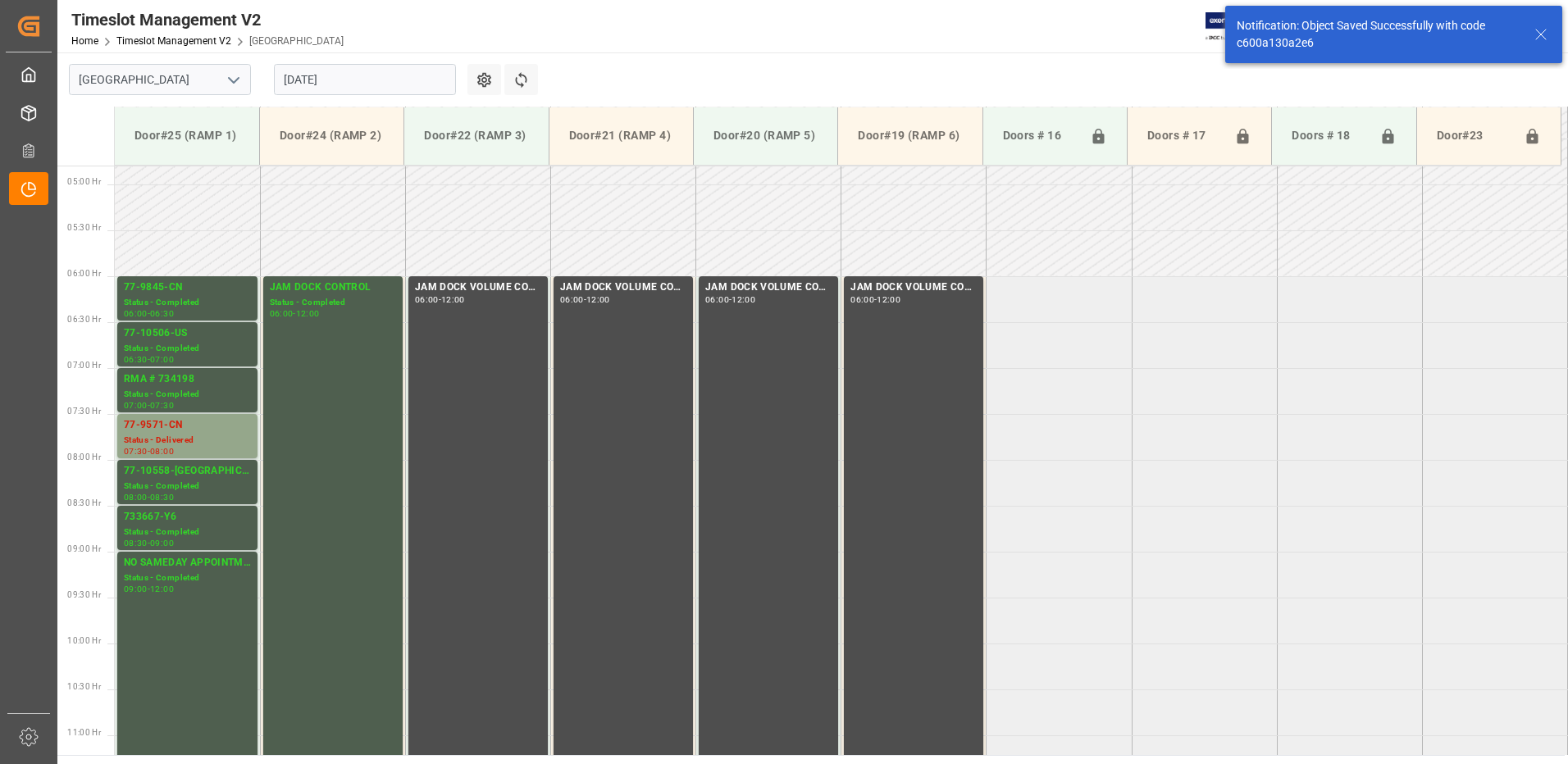
scroll to position [449, 0]
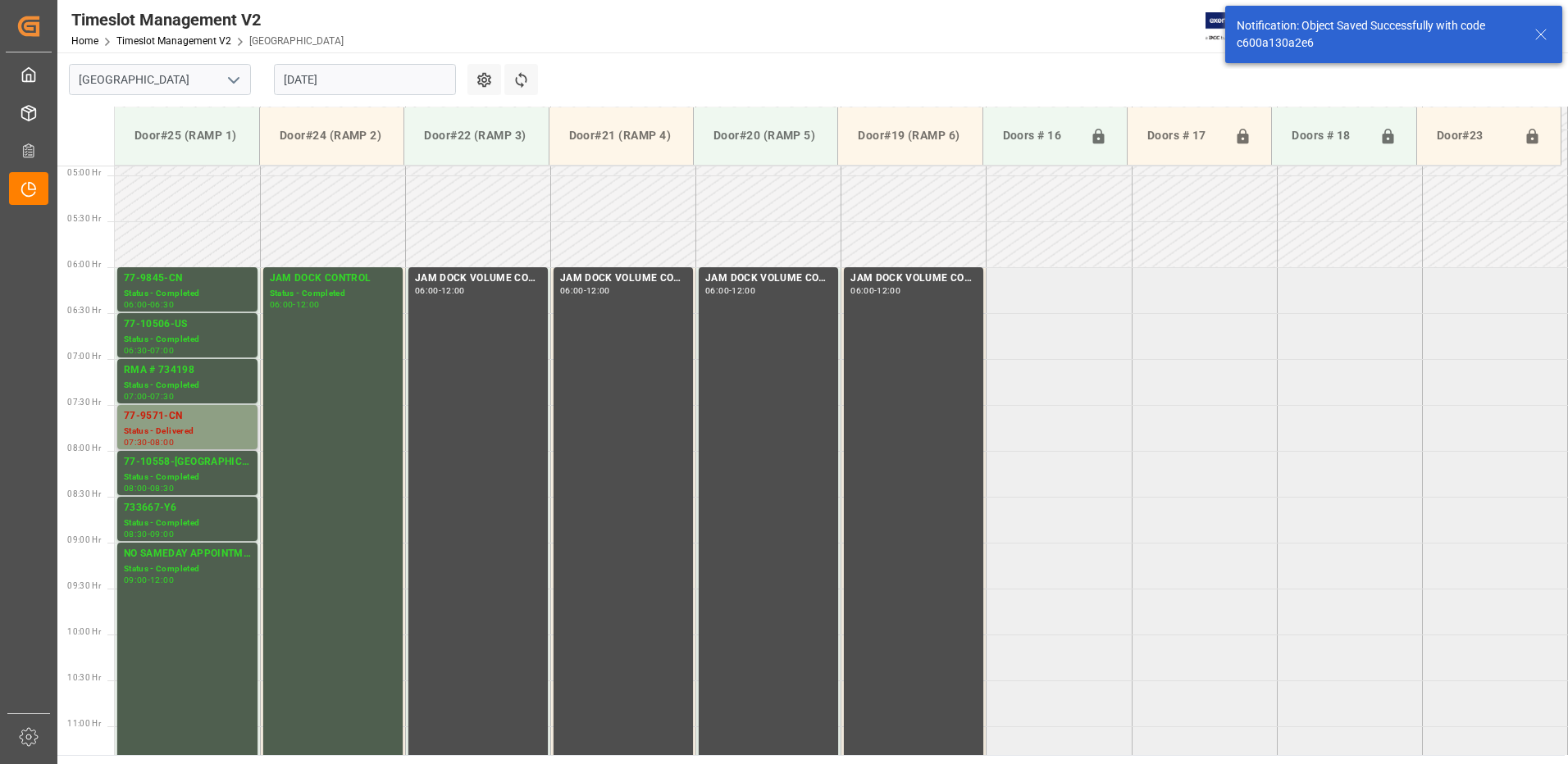
click at [169, 415] on div "77-9571-CN" at bounding box center [187, 417] width 127 height 16
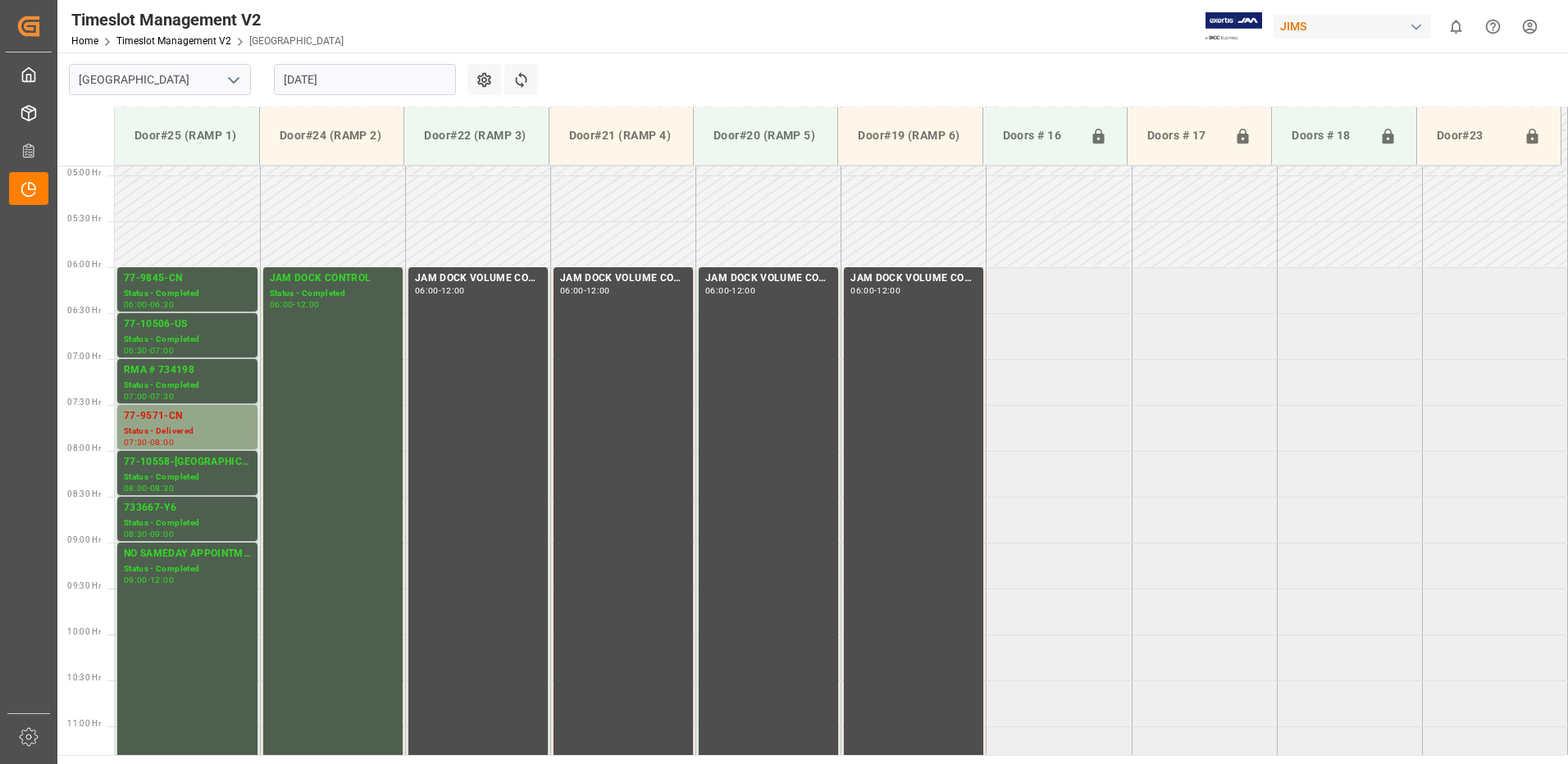
click at [363, 82] on input "20.08.2025" at bounding box center [365, 79] width 182 height 31
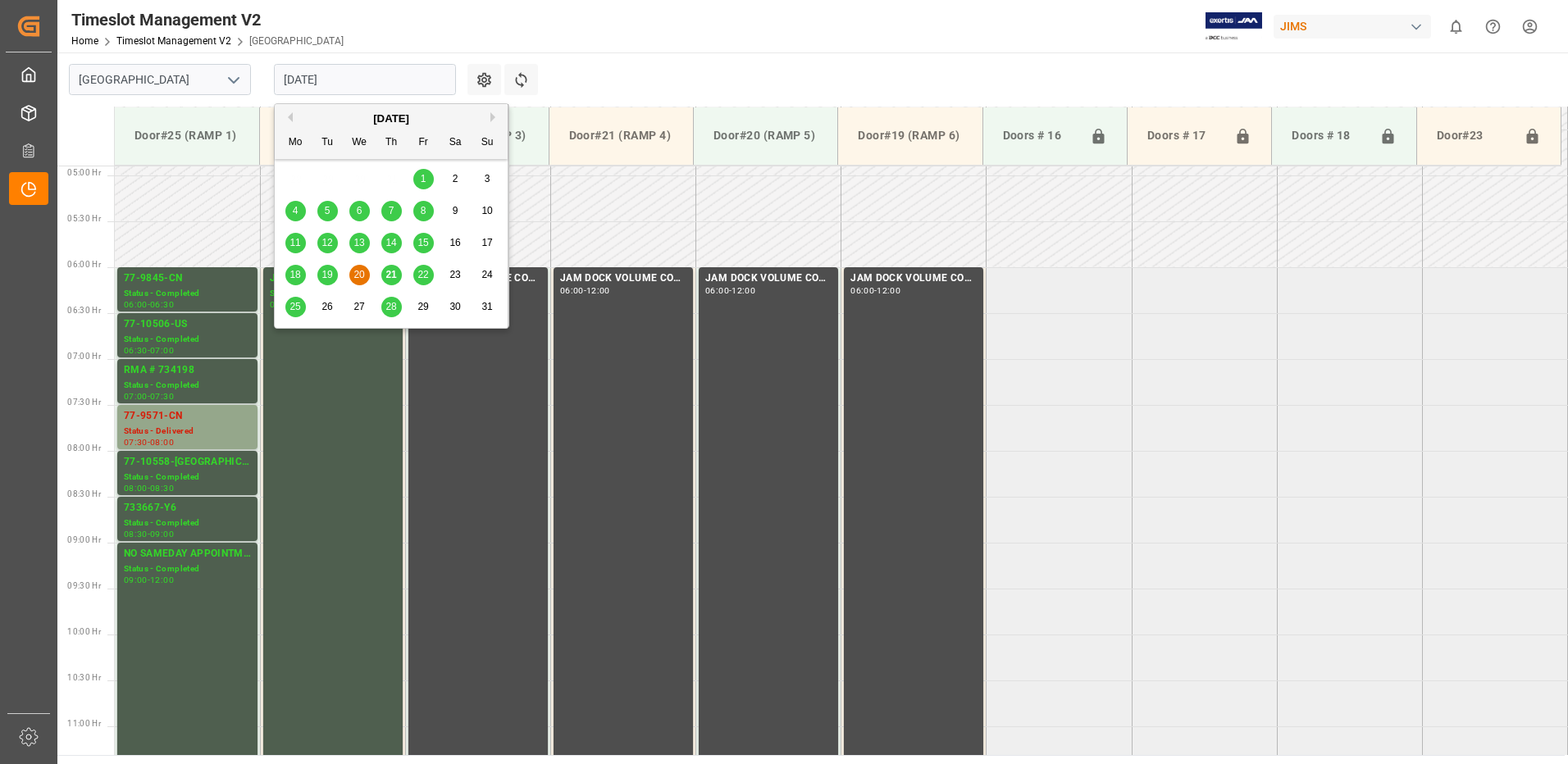
click at [392, 274] on span "21" at bounding box center [391, 274] width 11 height 12
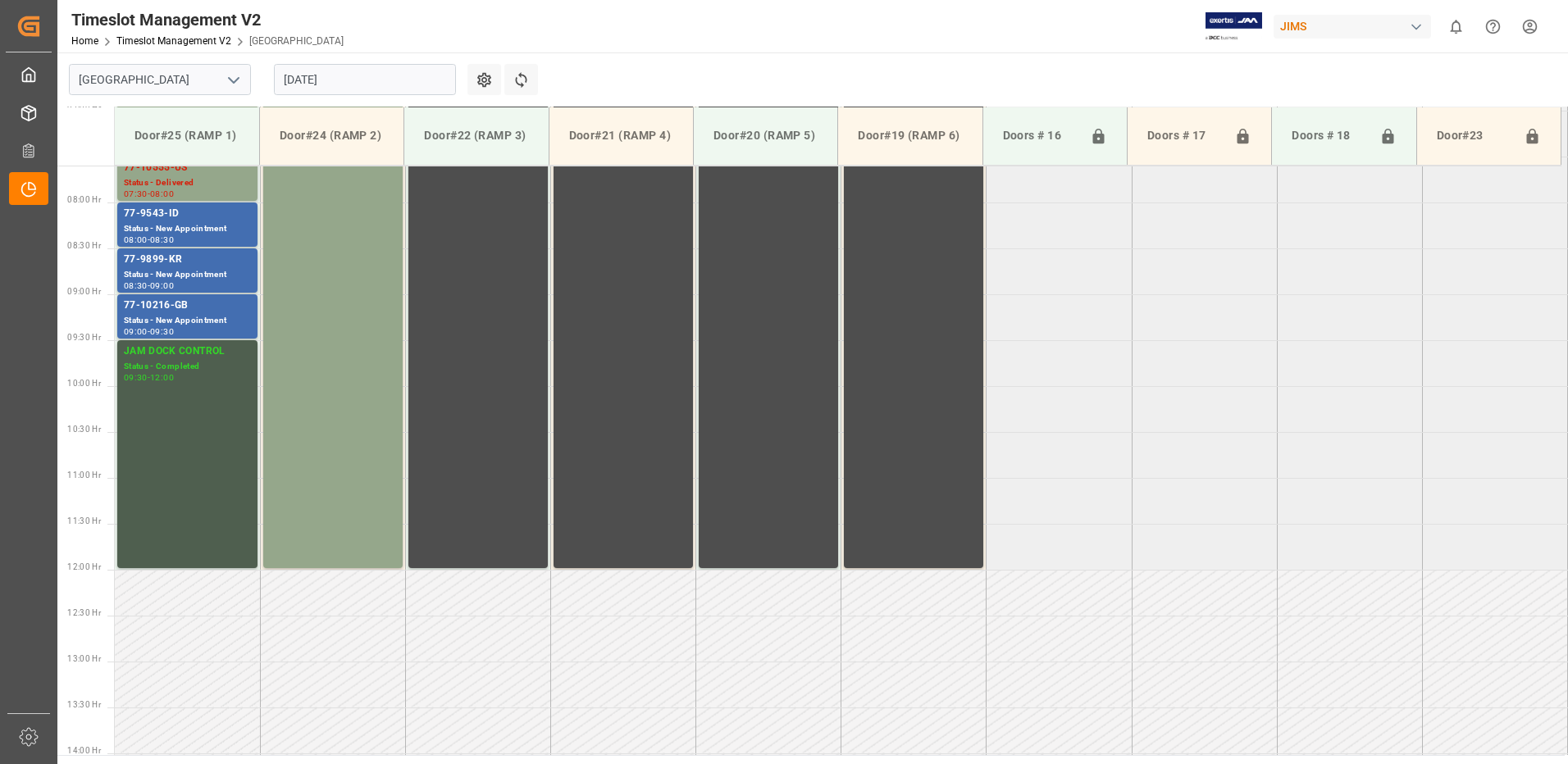
scroll to position [662, 0]
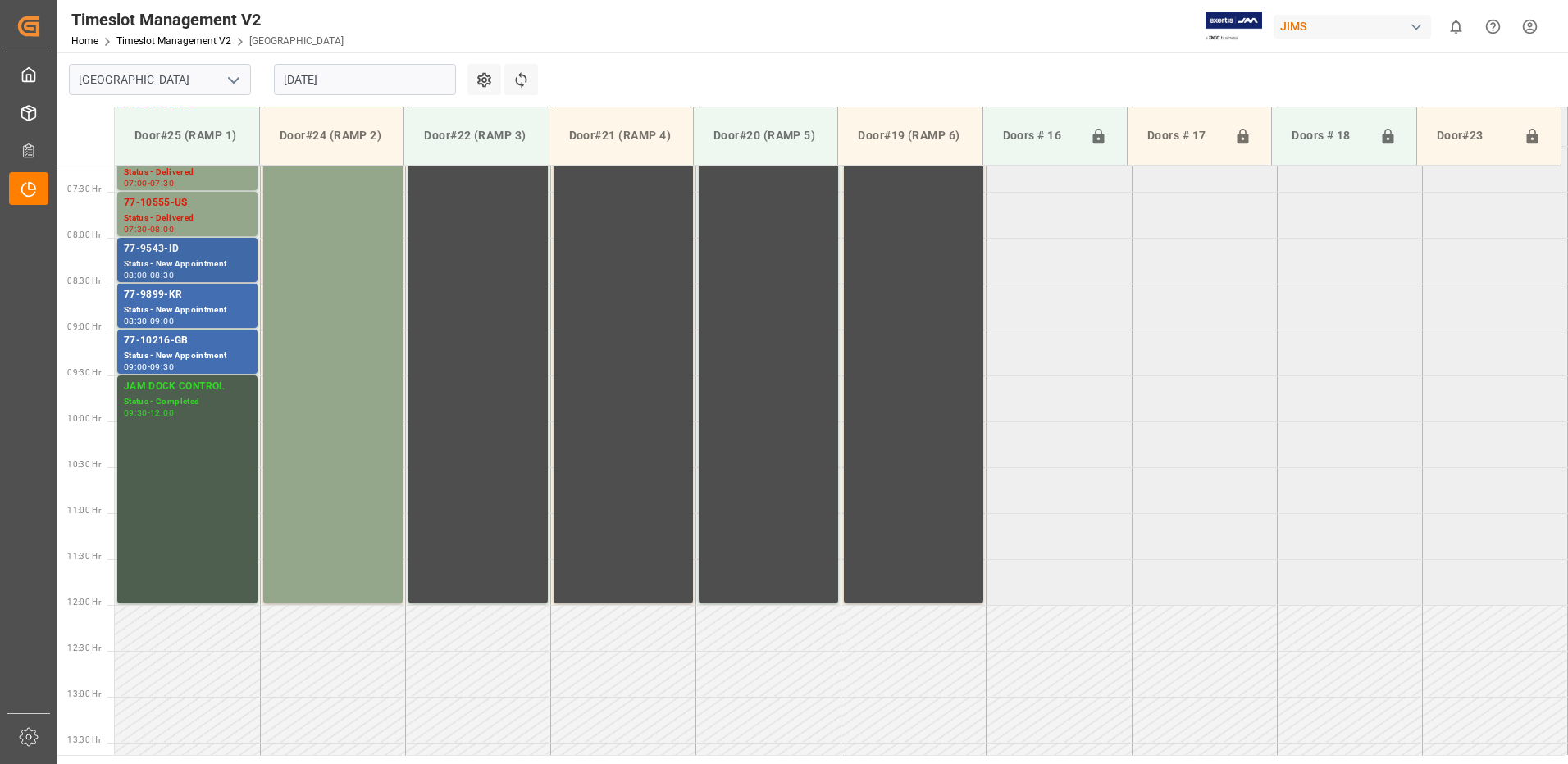
click at [175, 253] on div "77-9543-ID" at bounding box center [187, 249] width 127 height 16
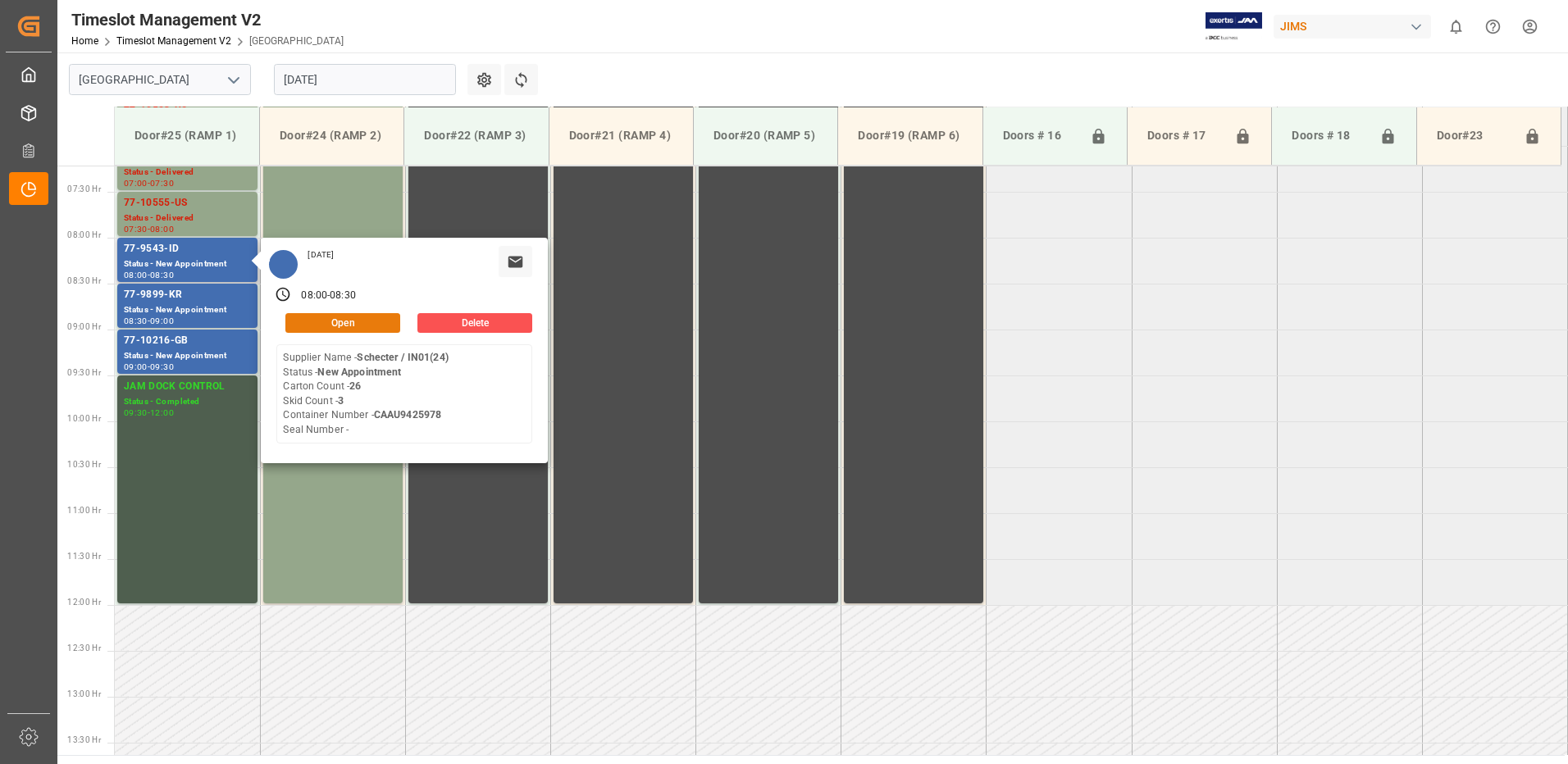
click at [349, 320] on button "Open" at bounding box center [343, 323] width 115 height 20
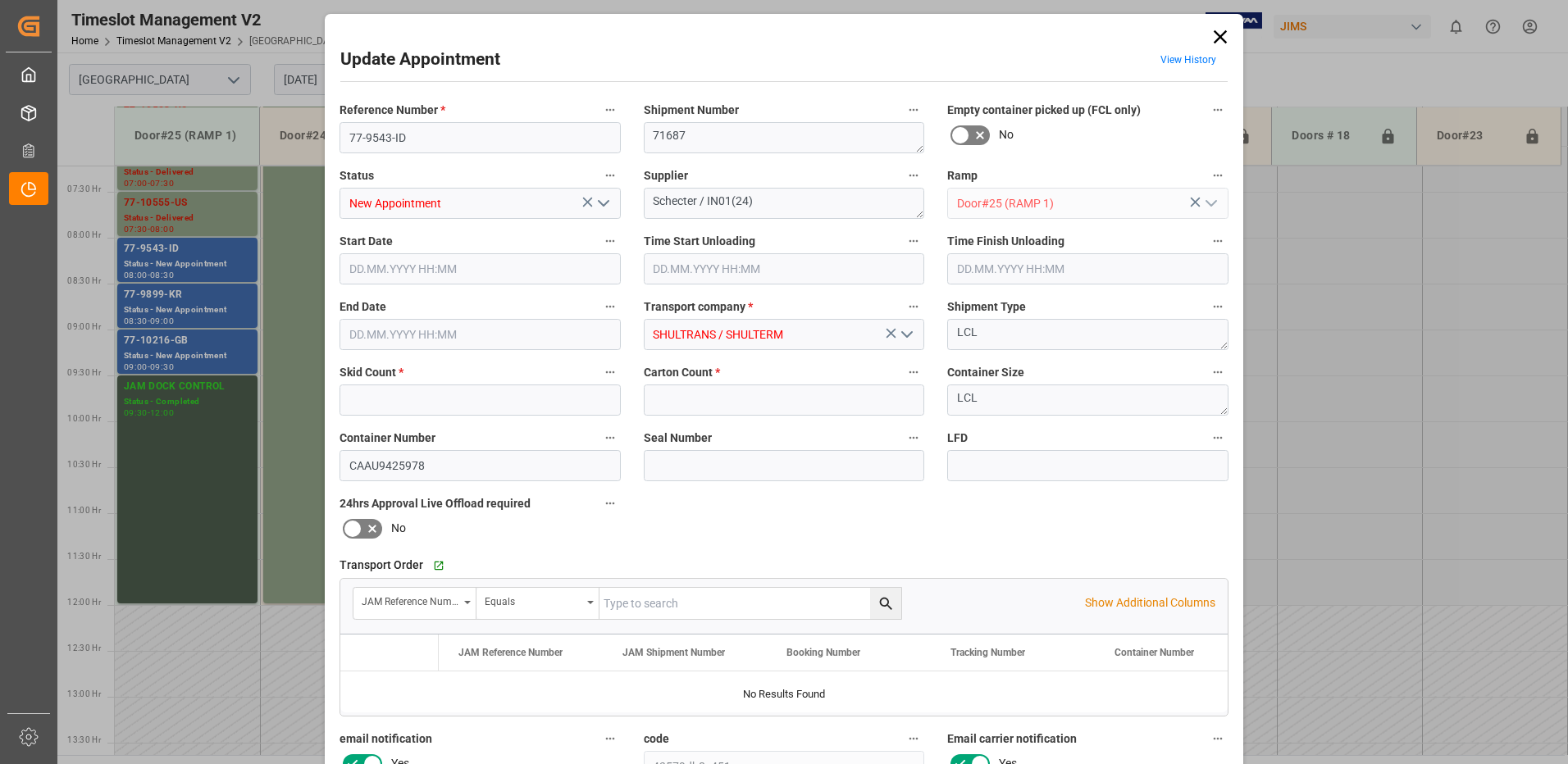
type input "3"
type input "26"
type input "21.08.2025 08:00"
type input "21.08.2025 08:30"
type input "20.08.2025 11:17"
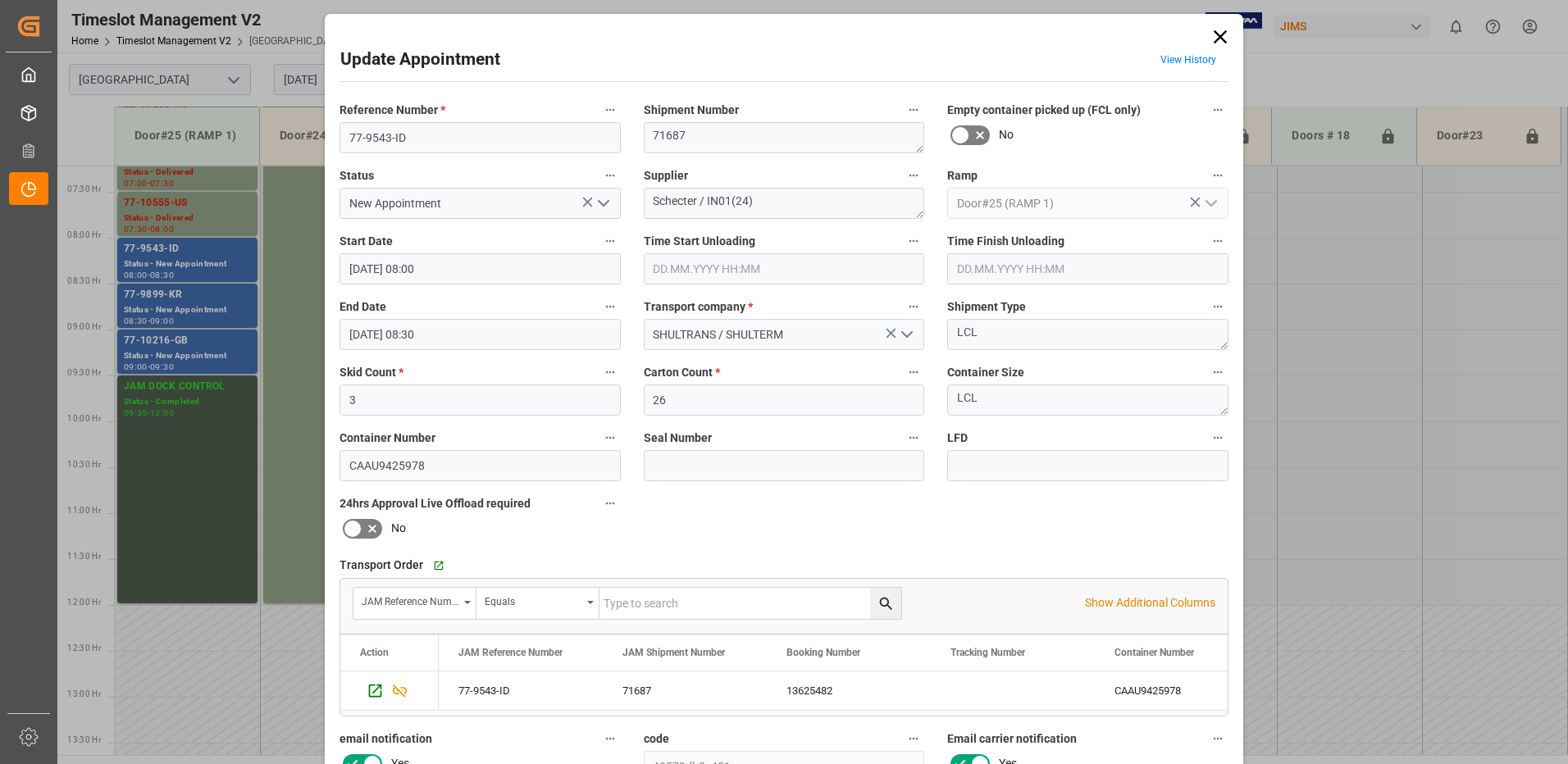
click at [599, 205] on polyline "open menu" at bounding box center [603, 202] width 10 height 4
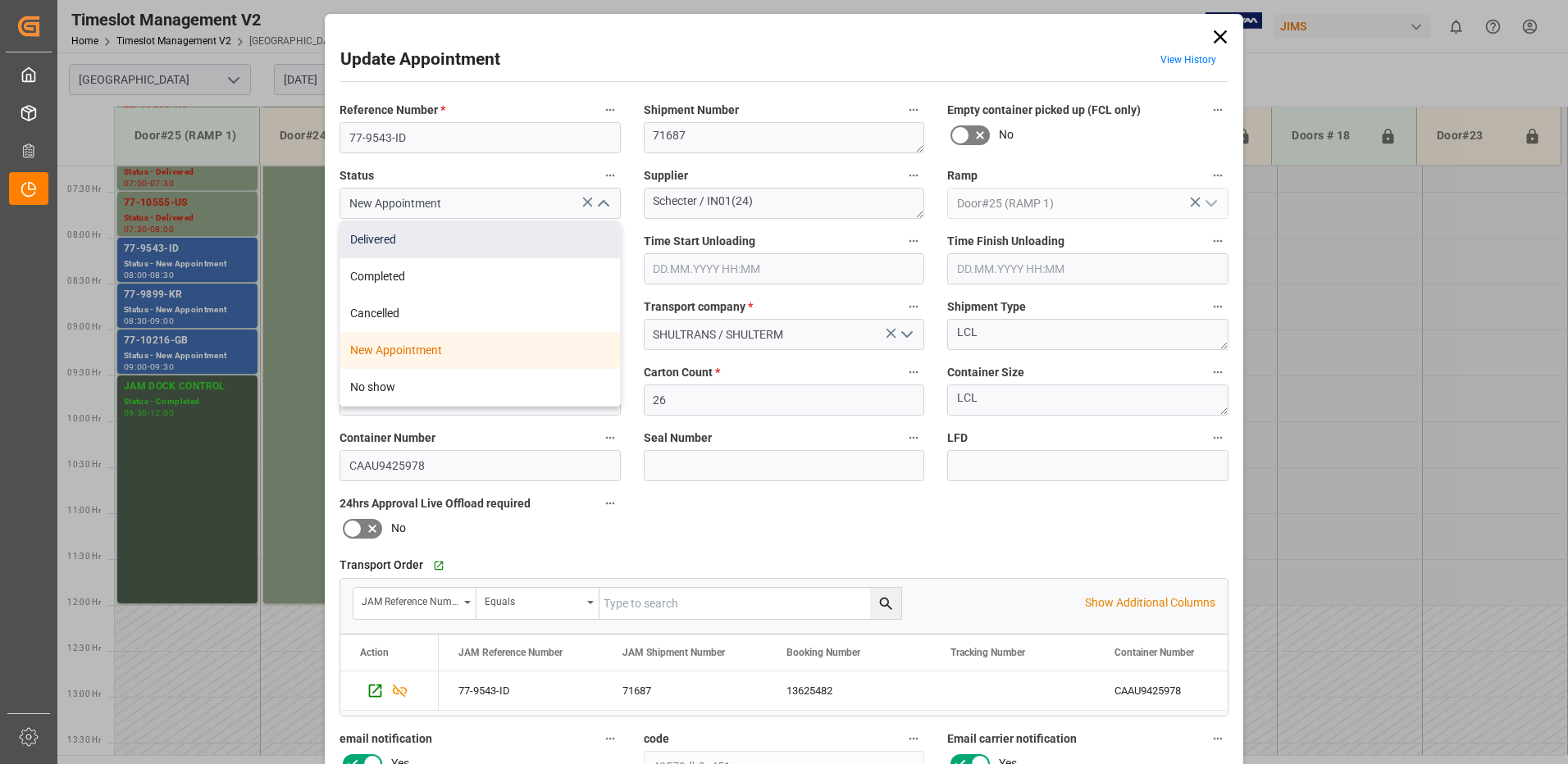
click at [505, 236] on div "Delivered" at bounding box center [480, 239] width 280 height 37
type input "Delivered"
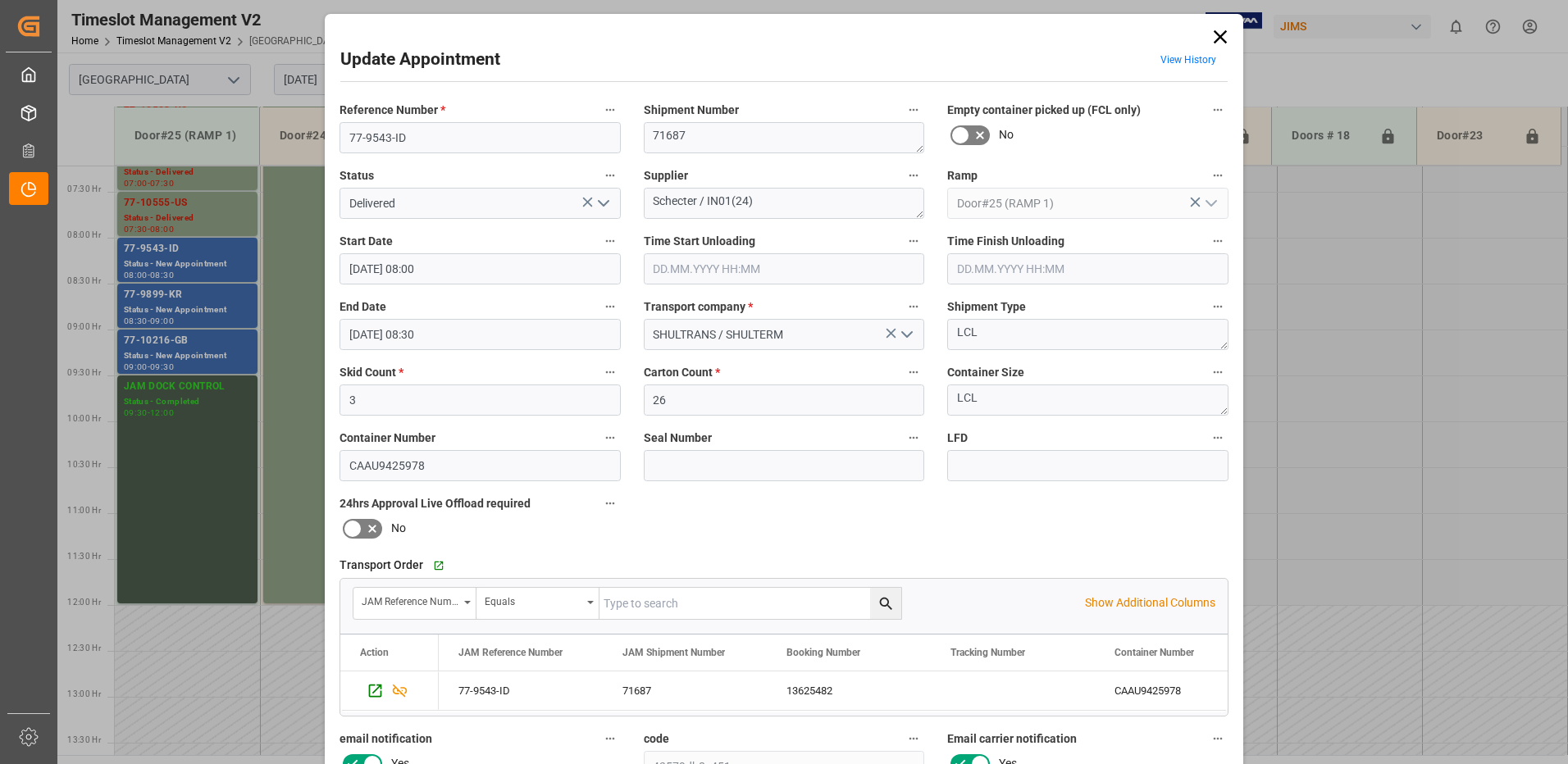
click at [792, 271] on input "text" at bounding box center [784, 269] width 282 height 31
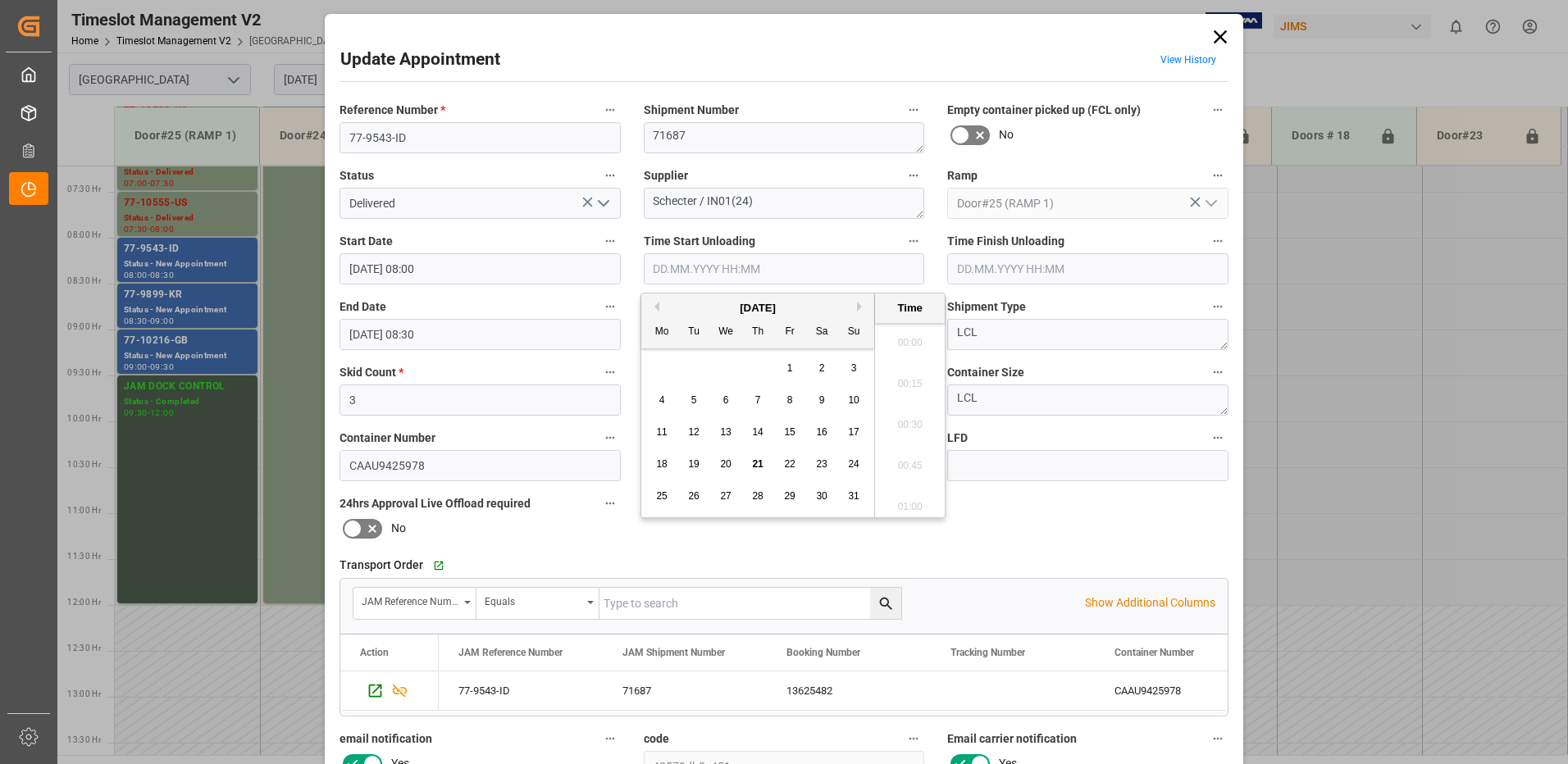
scroll to position [1686, 0]
click at [759, 465] on span "21" at bounding box center [758, 463] width 11 height 12
click at [906, 457] on li "10:30" at bounding box center [909, 461] width 69 height 41
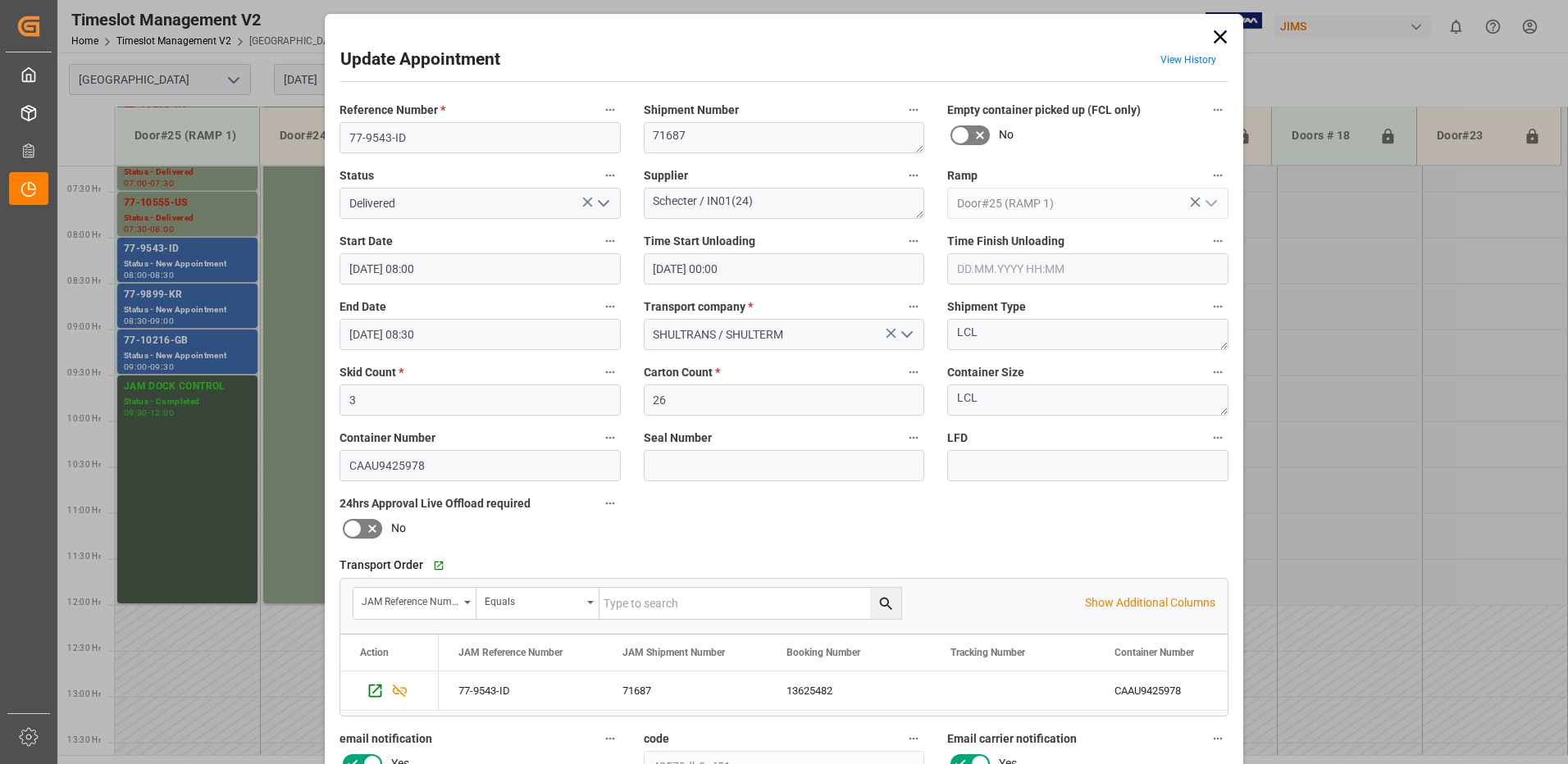
type input "21.08.2025 10:30"
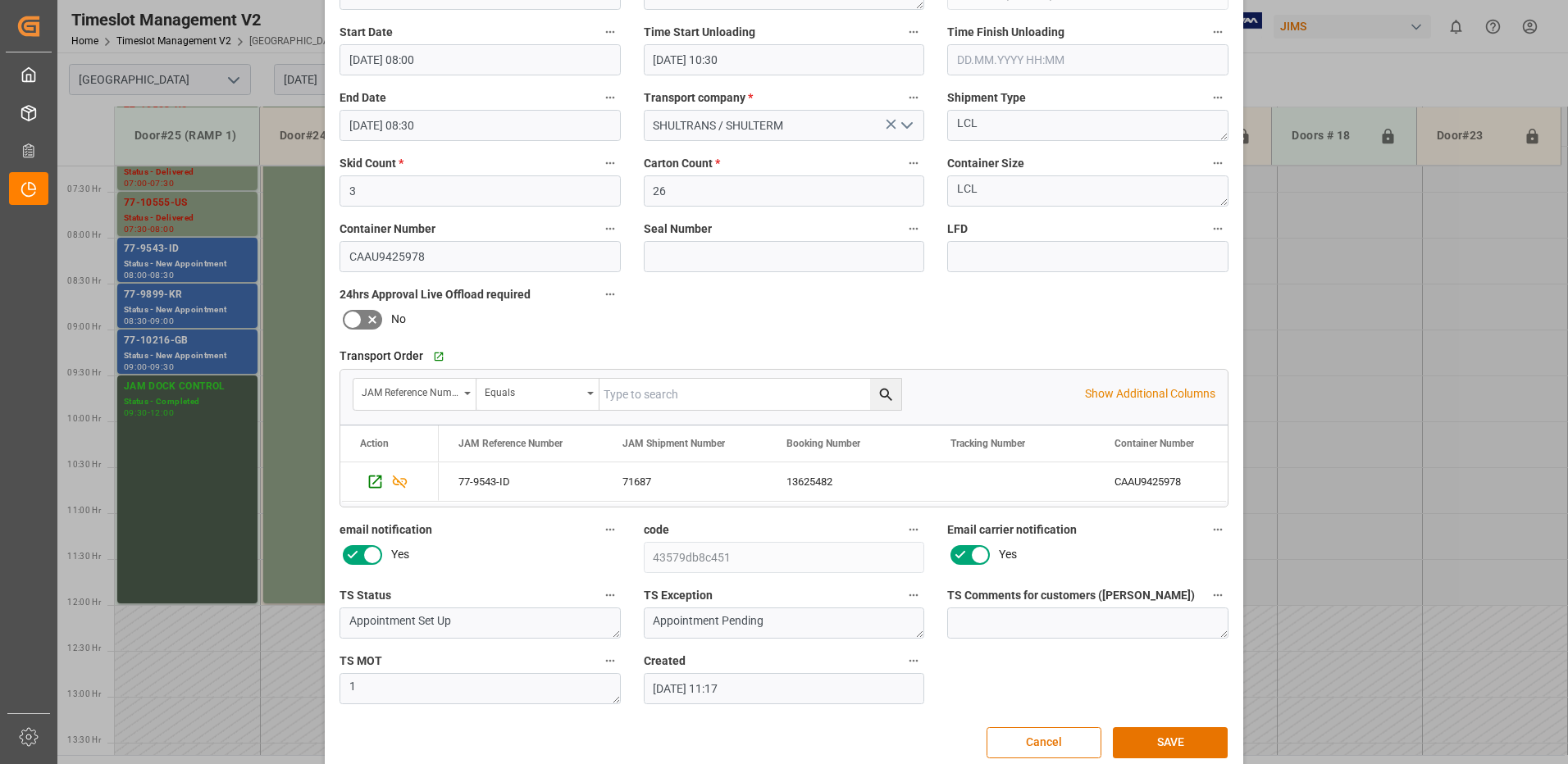
scroll to position [233, 0]
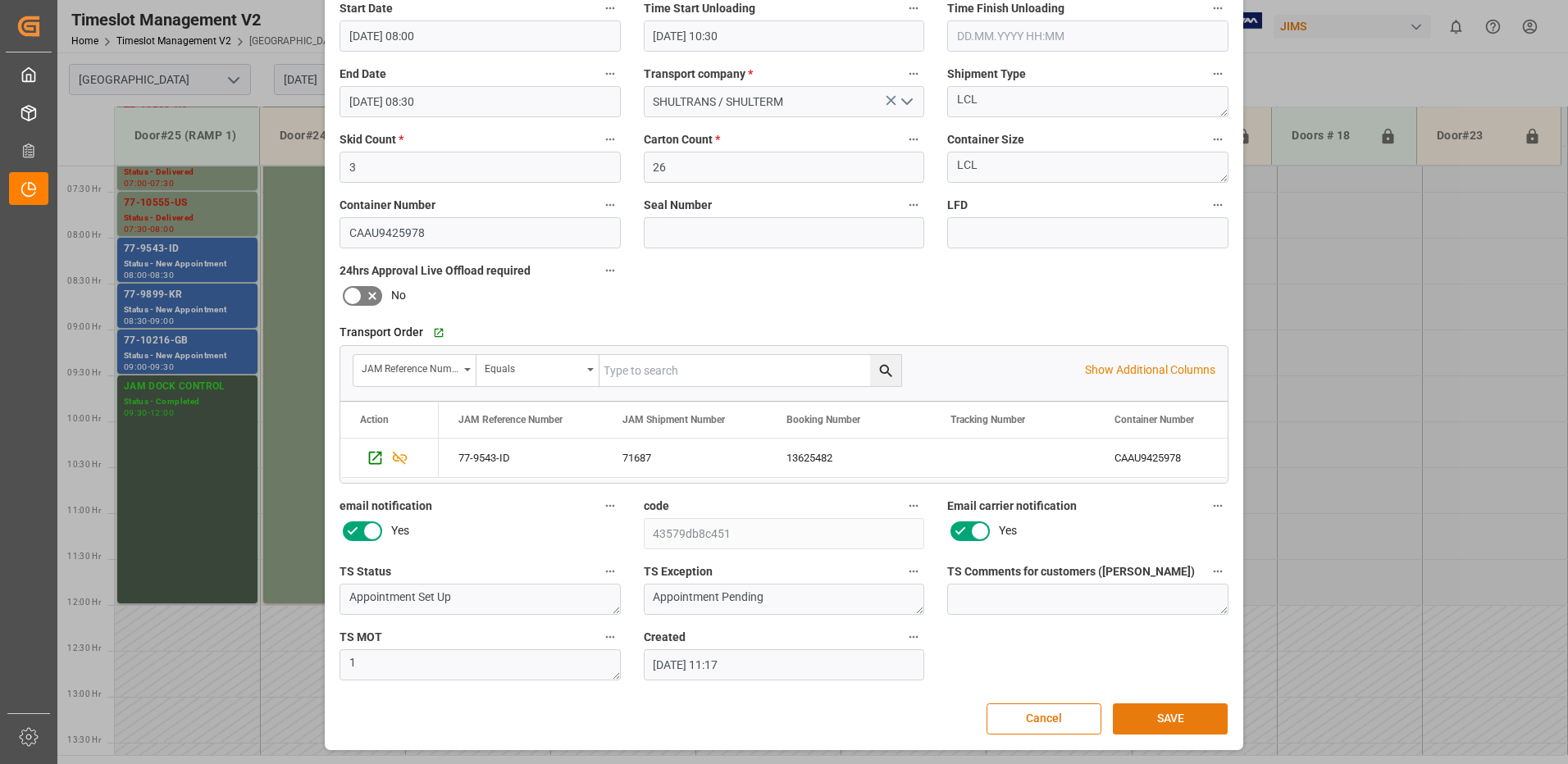
click at [1182, 716] on button "SAVE" at bounding box center [1171, 719] width 115 height 31
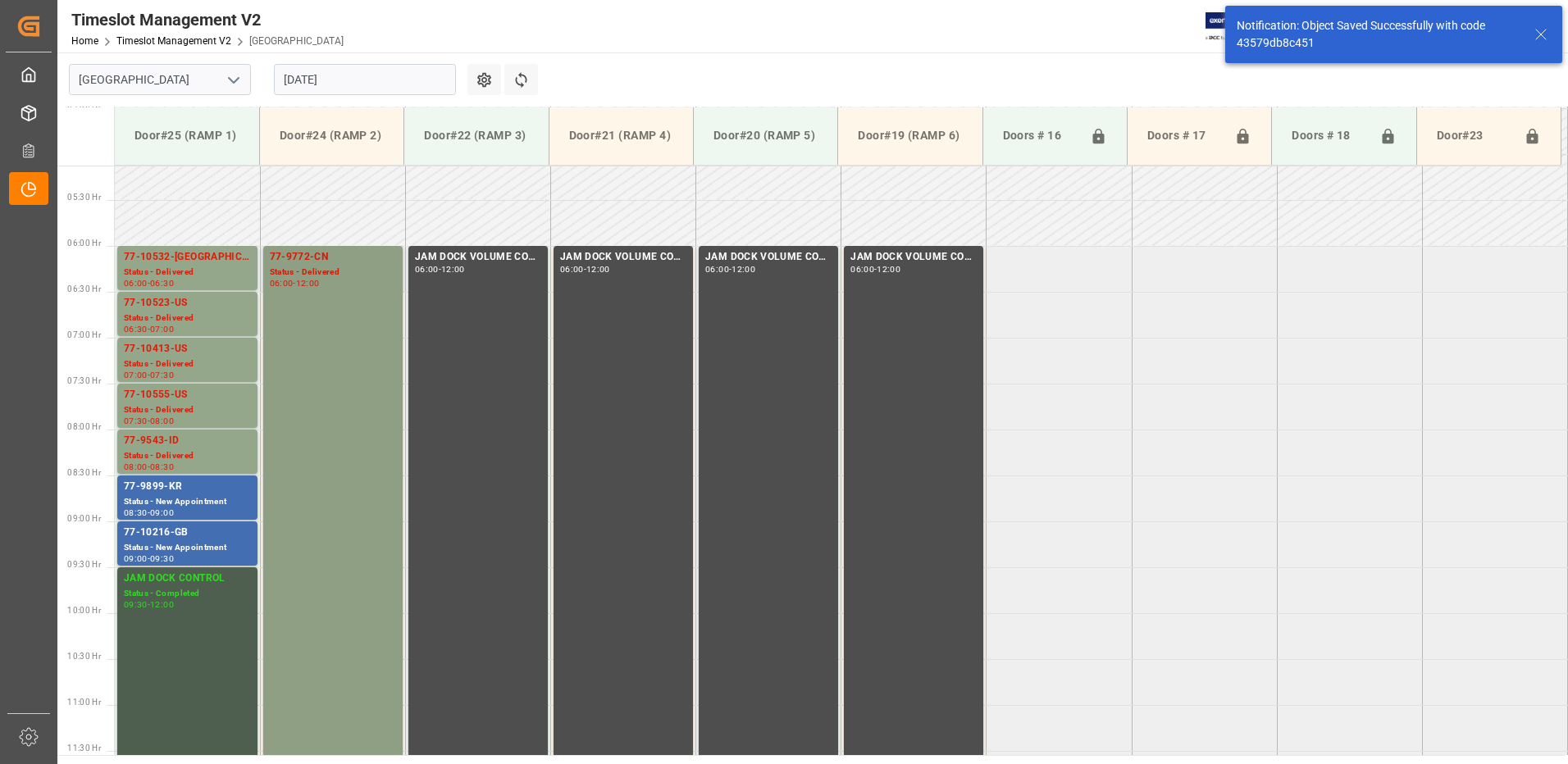
scroll to position [469, 0]
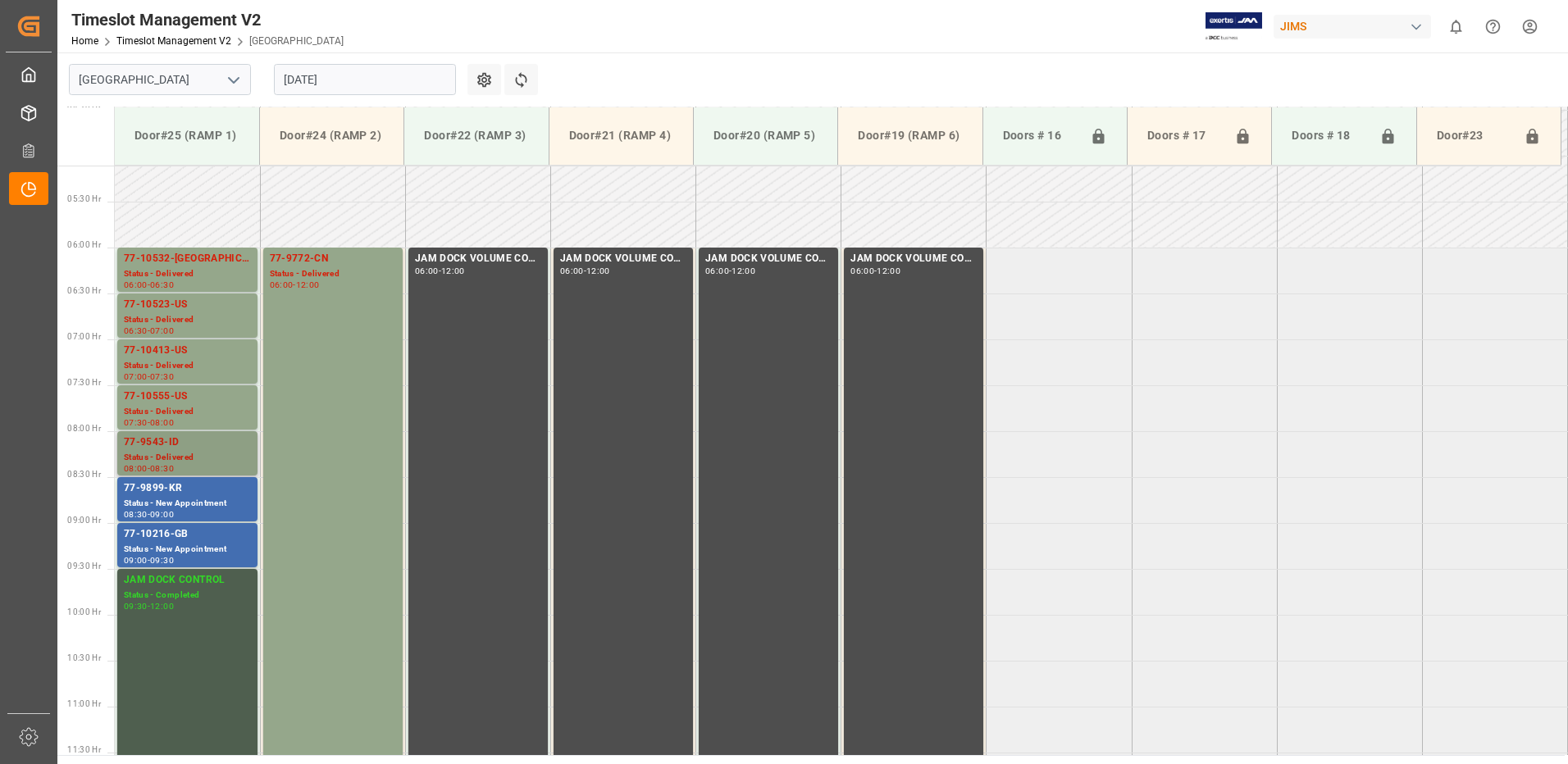
click at [162, 439] on div "77-9543-ID" at bounding box center [187, 443] width 127 height 16
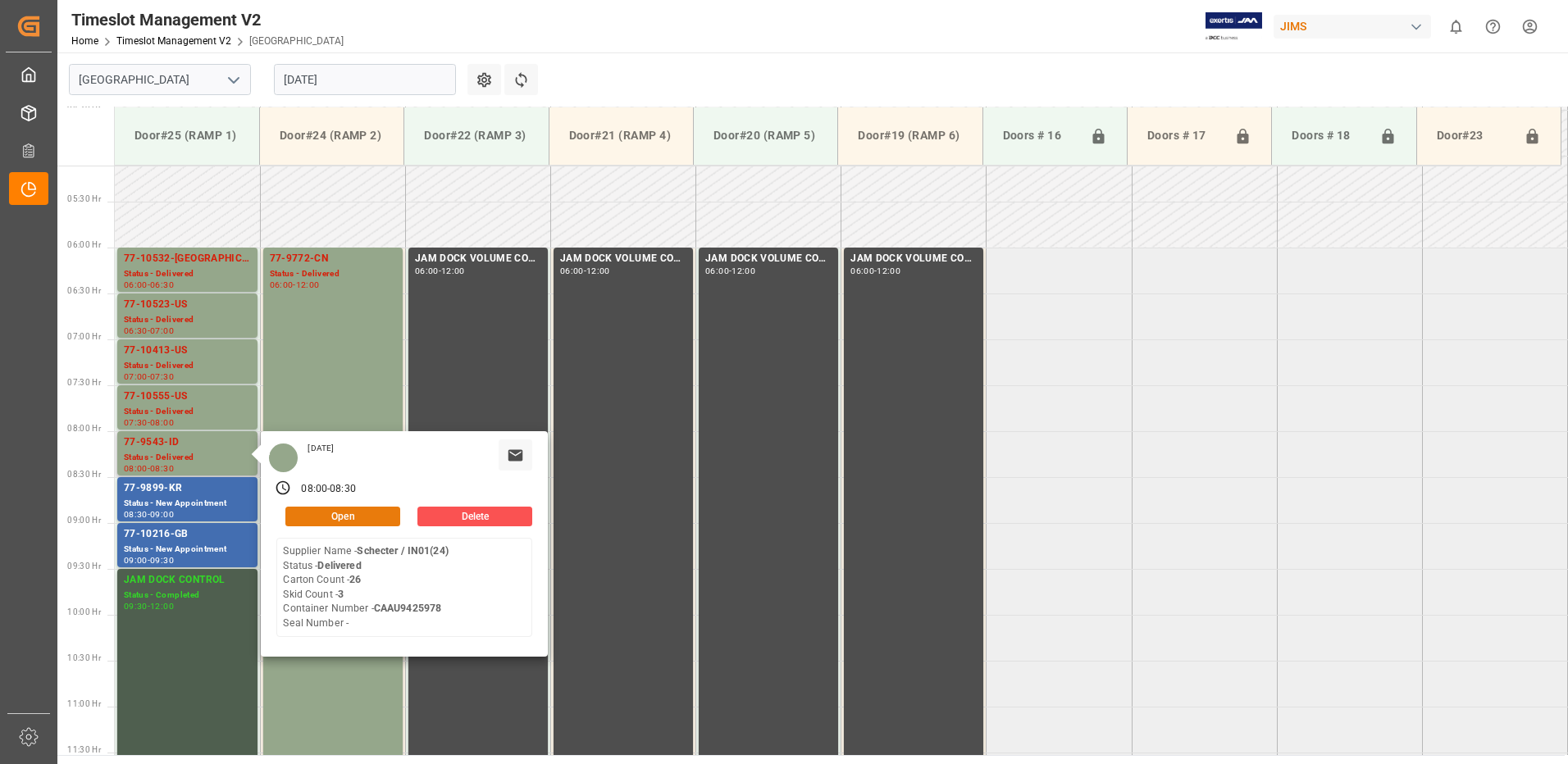
click at [358, 513] on button "Open" at bounding box center [343, 517] width 115 height 20
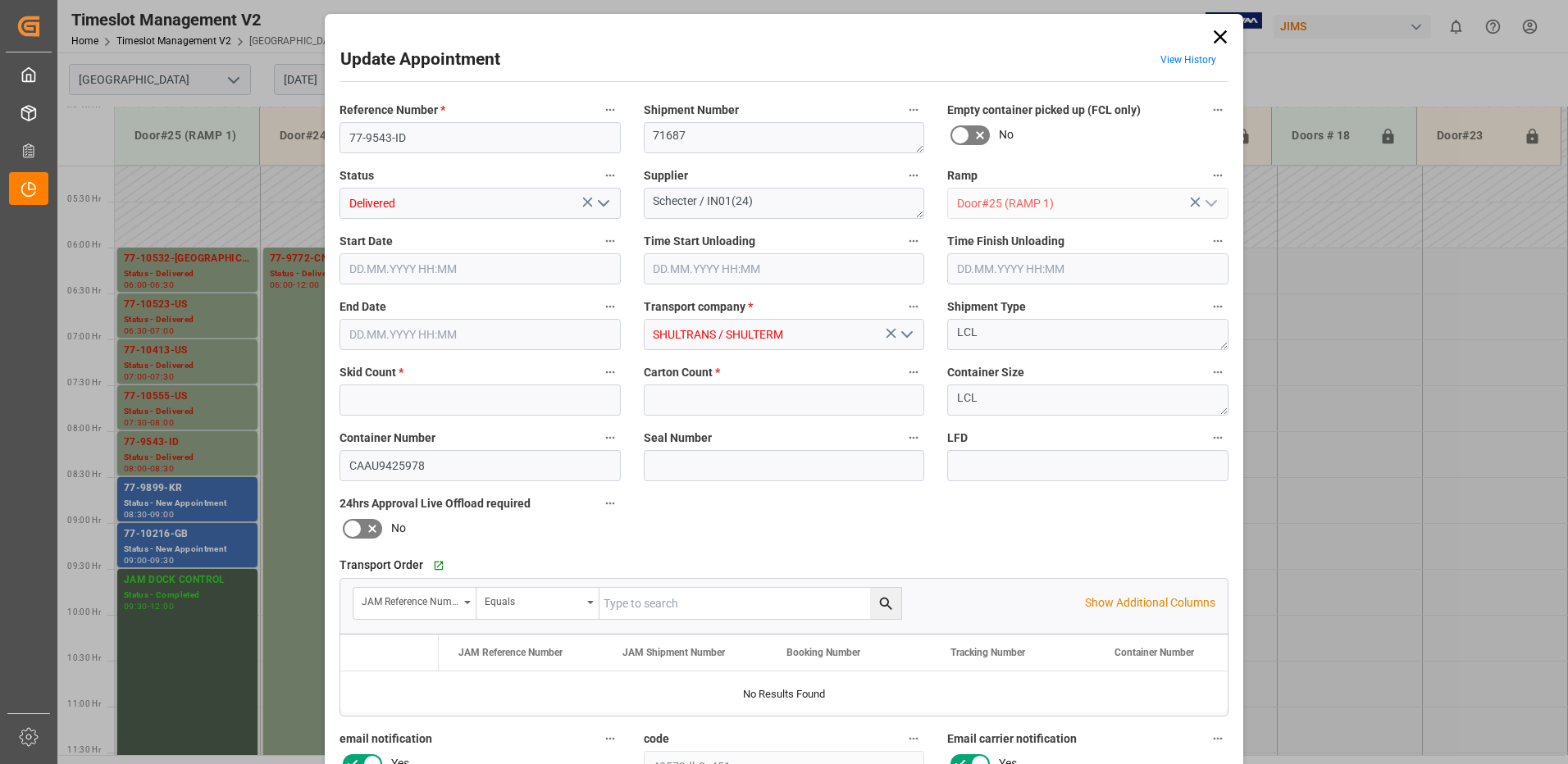
type input "3"
type input "26"
type input "21.08.2025 08:00"
type input "21.08.2025 10:30"
type input "21.08.2025 08:30"
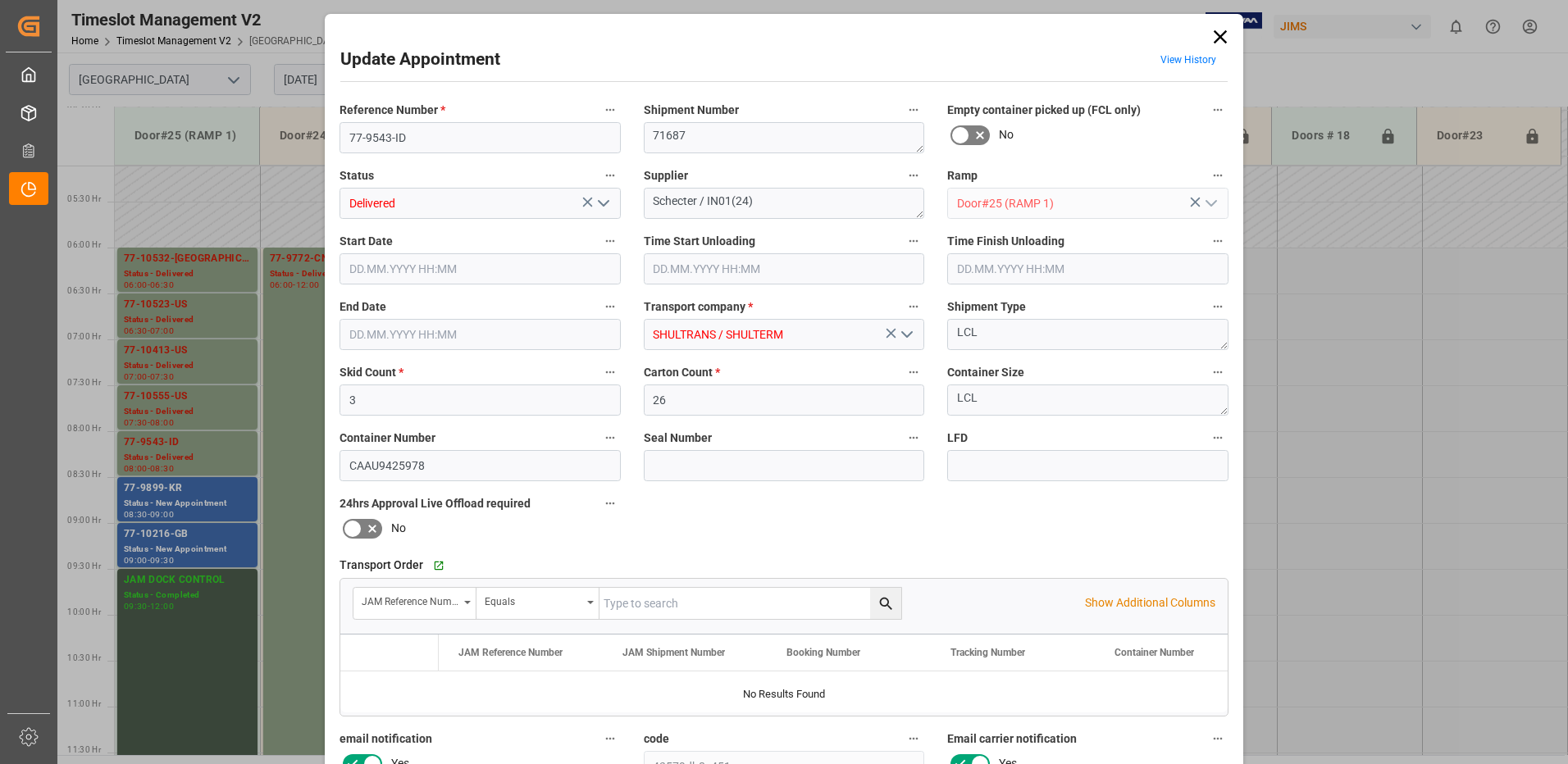
type input "20.08.2025 11:17"
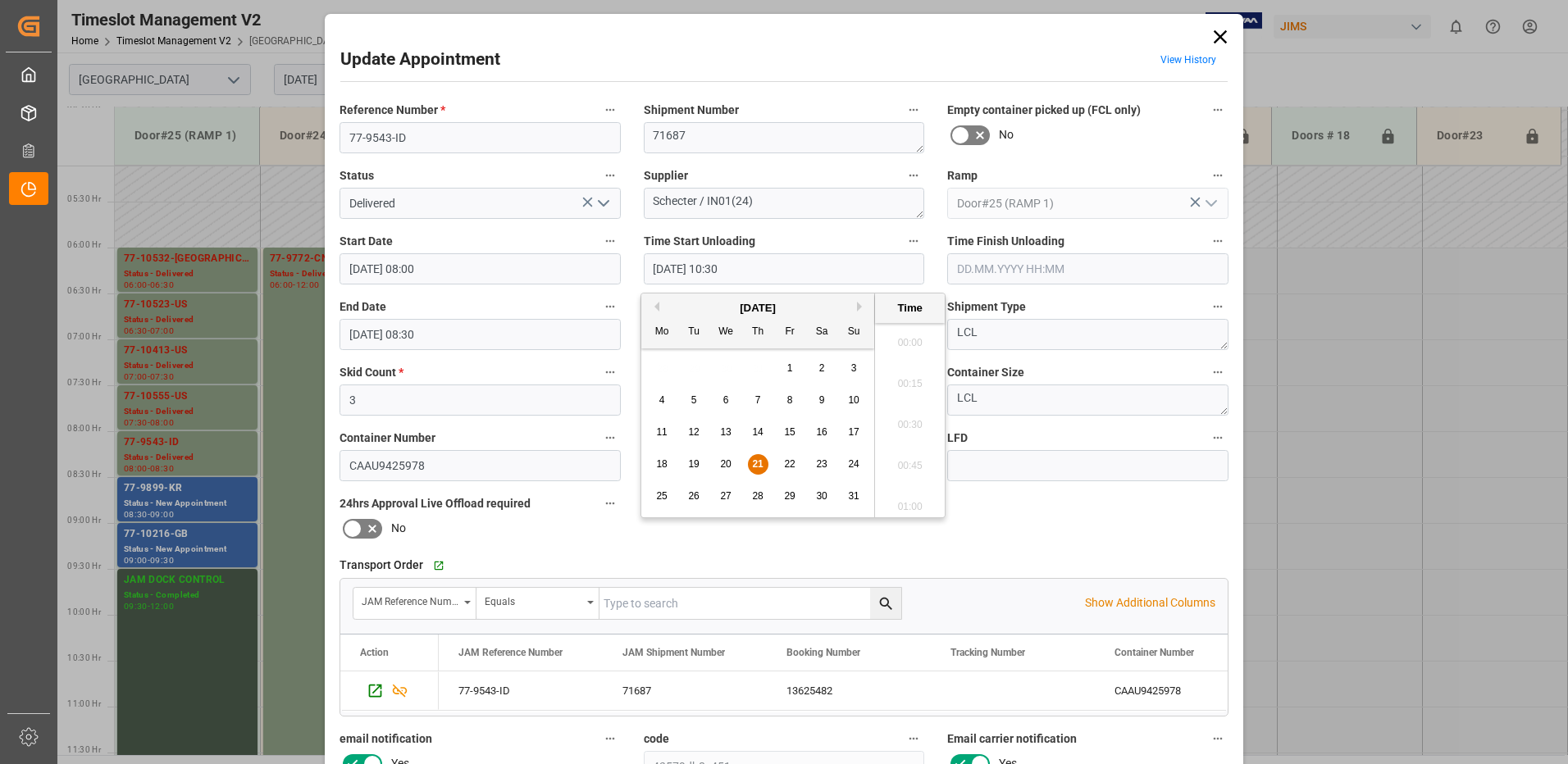
click at [787, 273] on input "21.08.2025 10:30" at bounding box center [784, 269] width 282 height 31
drag, startPoint x: 759, startPoint y: 467, endPoint x: 891, endPoint y: 410, distance: 143.8
click at [759, 467] on span "21" at bounding box center [758, 463] width 11 height 12
click at [908, 378] on li "10:15" at bounding box center [909, 379] width 69 height 41
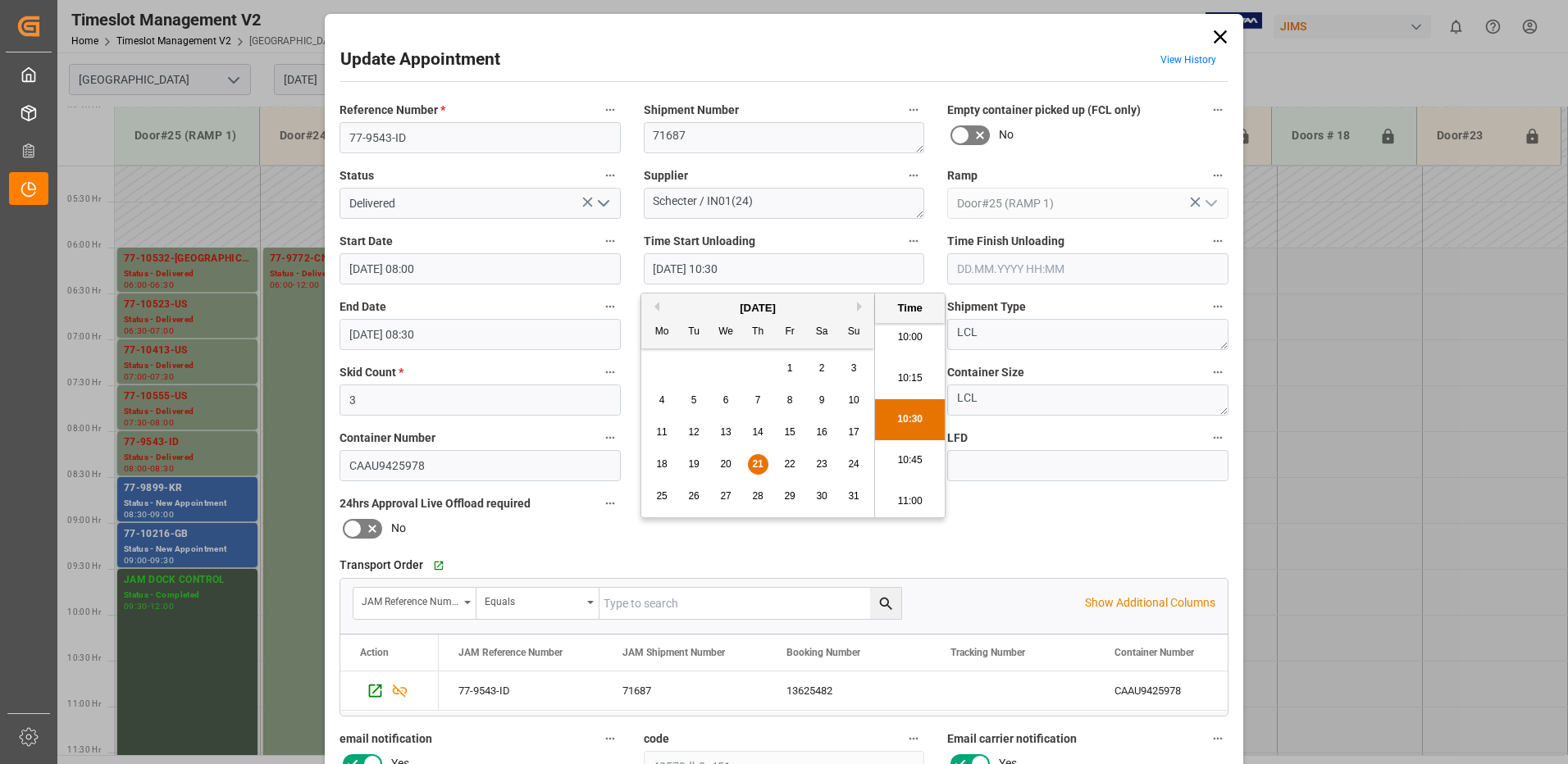
type input "21.08.2025 10:15"
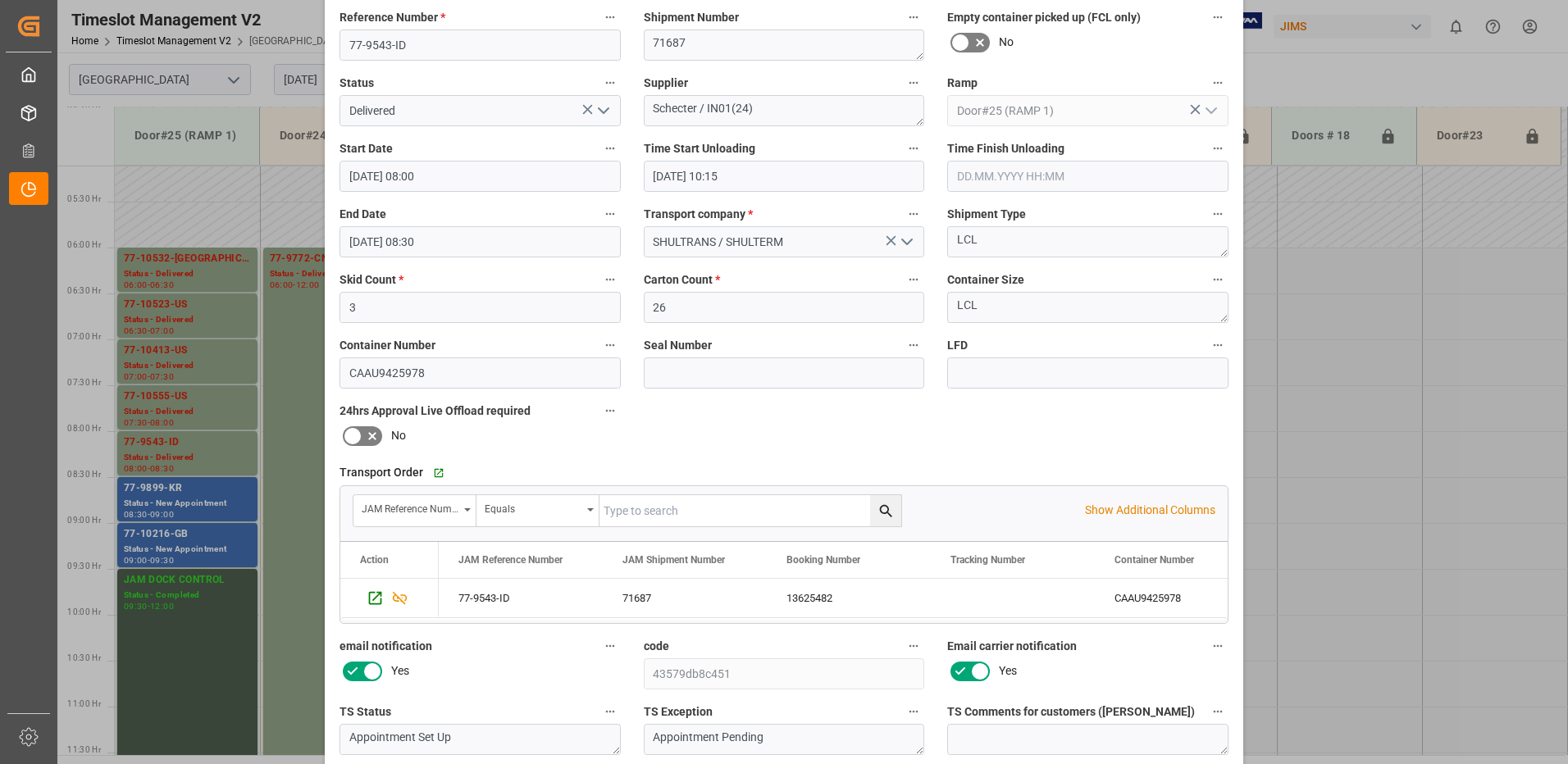
scroll to position [233, 0]
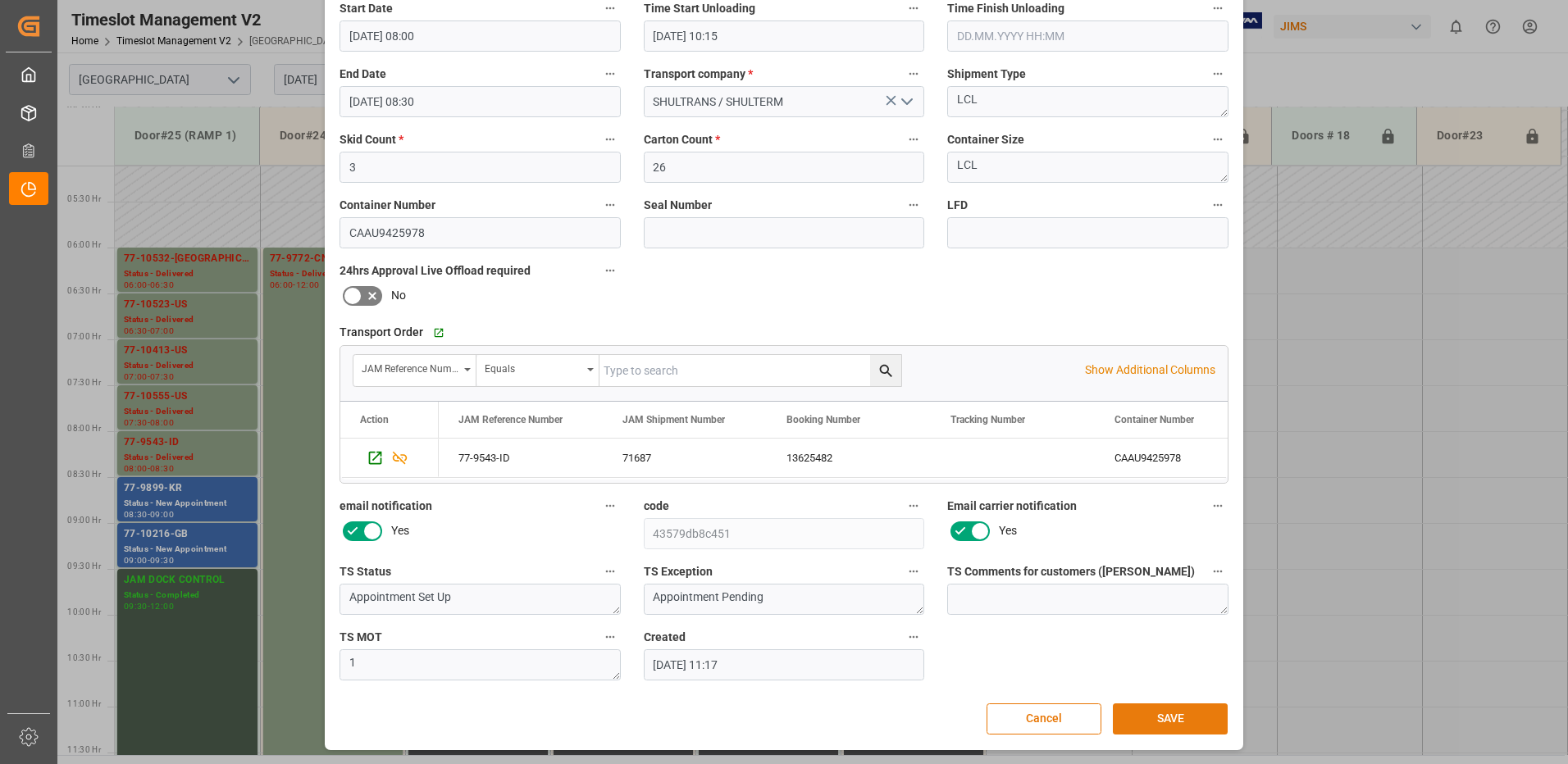
click at [1196, 717] on button "SAVE" at bounding box center [1171, 719] width 115 height 31
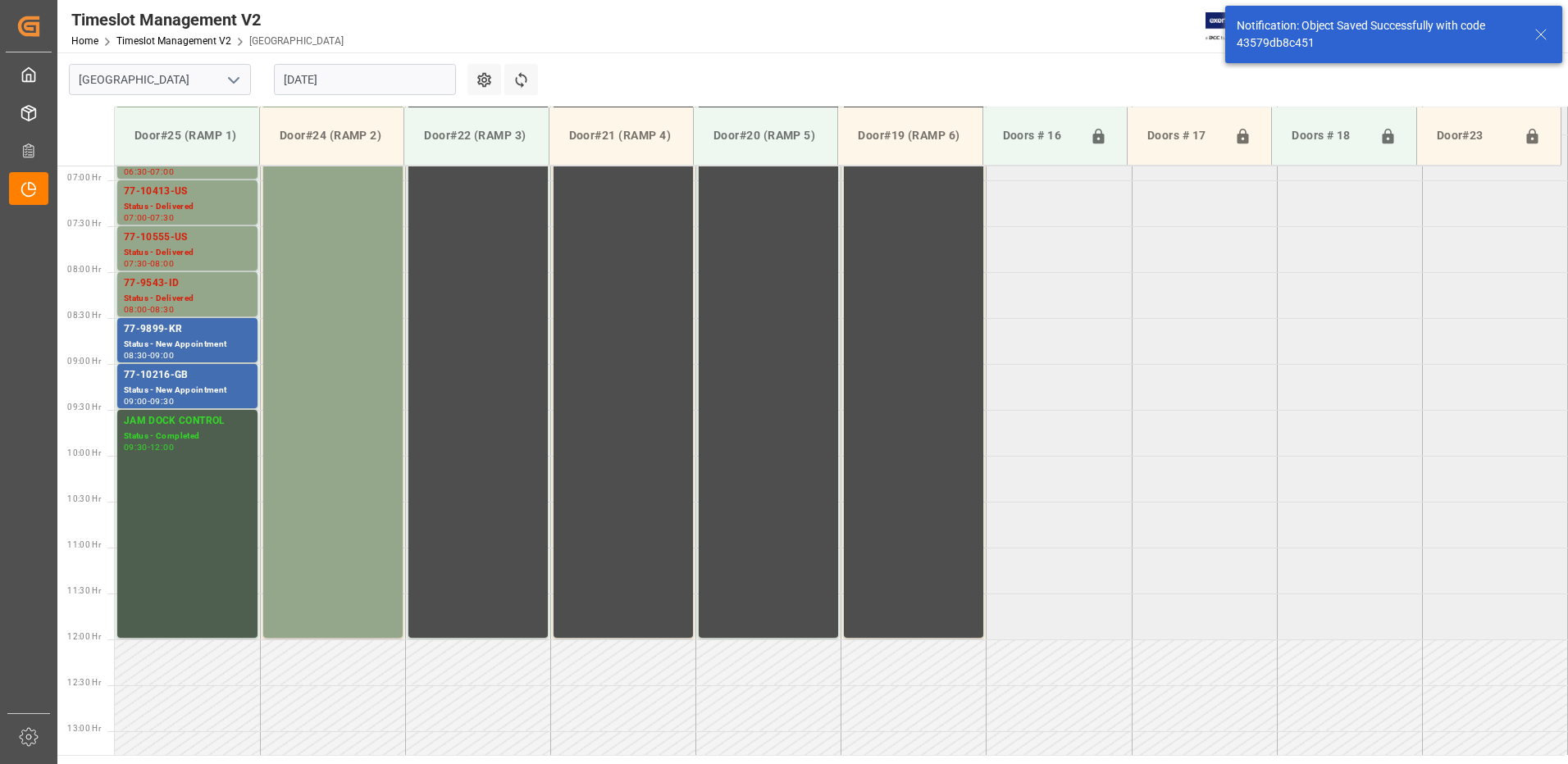
scroll to position [634, 0]
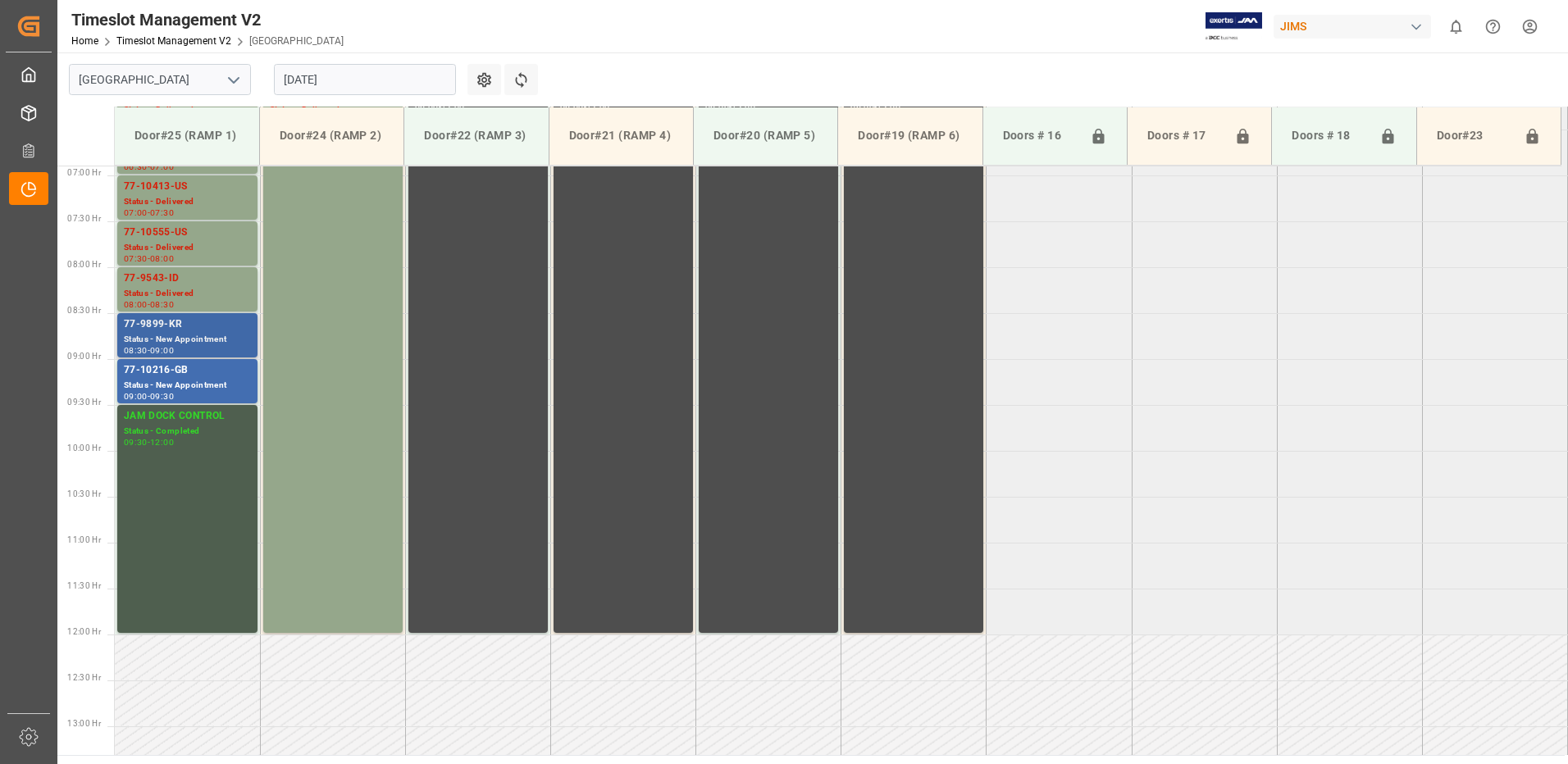
click at [212, 328] on div "77-9899-KR" at bounding box center [187, 325] width 127 height 16
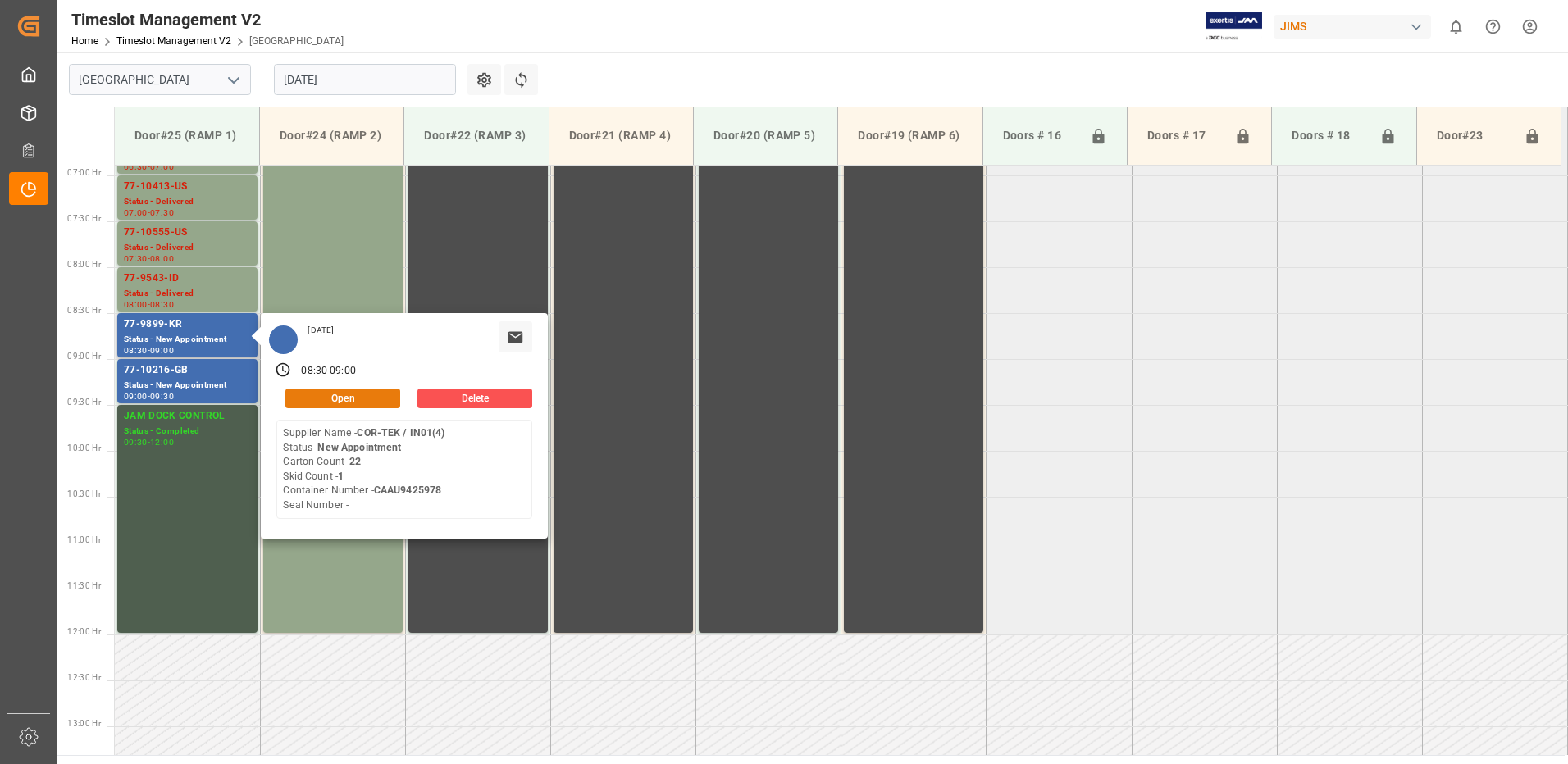
click at [371, 396] on button "Open" at bounding box center [343, 399] width 115 height 20
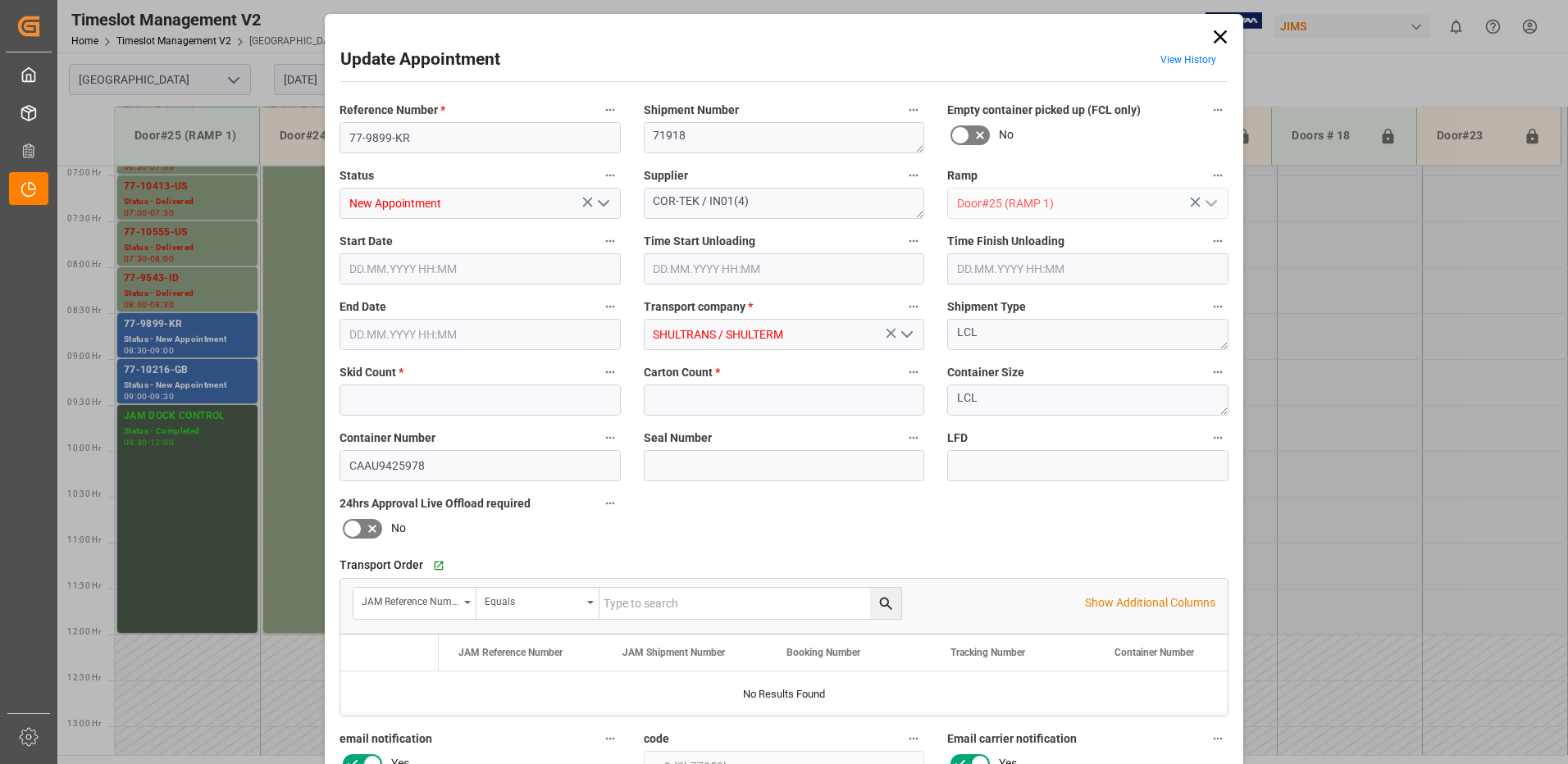
type input "1"
type input "22"
type input "21.08.2025 08:30"
type input "21.08.2025 09:00"
type input "20.08.2025 11:15"
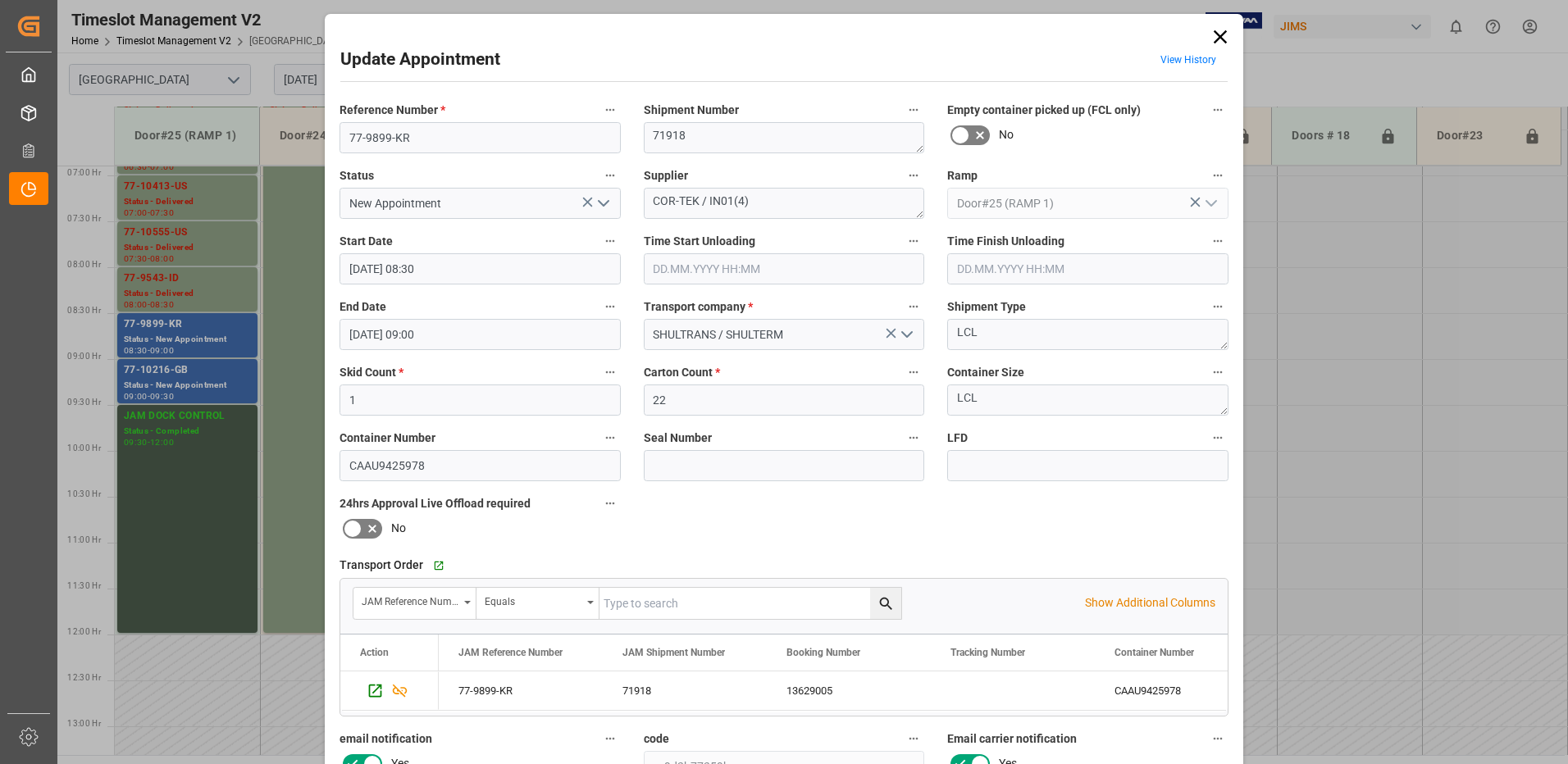
click at [599, 208] on icon "open menu" at bounding box center [604, 203] width 20 height 20
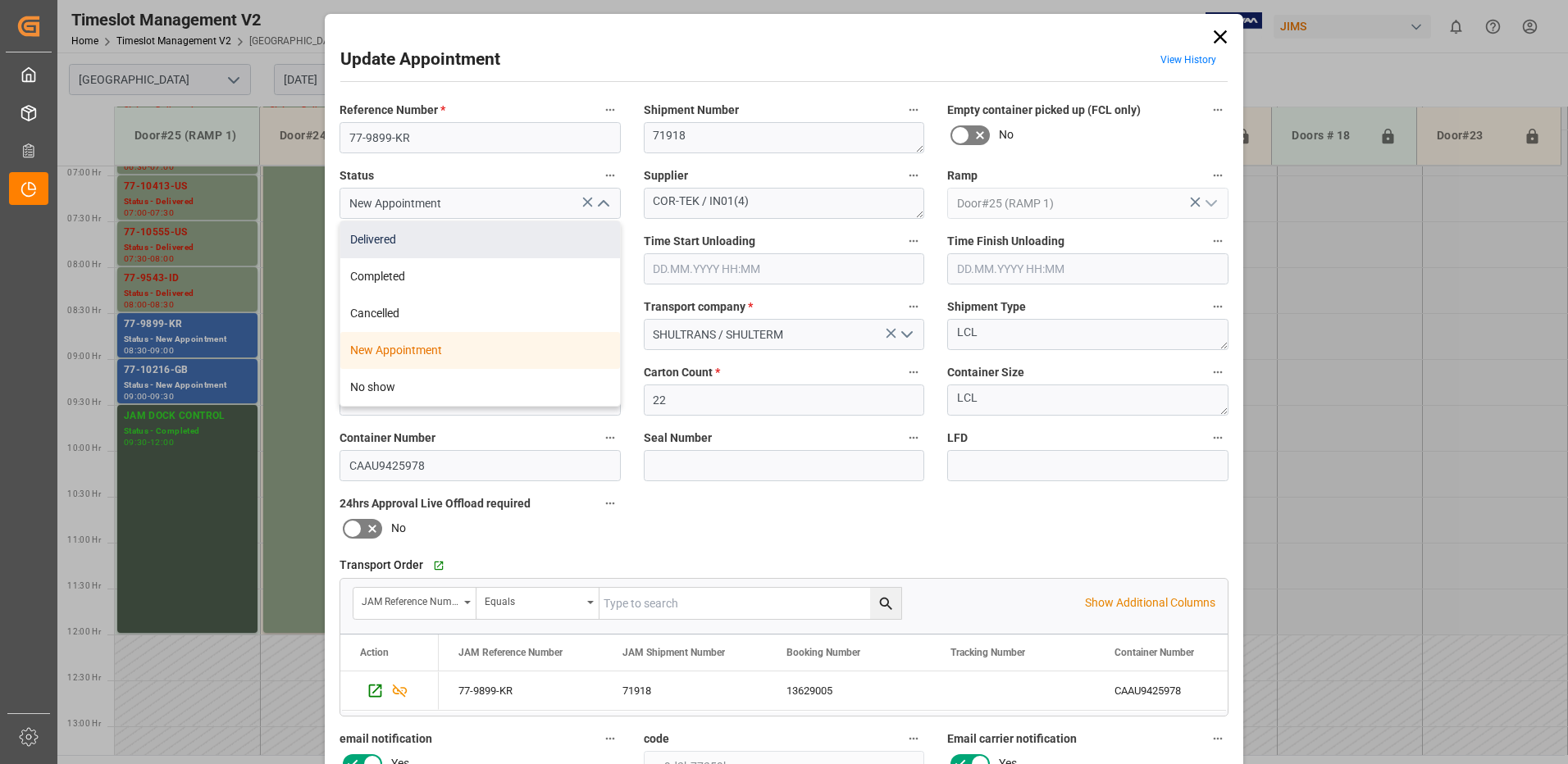
click at [447, 239] on div "Delivered" at bounding box center [480, 239] width 280 height 37
type input "Delivered"
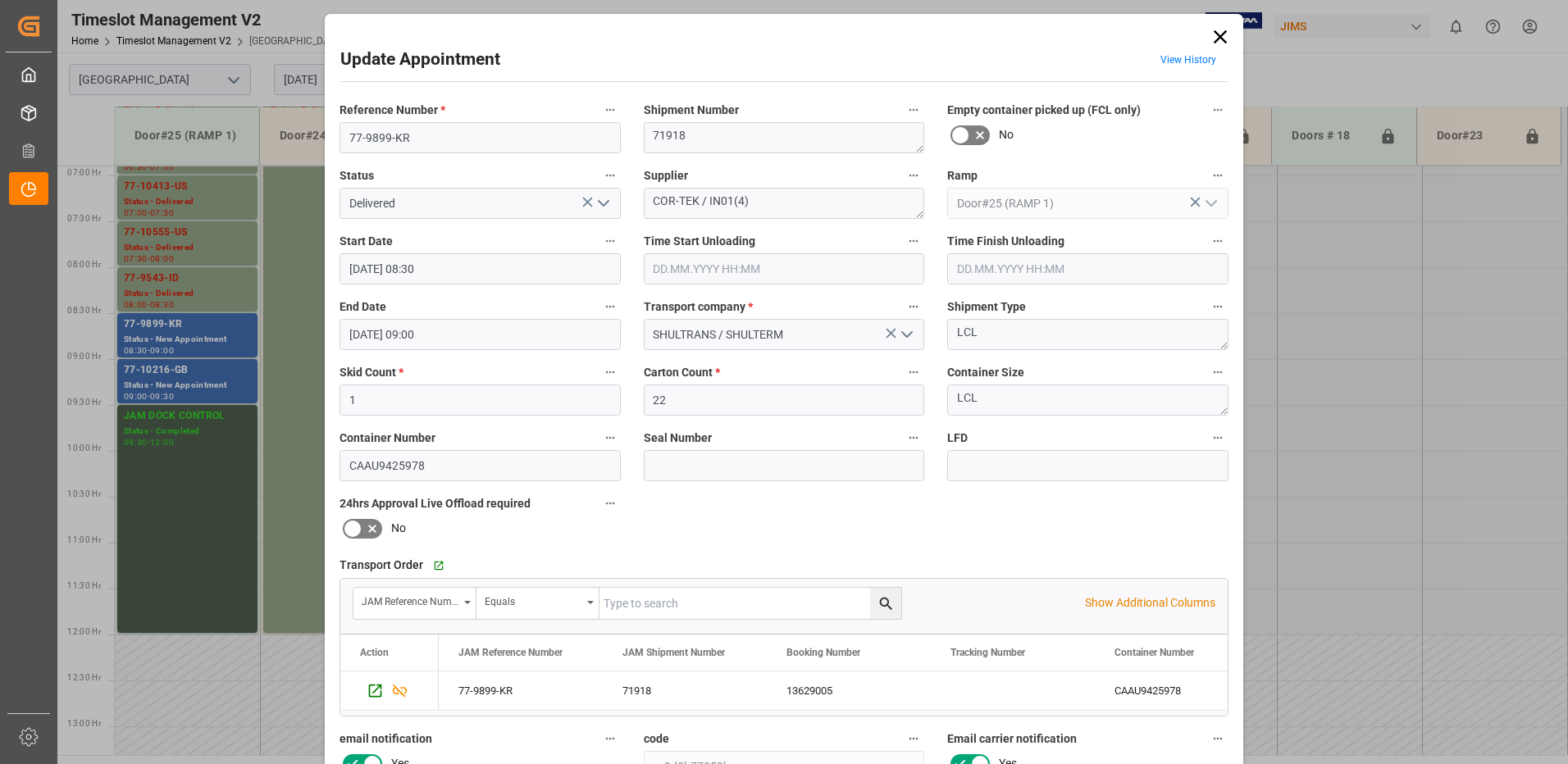
click at [702, 266] on input "text" at bounding box center [784, 269] width 282 height 31
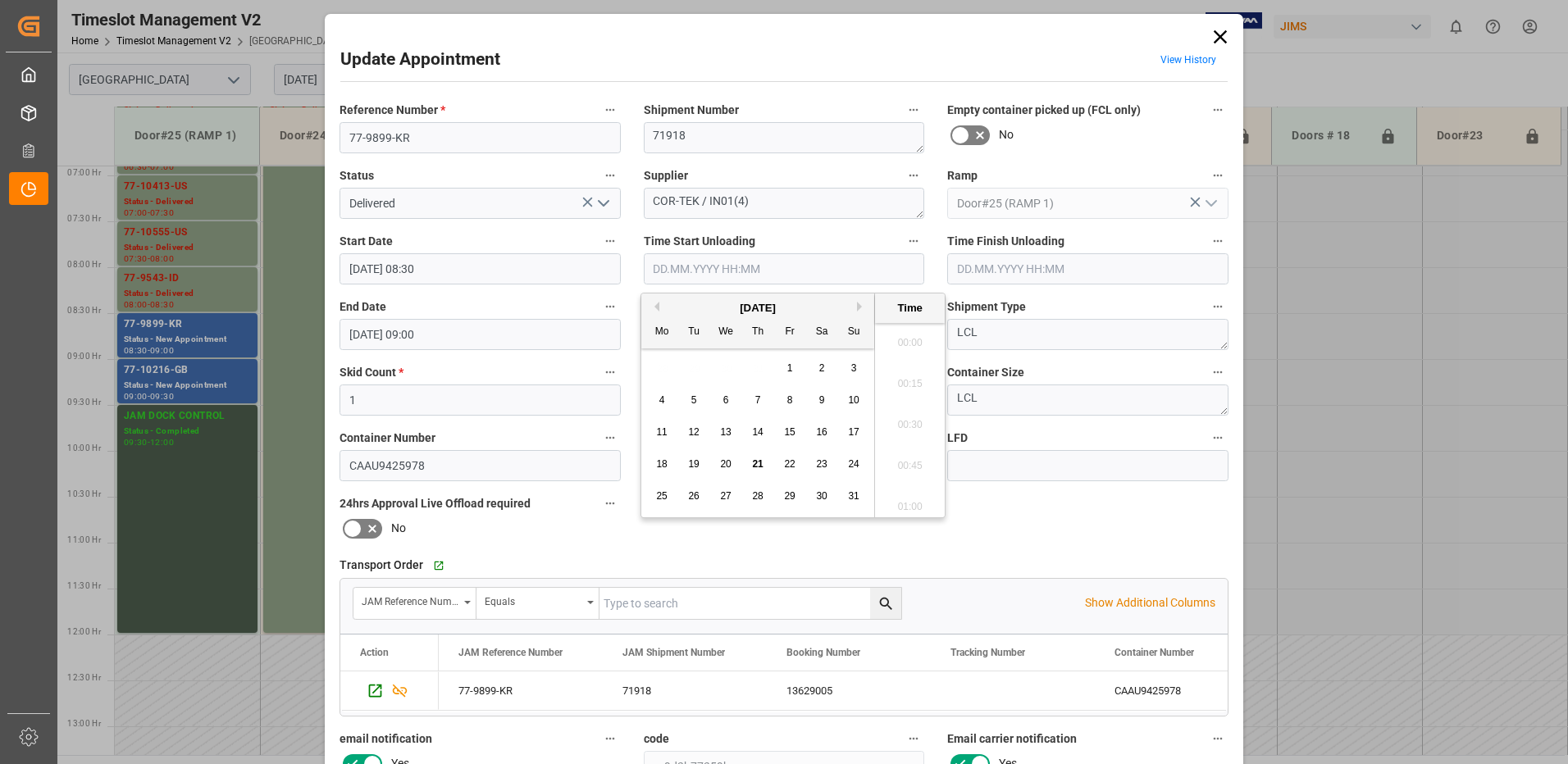
scroll to position [1686, 0]
click at [760, 461] on span "21" at bounding box center [758, 463] width 11 height 12
click at [912, 336] on li "10:15" at bounding box center [909, 338] width 69 height 41
type input "21.08.2025 10:15"
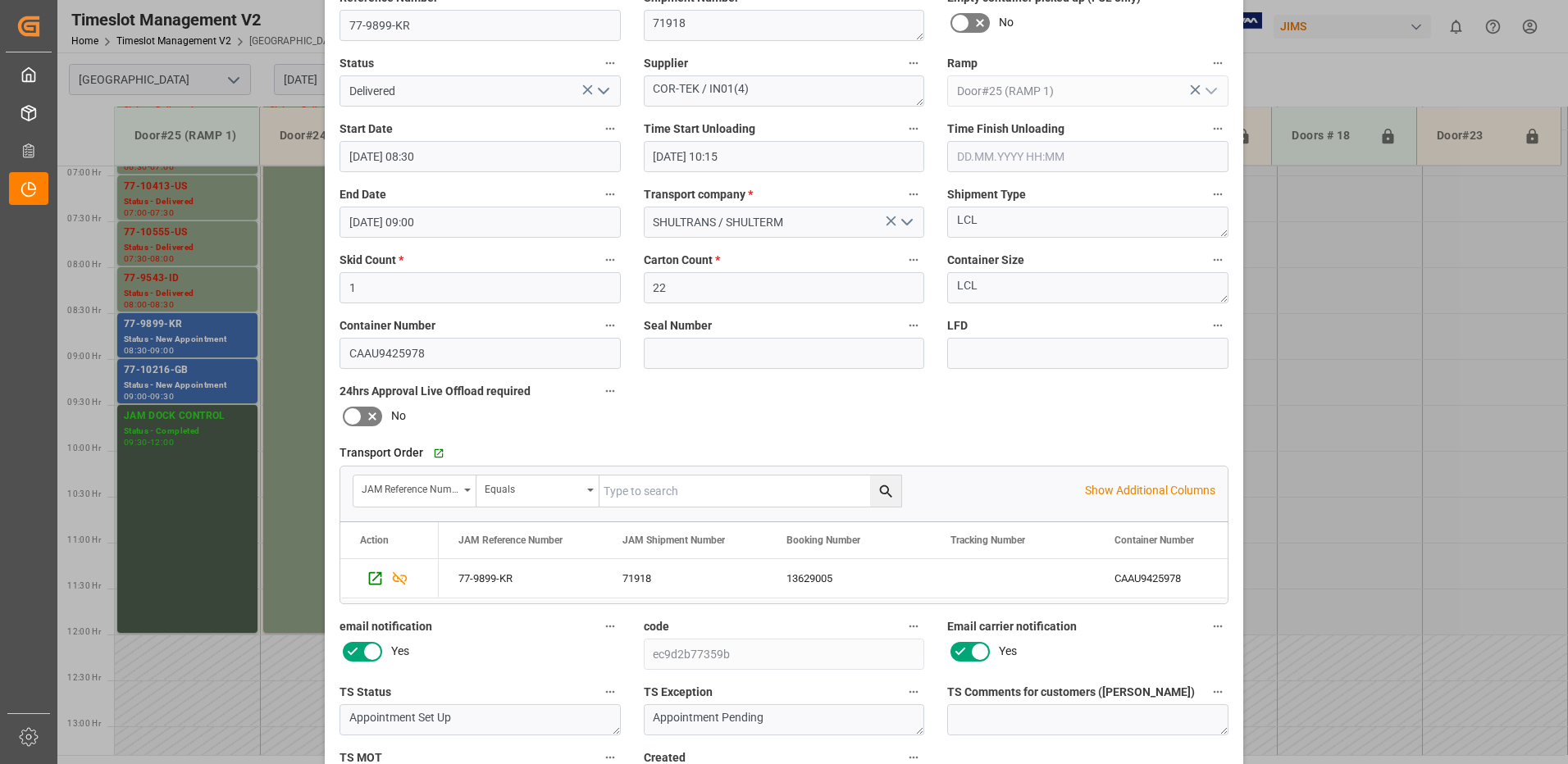
scroll to position [233, 0]
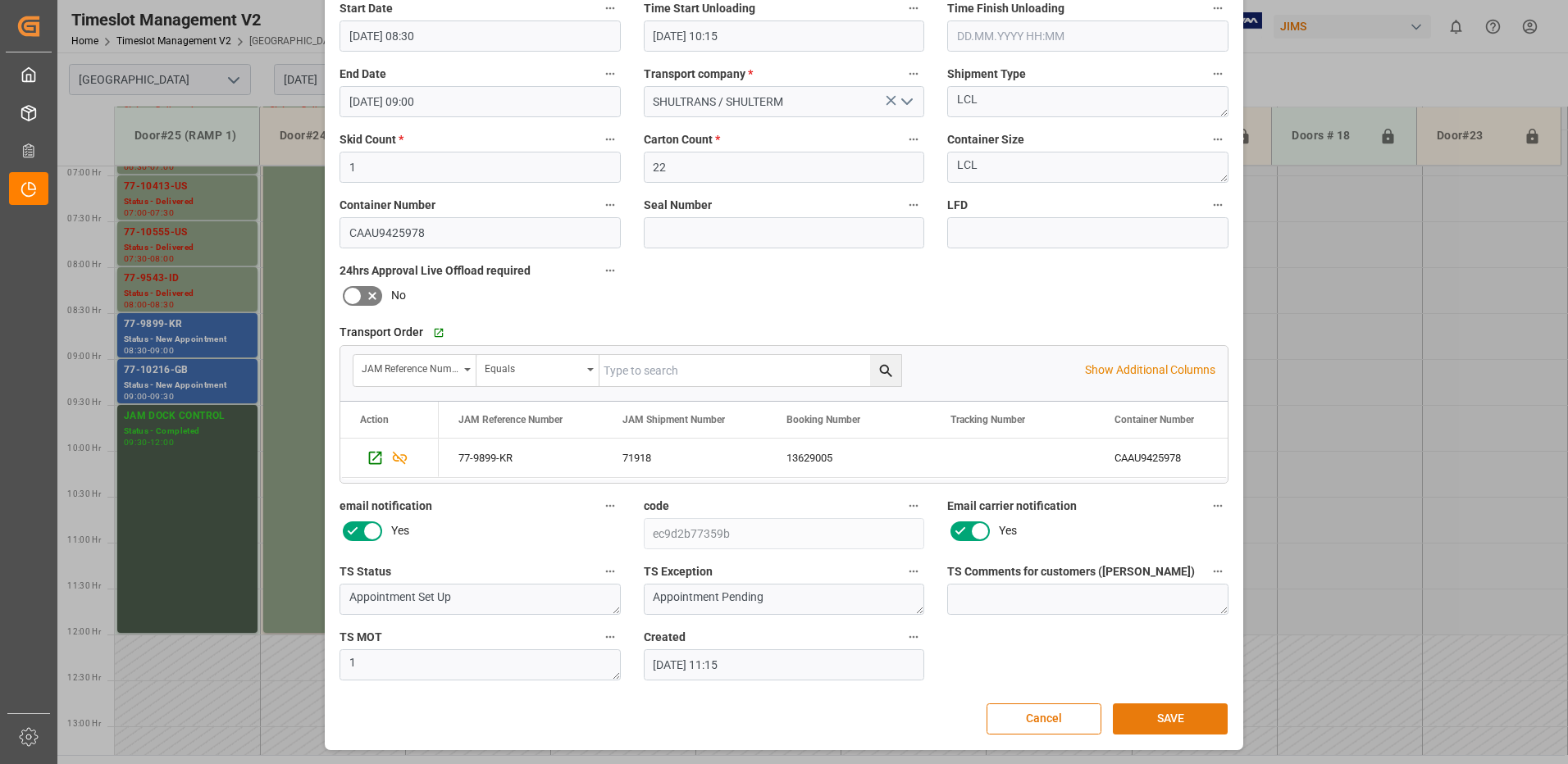
click at [1196, 721] on button "SAVE" at bounding box center [1171, 719] width 115 height 31
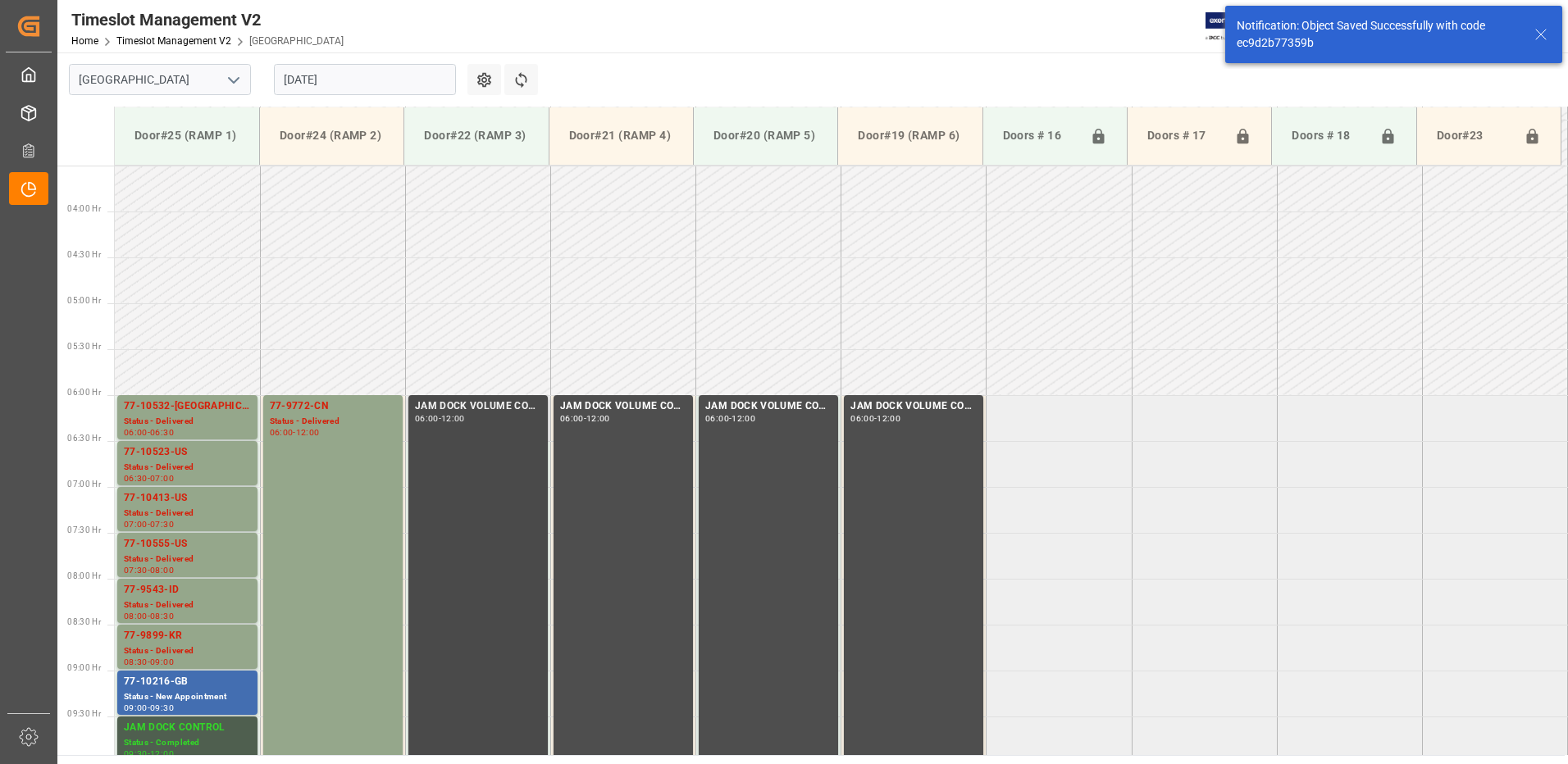
scroll to position [634, 0]
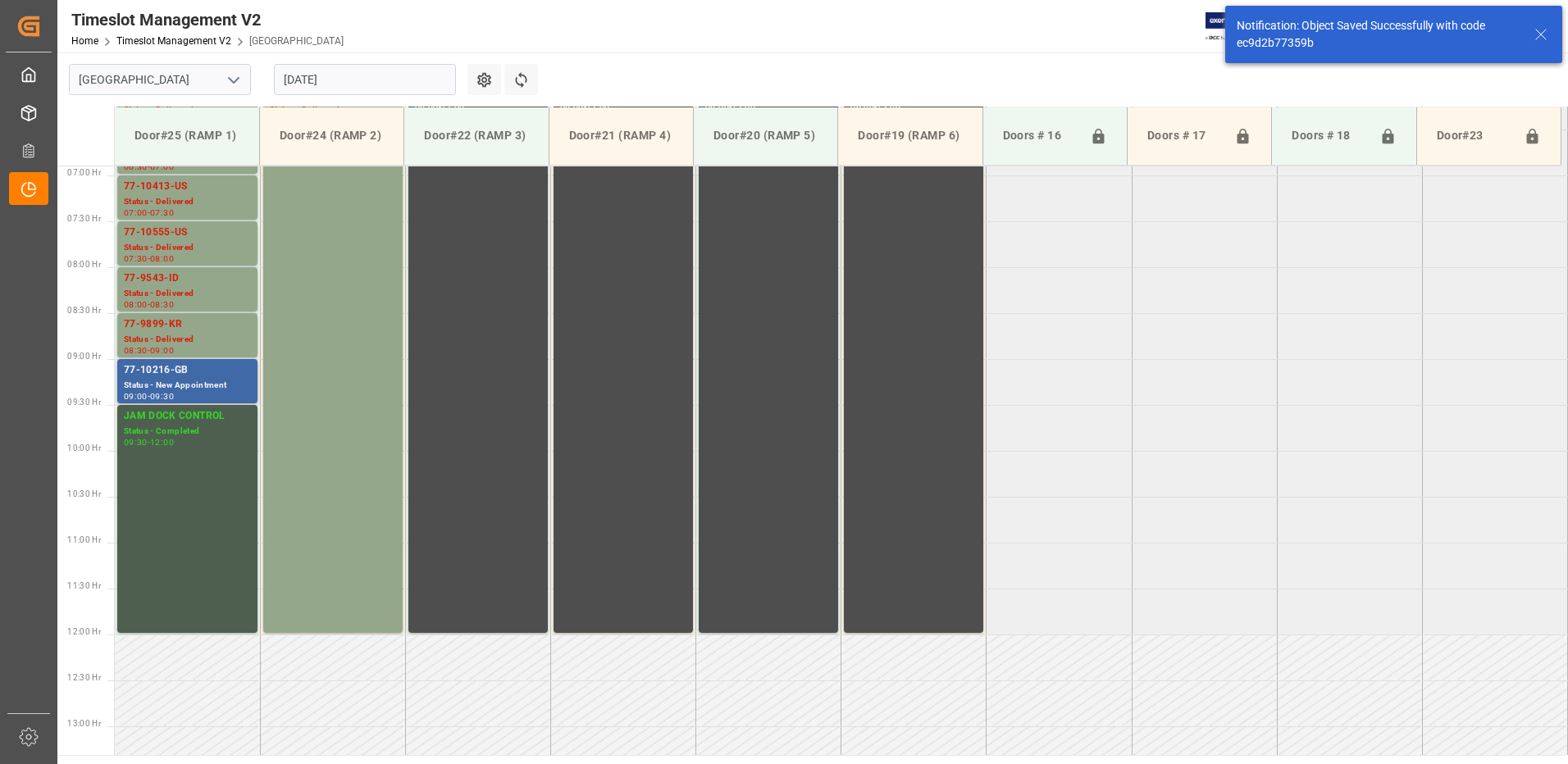
click at [164, 374] on div "77-10216-GB" at bounding box center [187, 371] width 127 height 16
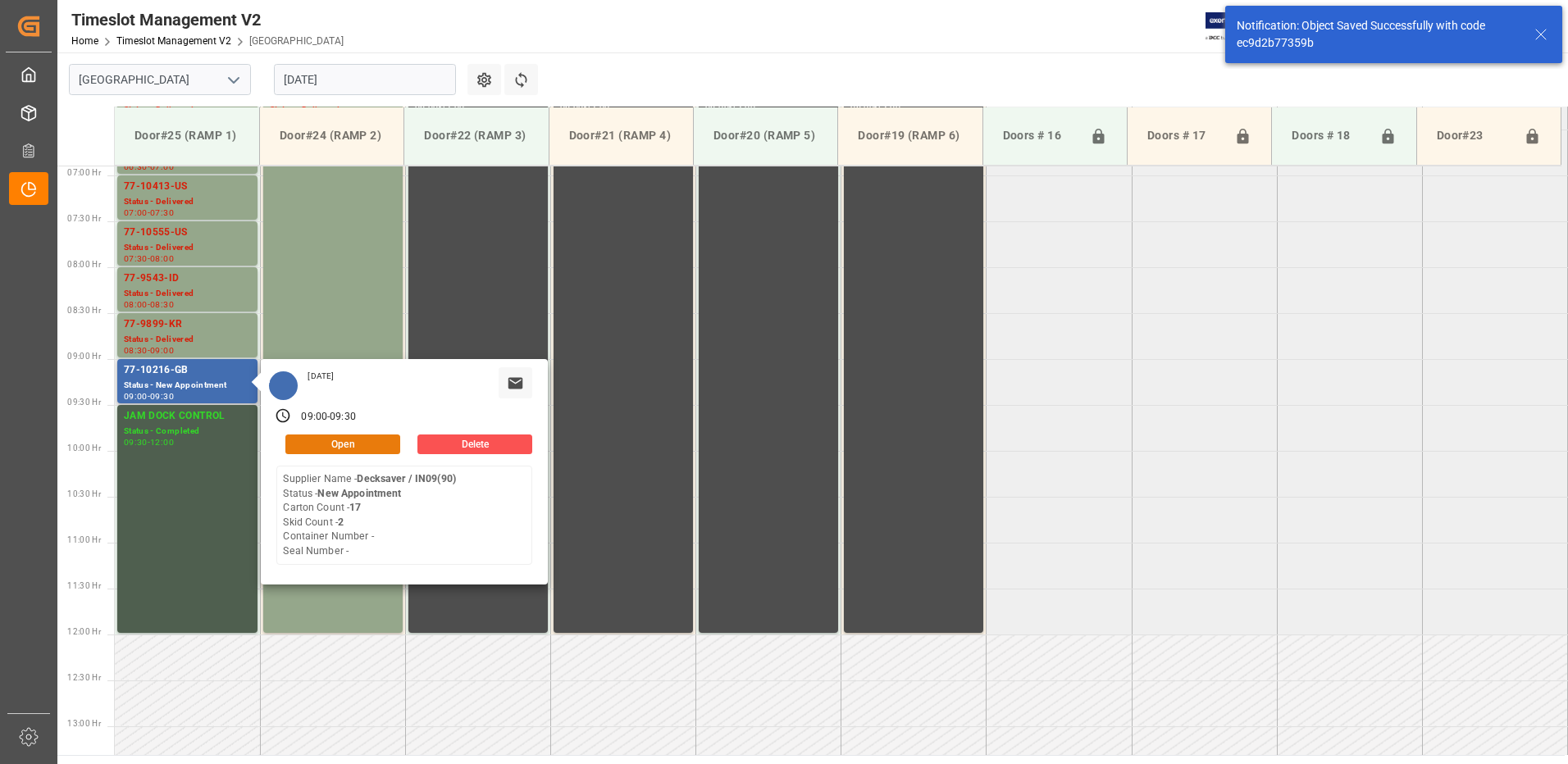
click at [342, 440] on button "Open" at bounding box center [343, 445] width 115 height 20
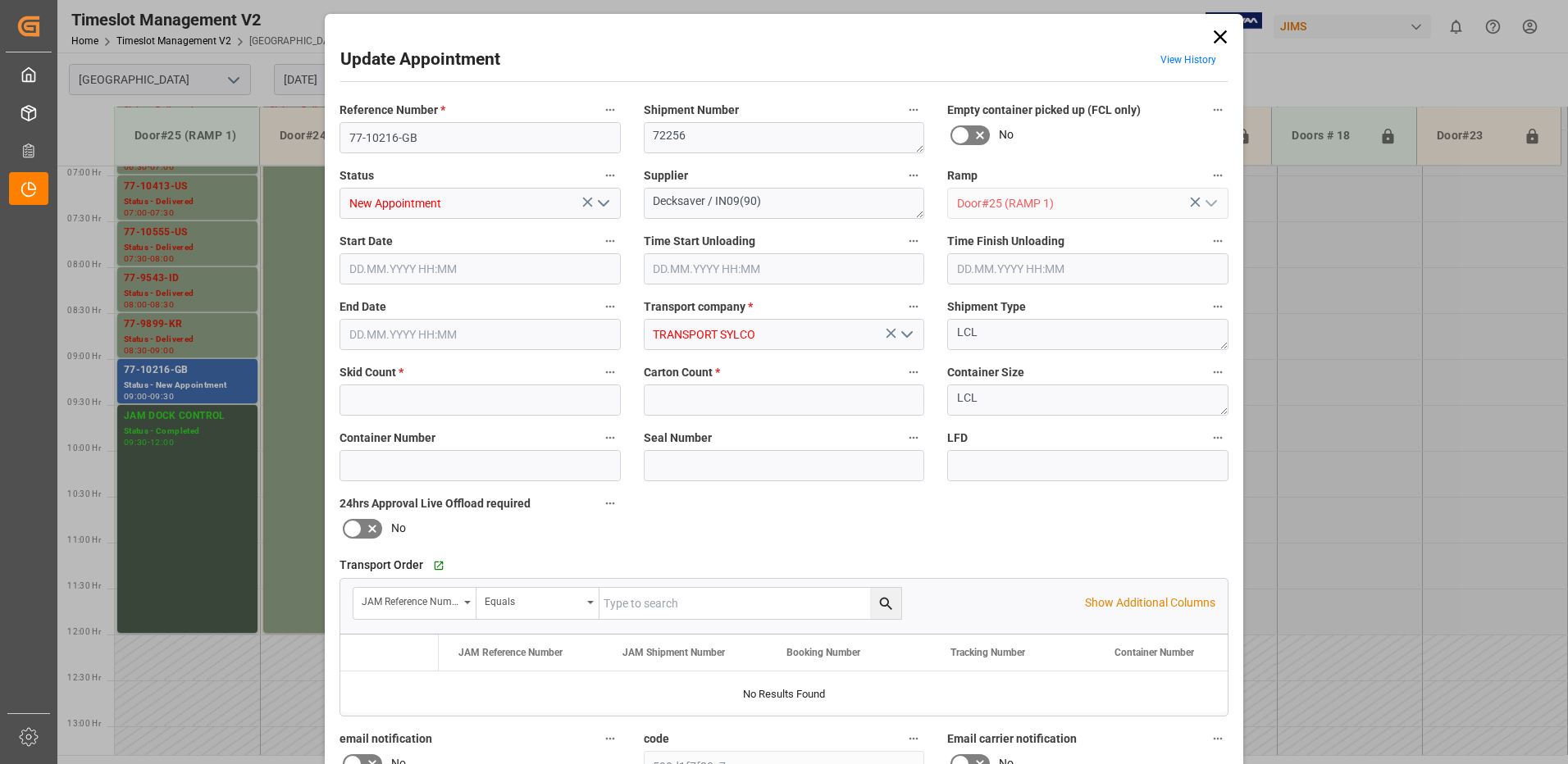
type input "2"
type input "17"
type input "21.08.2025 09:00"
type input "21.08.2025 09:30"
type input "20.08.2025 11:52"
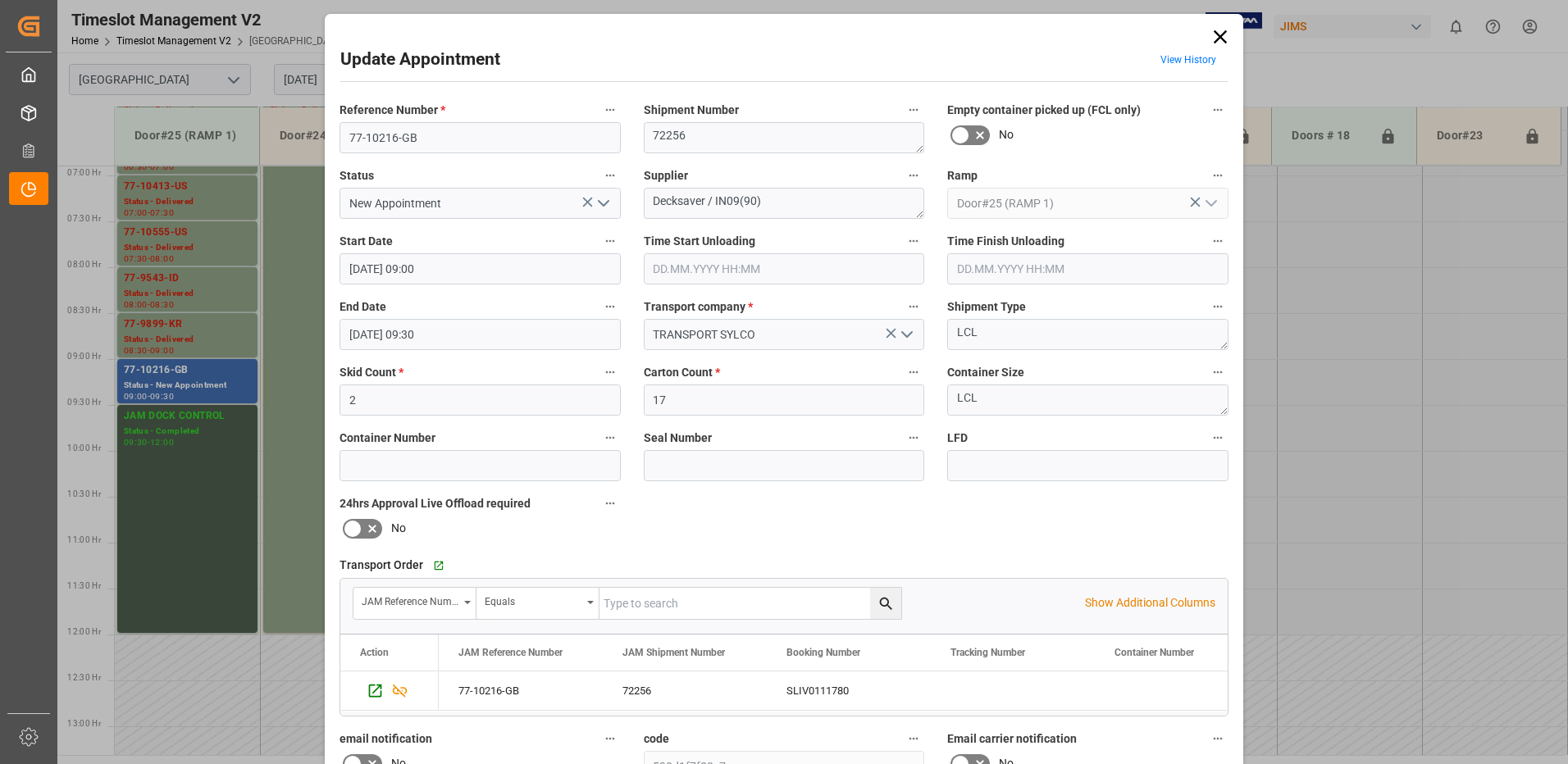
click at [603, 206] on icon "open menu" at bounding box center [604, 203] width 20 height 20
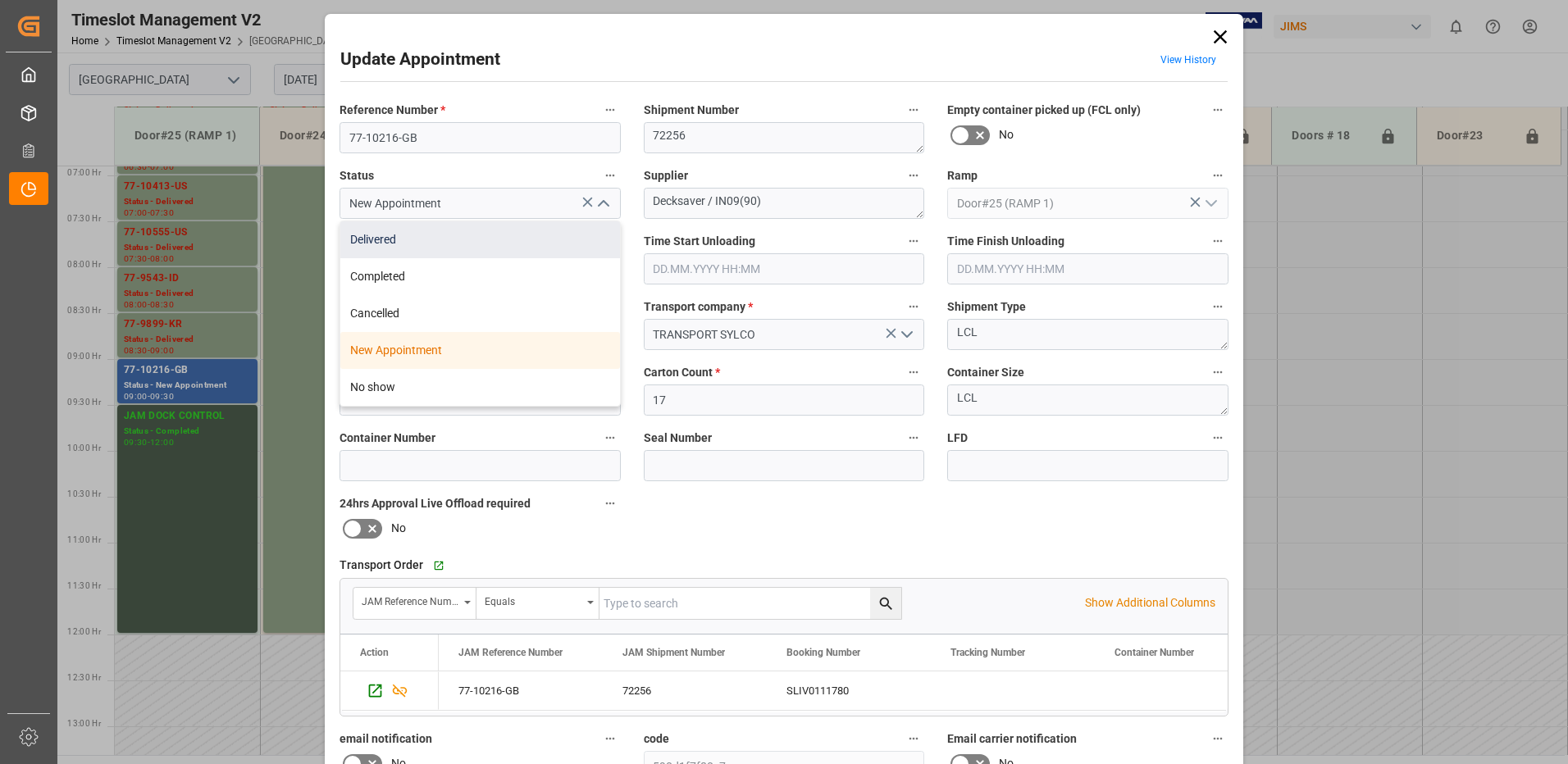
click at [465, 238] on div "Delivered" at bounding box center [480, 239] width 280 height 37
type input "Delivered"
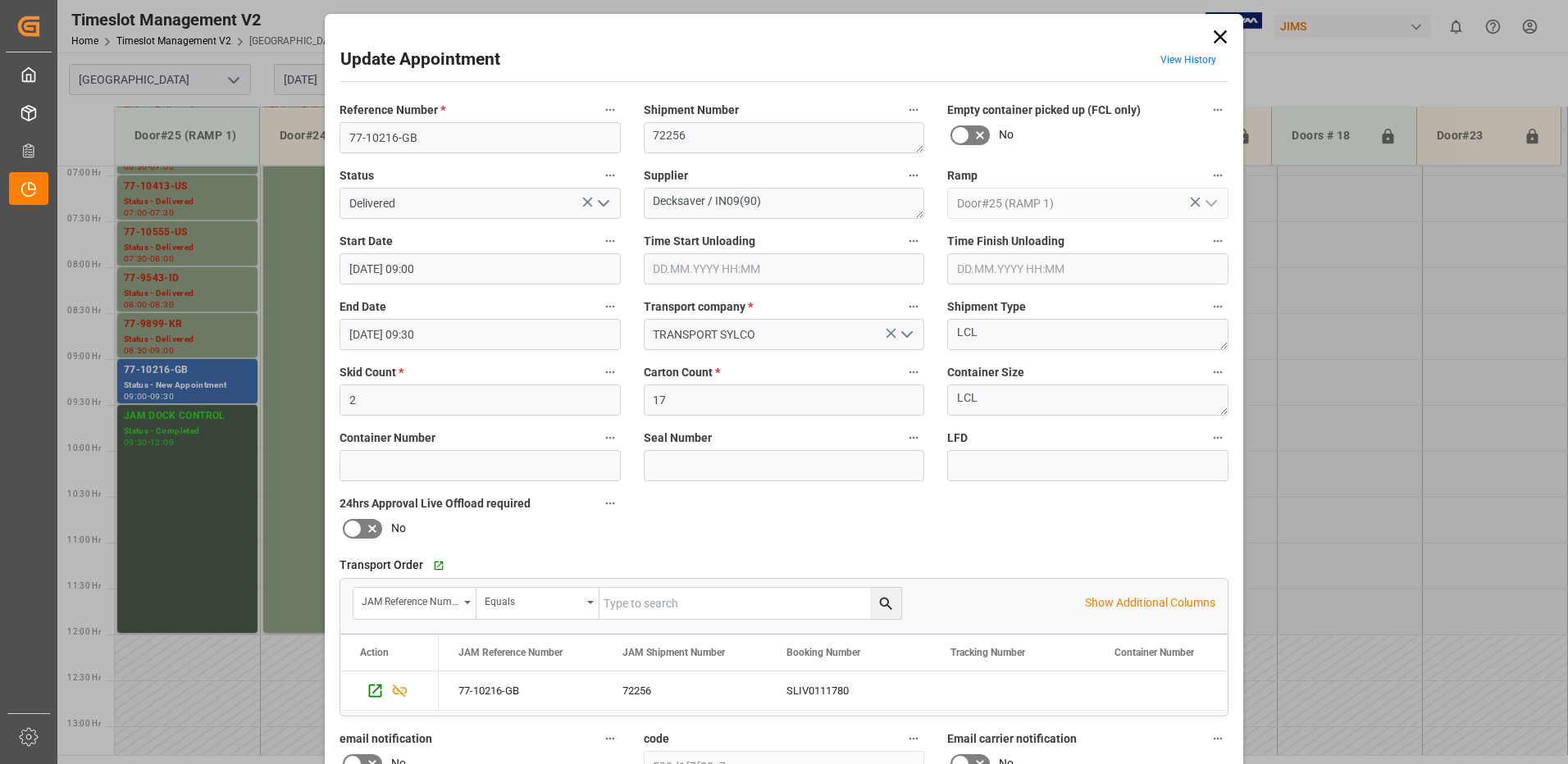
click at [672, 264] on input "text" at bounding box center [784, 269] width 282 height 31
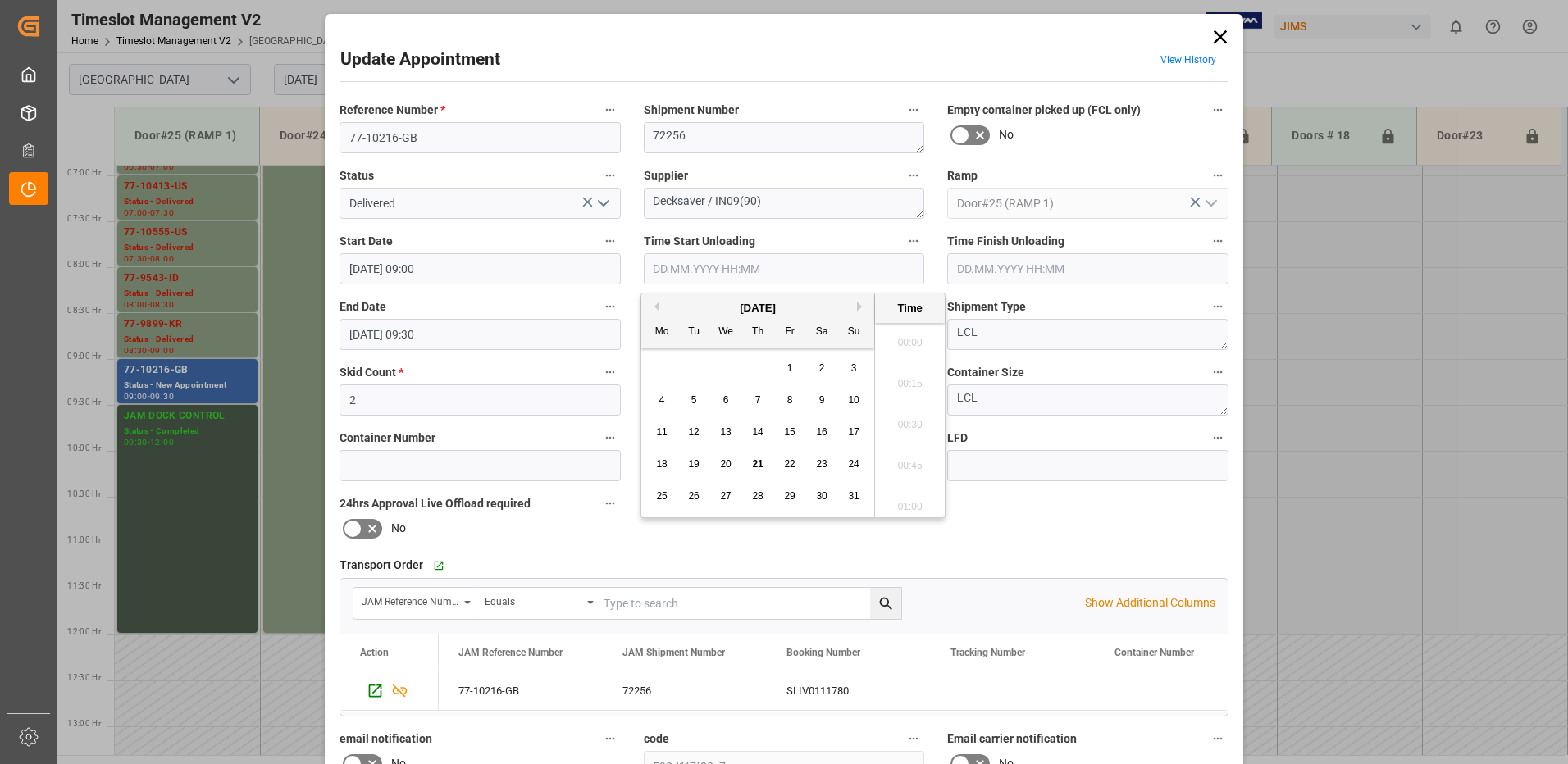
scroll to position [1686, 0]
click at [756, 463] on span "21" at bounding box center [758, 463] width 11 height 12
click at [902, 337] on li "10:15" at bounding box center [909, 338] width 69 height 41
type input "21.08.2025 10:15"
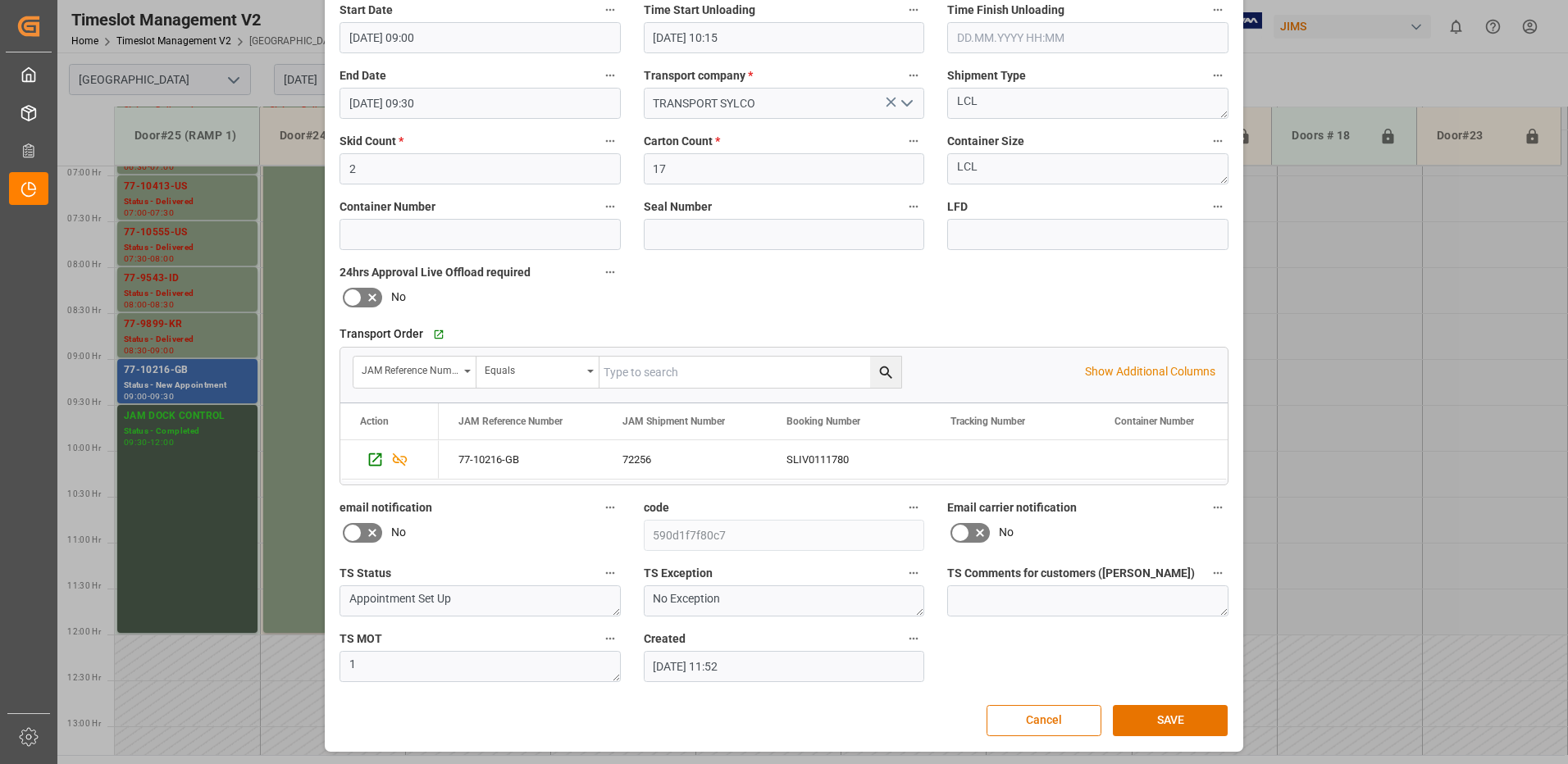
scroll to position [233, 0]
click at [1160, 722] on button "SAVE" at bounding box center [1171, 719] width 115 height 31
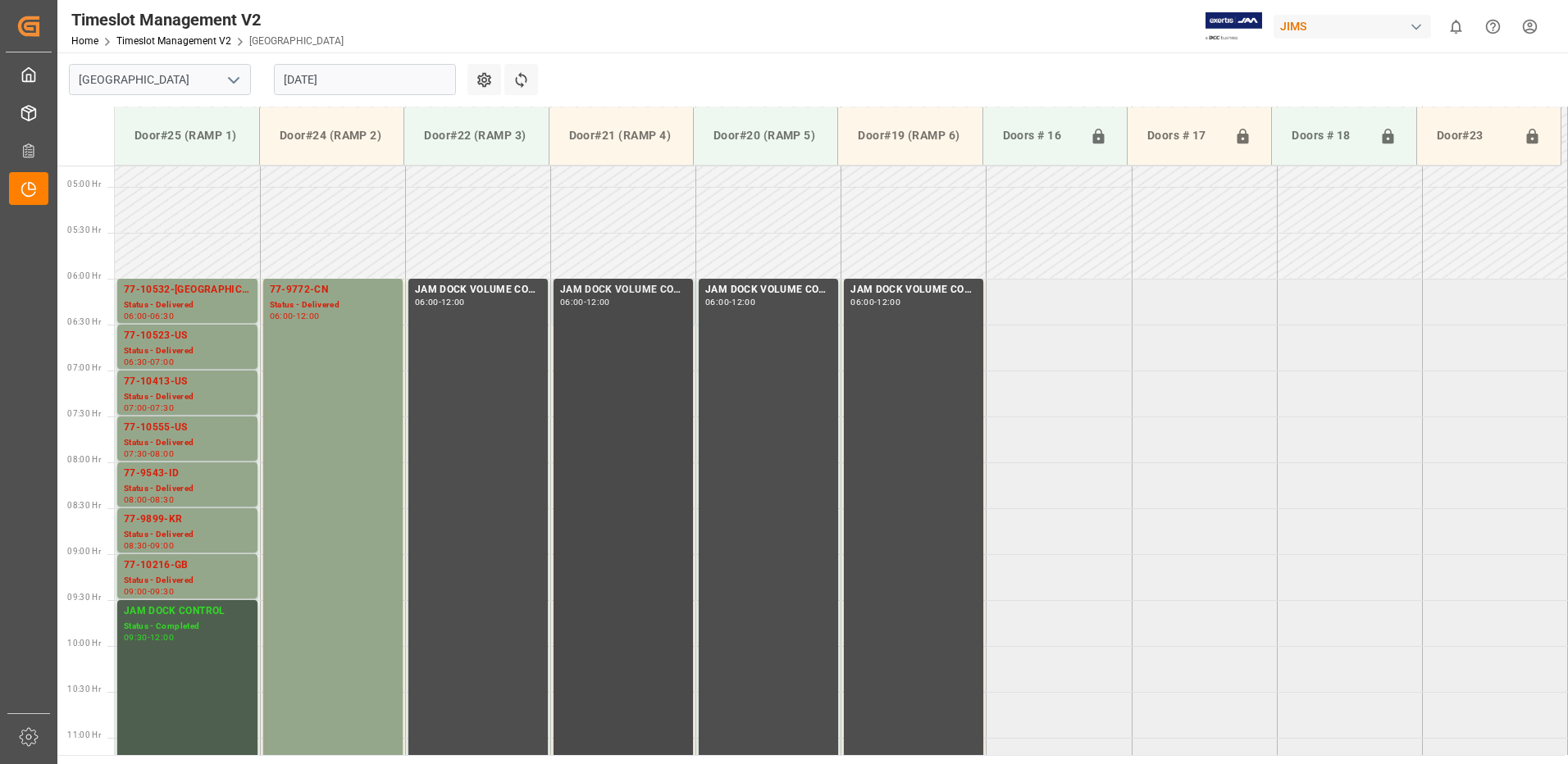
scroll to position [479, 0]
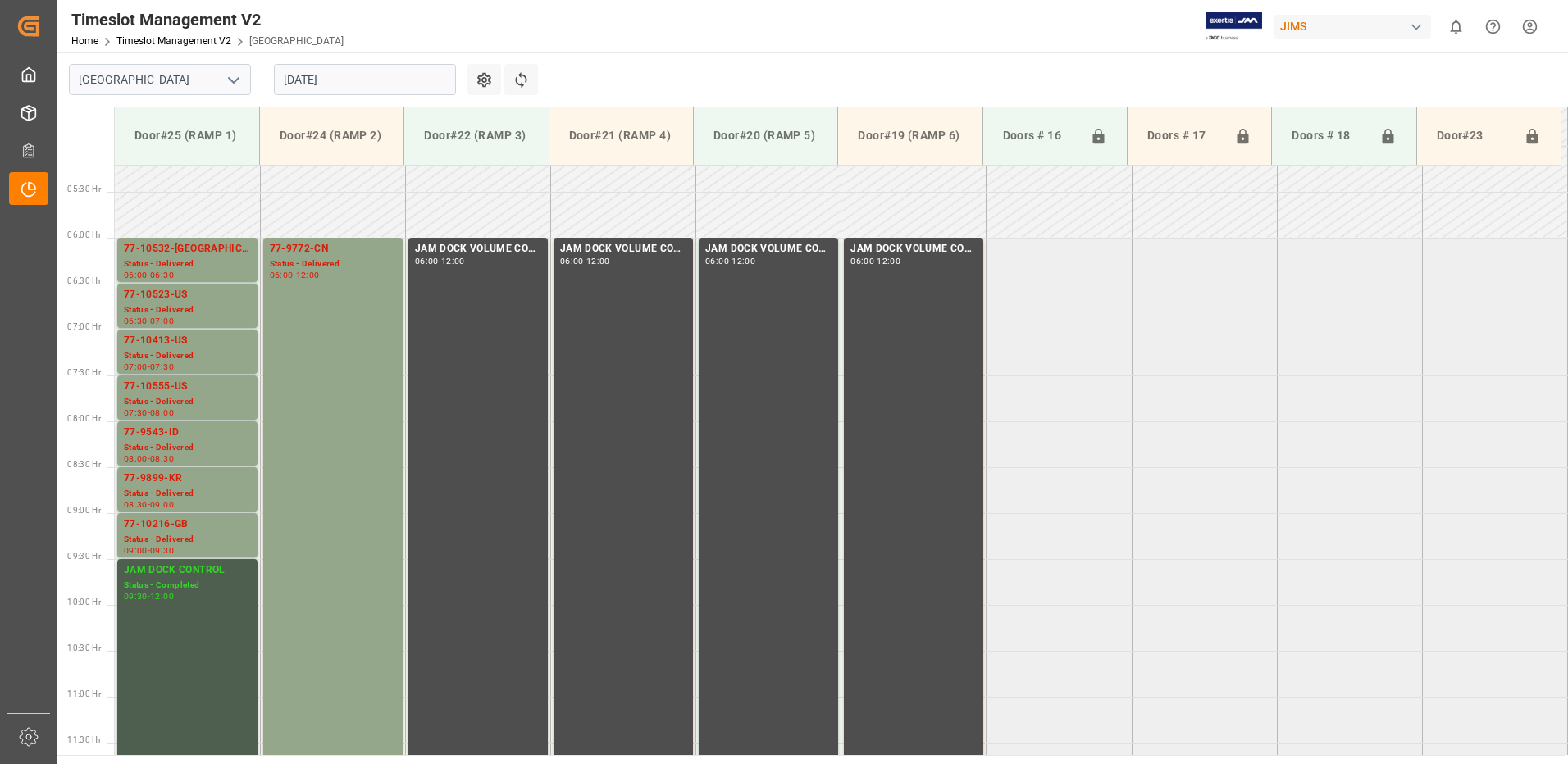
click at [375, 79] on input "[DATE]" at bounding box center [365, 79] width 182 height 31
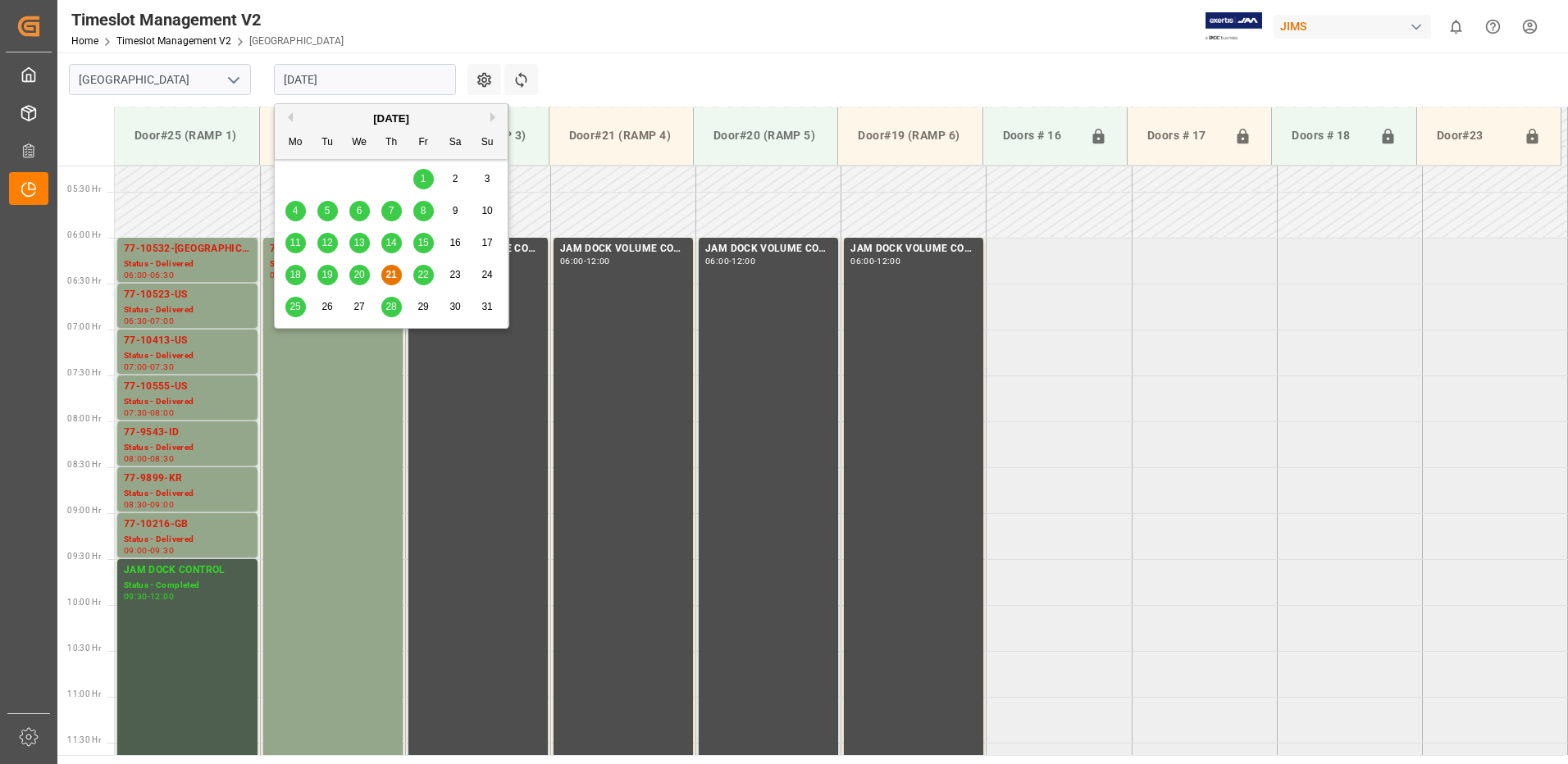
click at [423, 273] on span "22" at bounding box center [423, 274] width 11 height 12
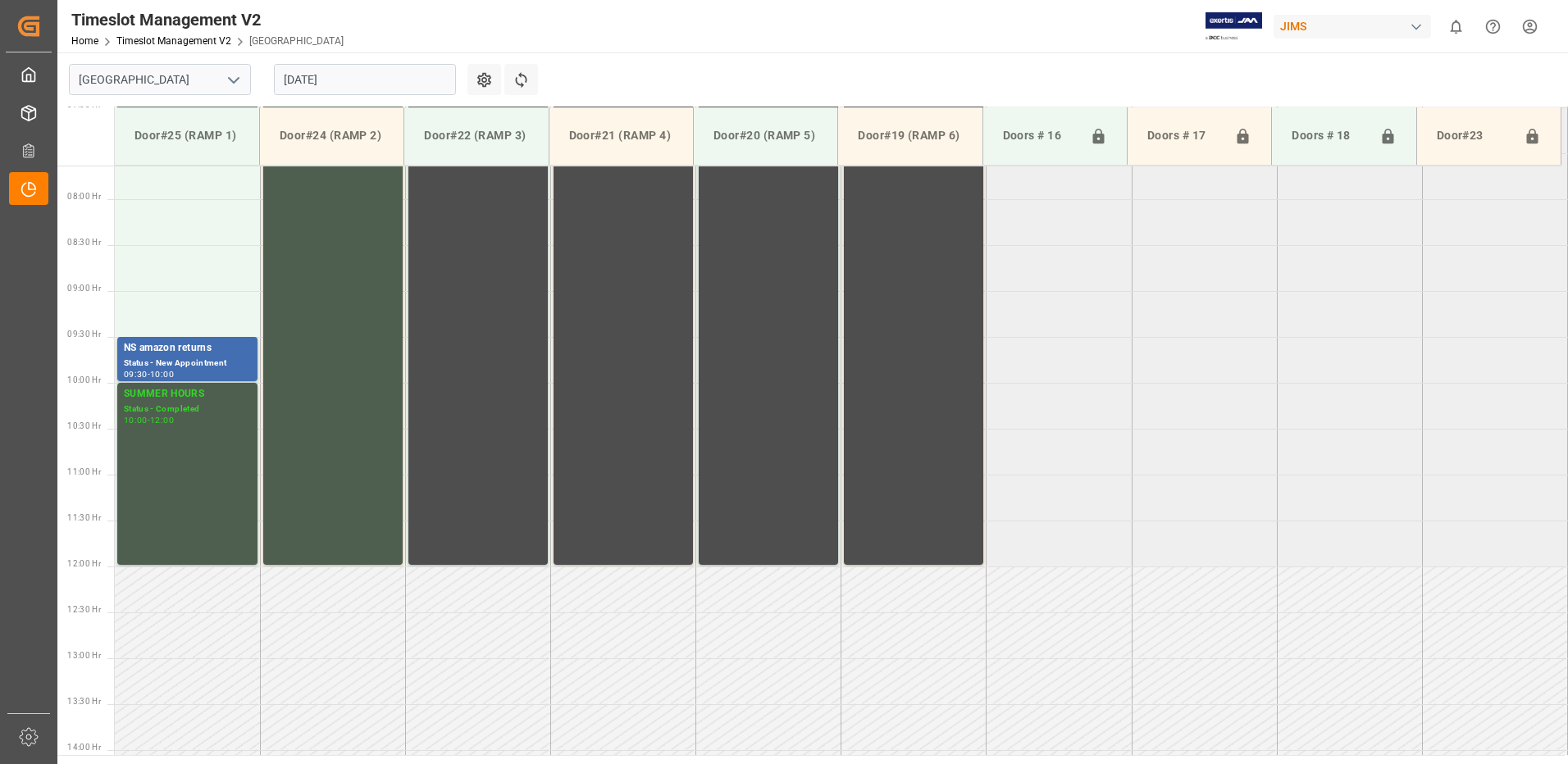
scroll to position [662, 0]
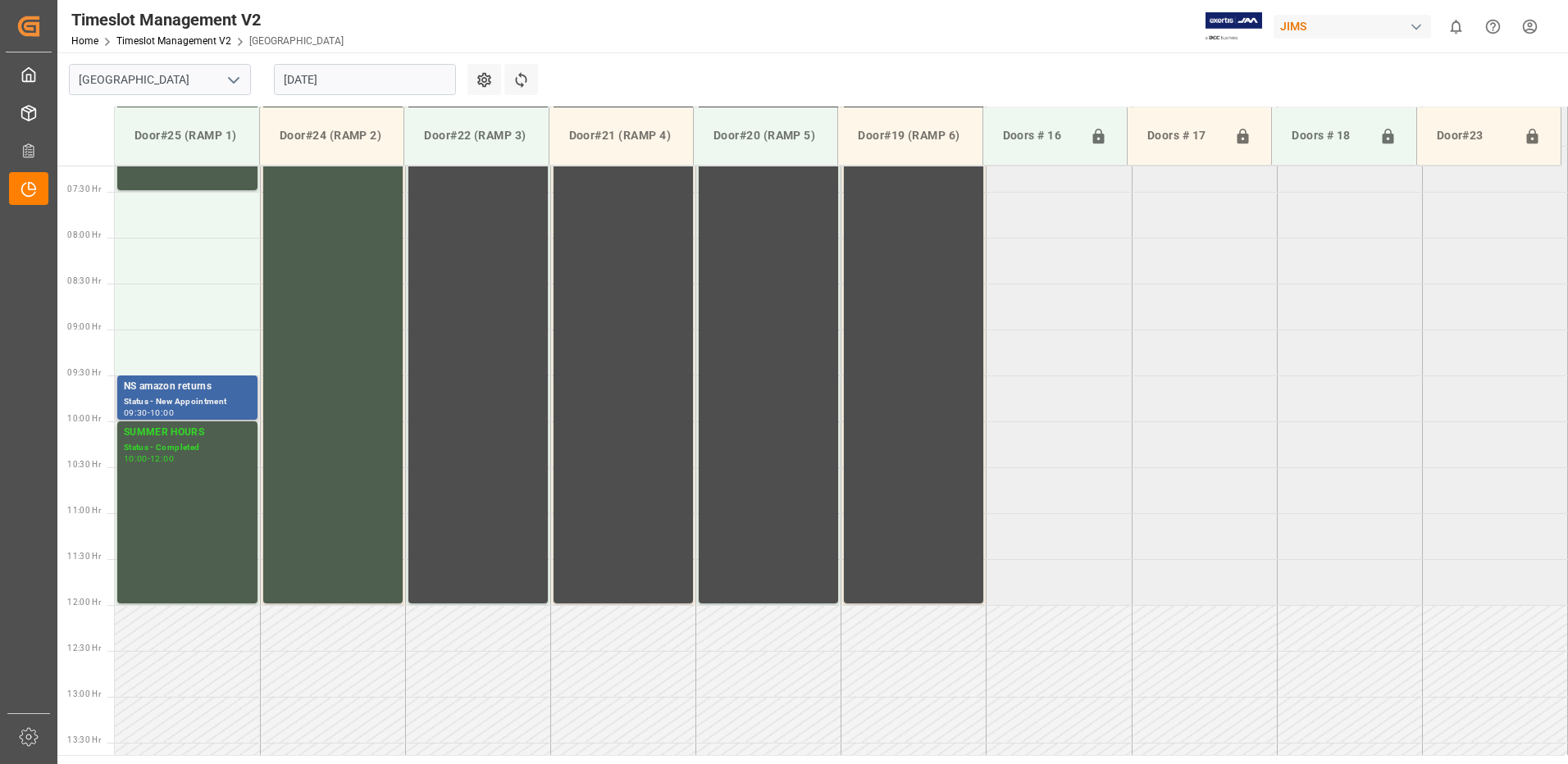
click at [167, 395] on div "Status - New Appointment" at bounding box center [187, 401] width 127 height 13
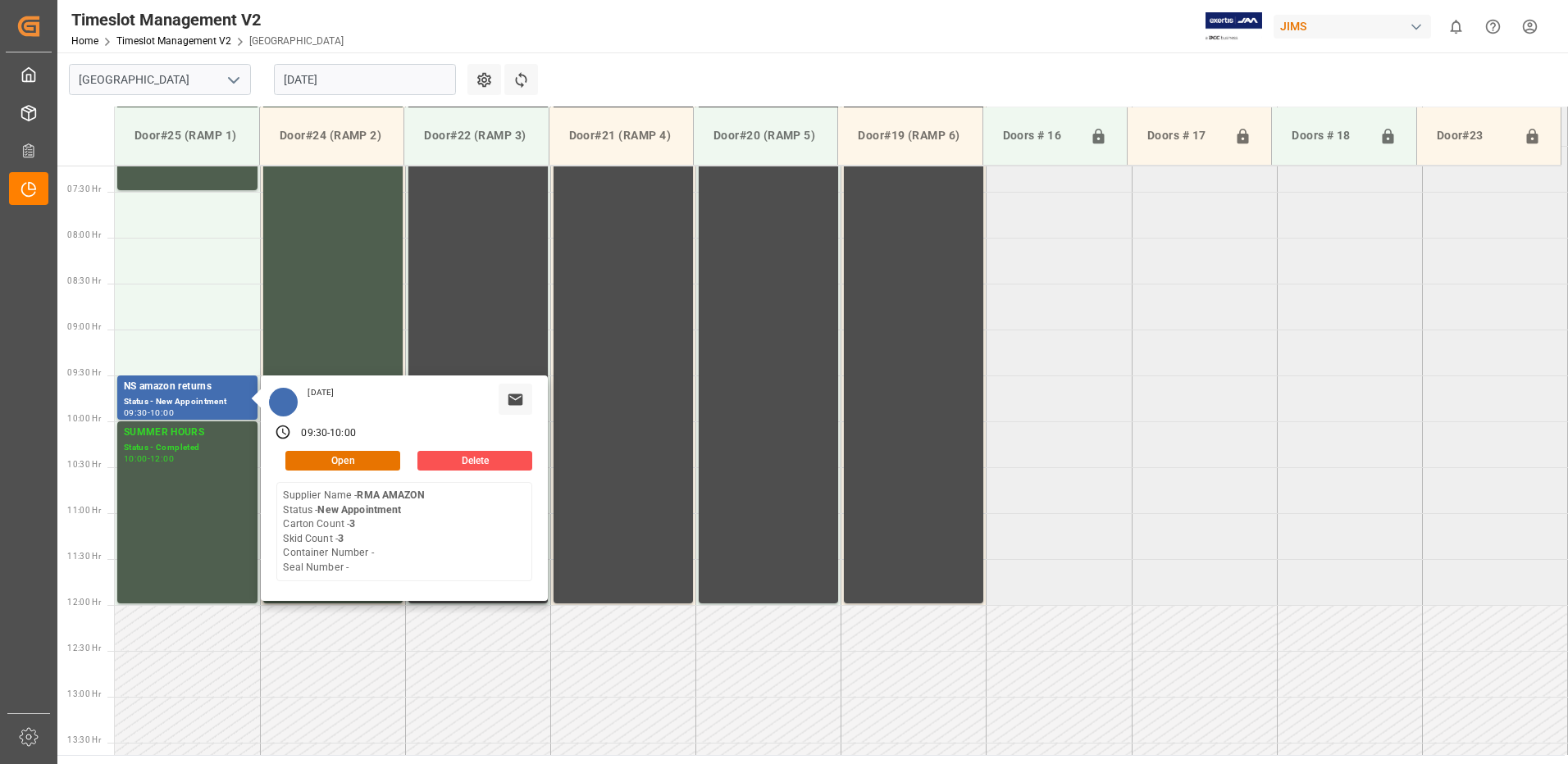
click at [385, 77] on input "[DATE]" at bounding box center [365, 79] width 182 height 31
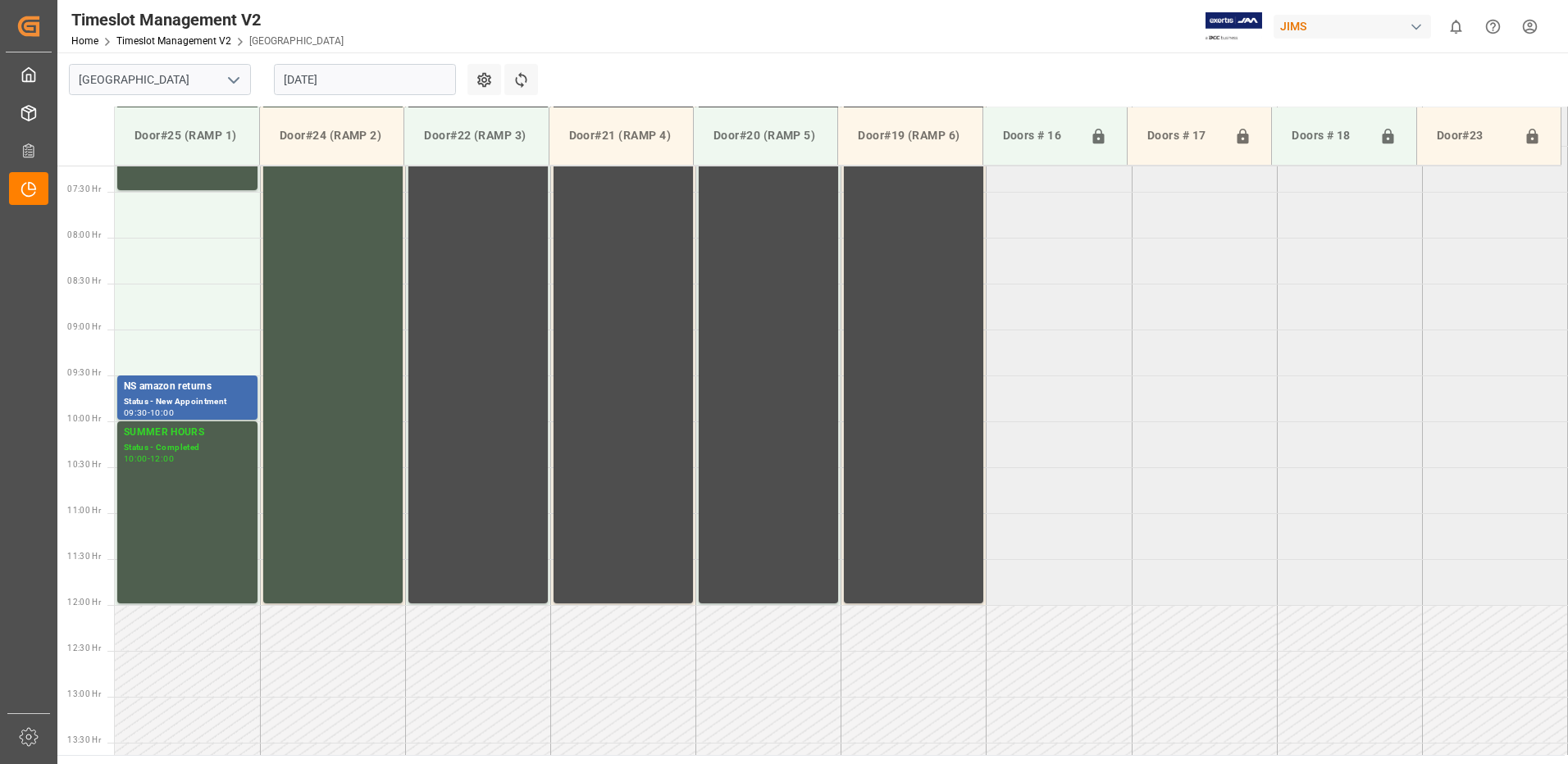
click at [1131, 574] on tabel "SUMMER HOURS Status - Completed 06:00 - 07:30 SUMMER HOURS Status - Completed 0…" at bounding box center [842, 606] width 1454 height 2205
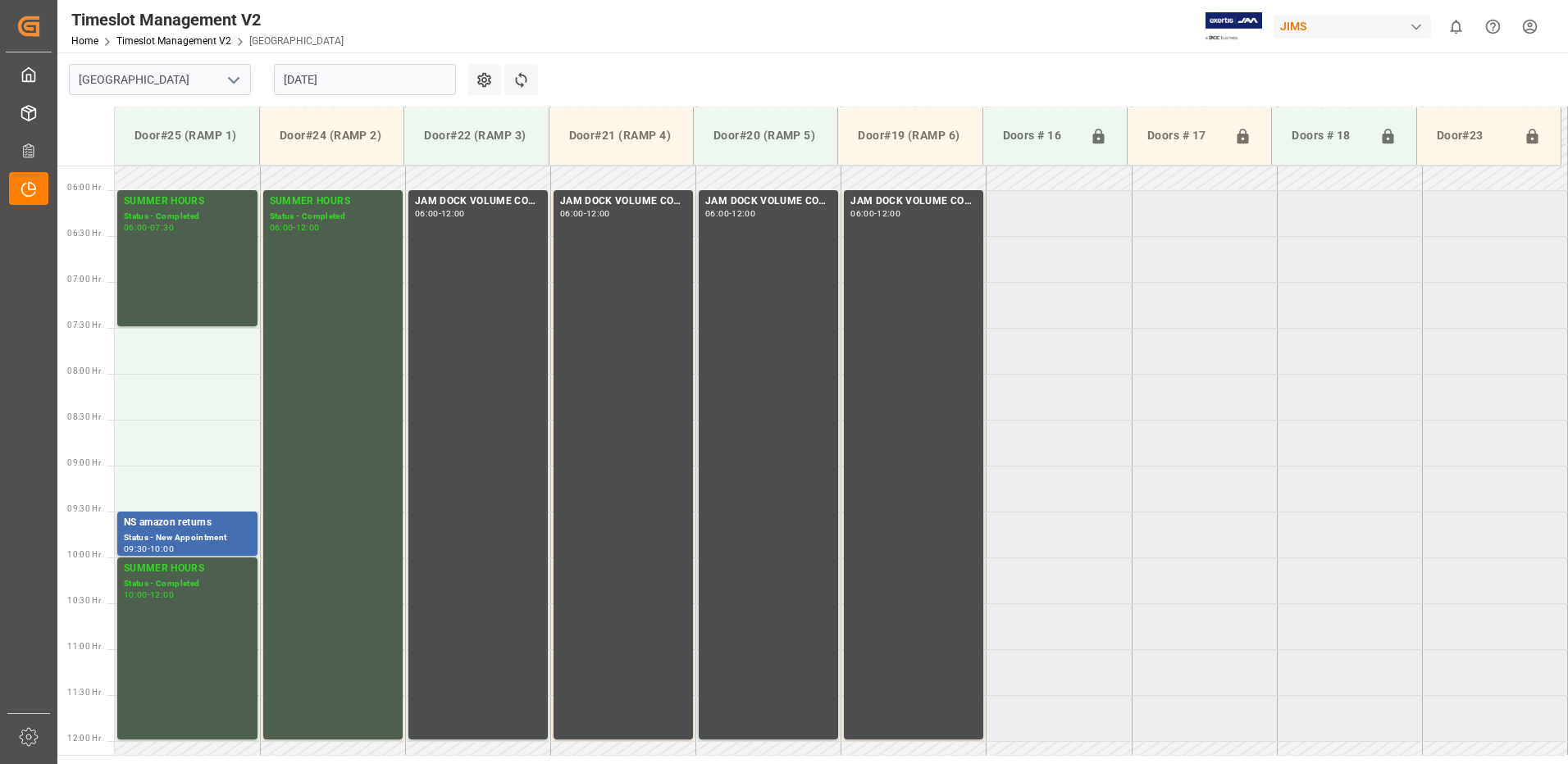
scroll to position [499, 0]
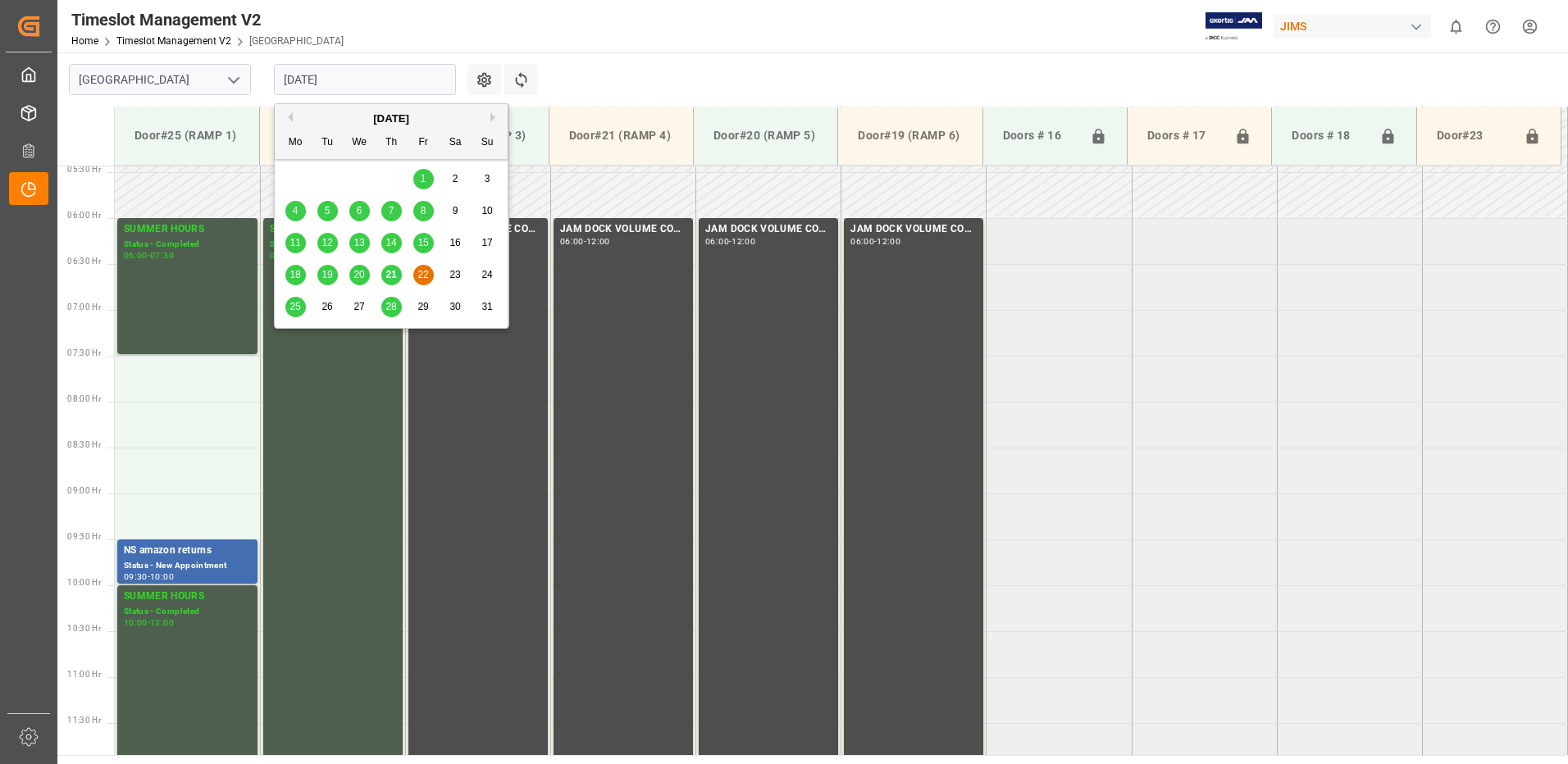
click at [392, 77] on input "[DATE]" at bounding box center [365, 79] width 182 height 31
click at [296, 303] on span "25" at bounding box center [295, 306] width 11 height 12
